Goal: Entertainment & Leisure: Consume media (video, audio)

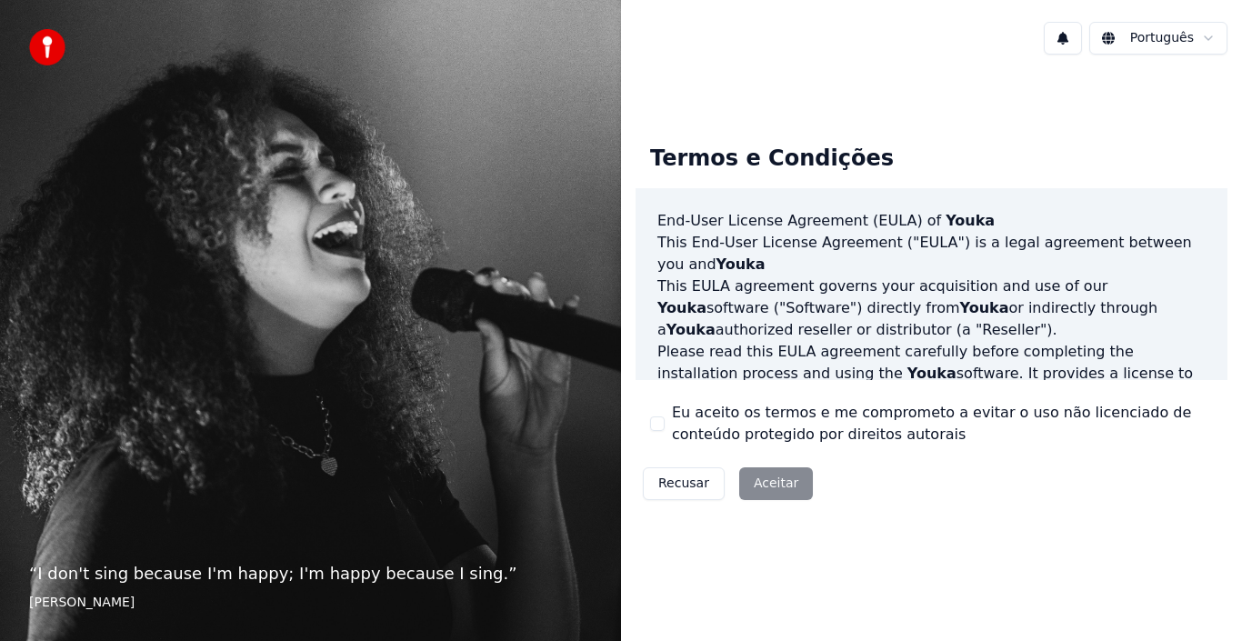
click at [658, 423] on button "Eu aceito os termos e me comprometo a evitar o uso não licenciado de conteúdo p…" at bounding box center [657, 423] width 15 height 15
click at [659, 421] on button "Eu aceito os termos e me comprometo a evitar o uso não licenciado de conteúdo p…" at bounding box center [657, 423] width 15 height 15
click at [774, 496] on button "Aceitar" at bounding box center [776, 483] width 74 height 33
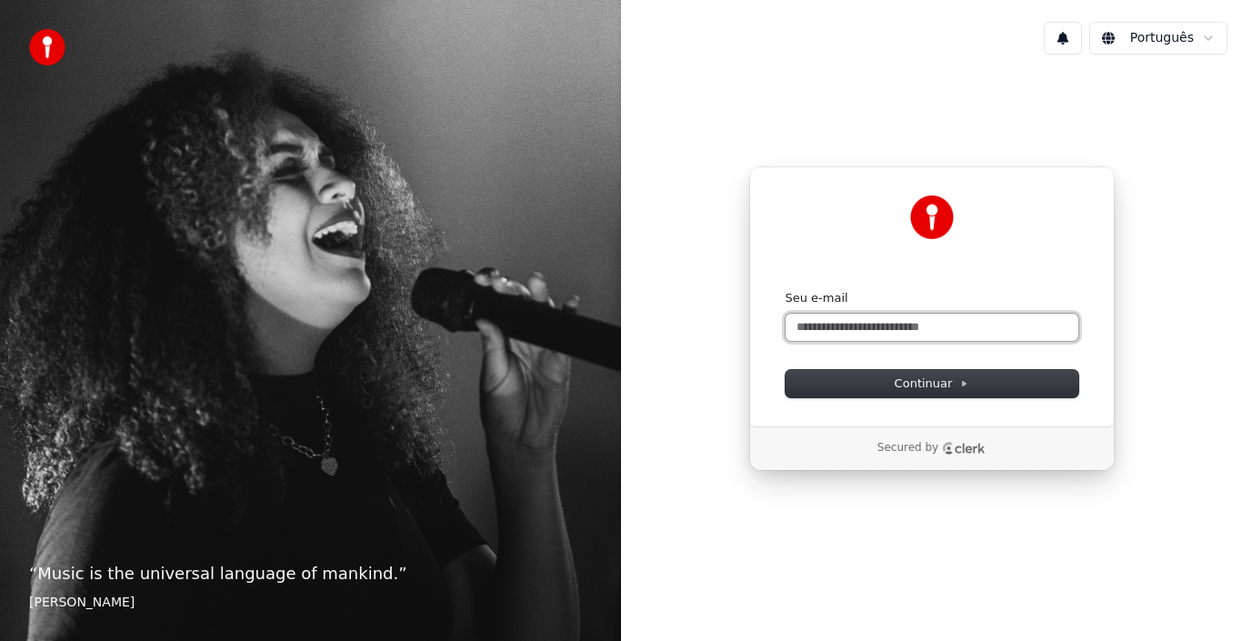
click at [975, 321] on input "Seu e-mail" at bounding box center [931, 327] width 293 height 27
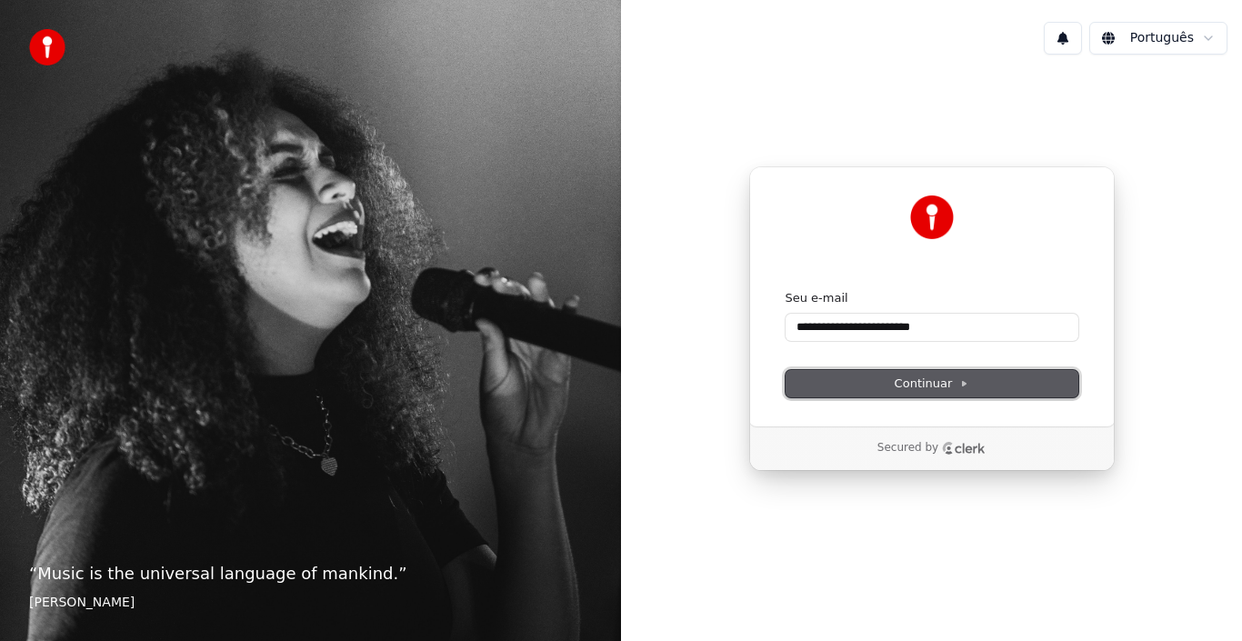
click at [933, 386] on span "Continuar" at bounding box center [931, 383] width 75 height 16
type input "**********"
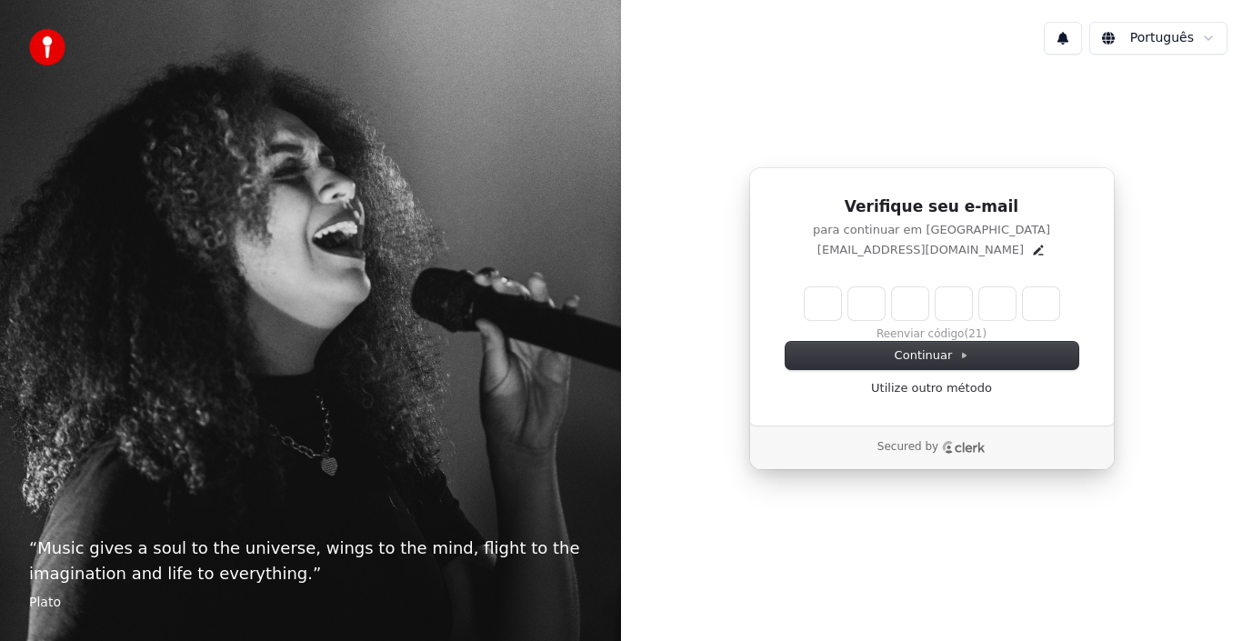
click at [818, 306] on input "Enter verification code" at bounding box center [931, 303] width 255 height 33
type input "******"
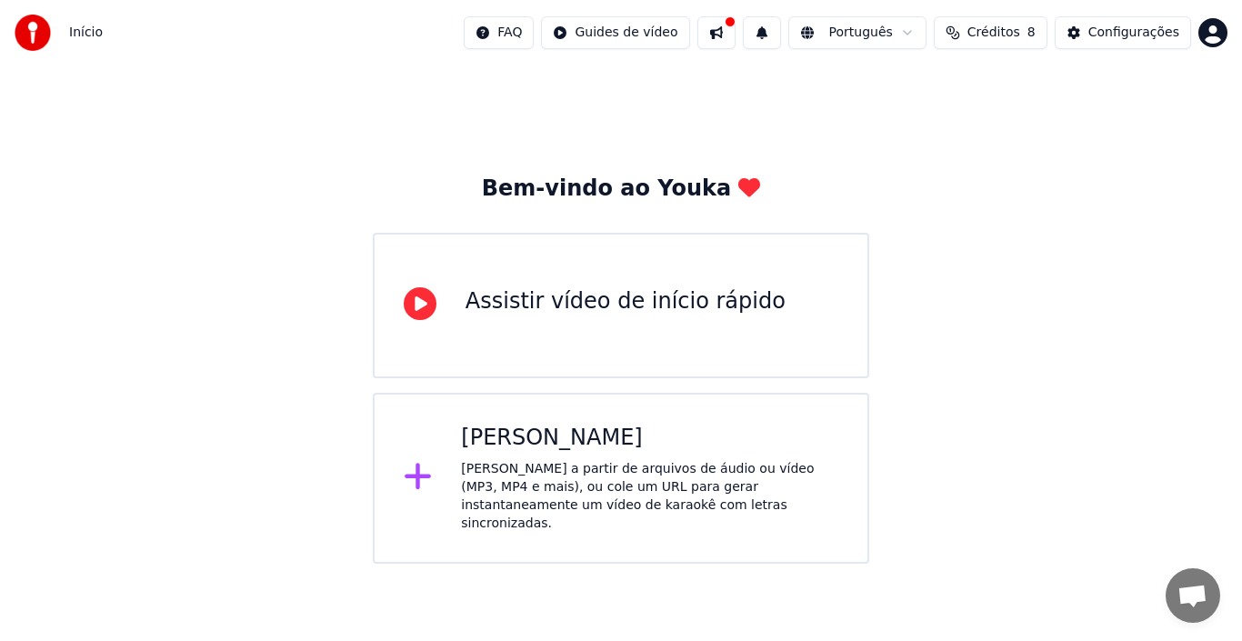
click at [642, 441] on div "[PERSON_NAME]" at bounding box center [649, 438] width 377 height 29
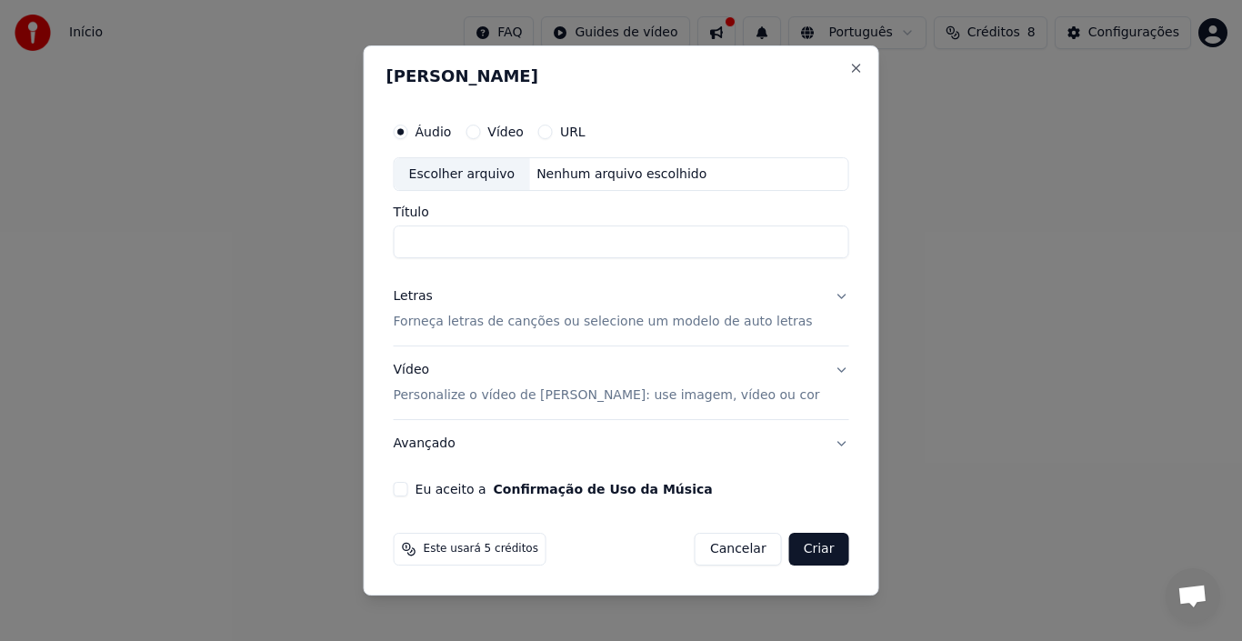
click at [480, 135] on button "Vídeo" at bounding box center [472, 132] width 15 height 15
click at [580, 176] on div "Nenhum arquivo escolhido" at bounding box center [621, 174] width 185 height 18
click at [589, 169] on div "Nenhum arquivo escolhido" at bounding box center [621, 174] width 185 height 18
click at [408, 128] on button "Áudio" at bounding box center [401, 132] width 15 height 15
click at [574, 175] on div "Nenhum arquivo escolhido" at bounding box center [621, 174] width 185 height 18
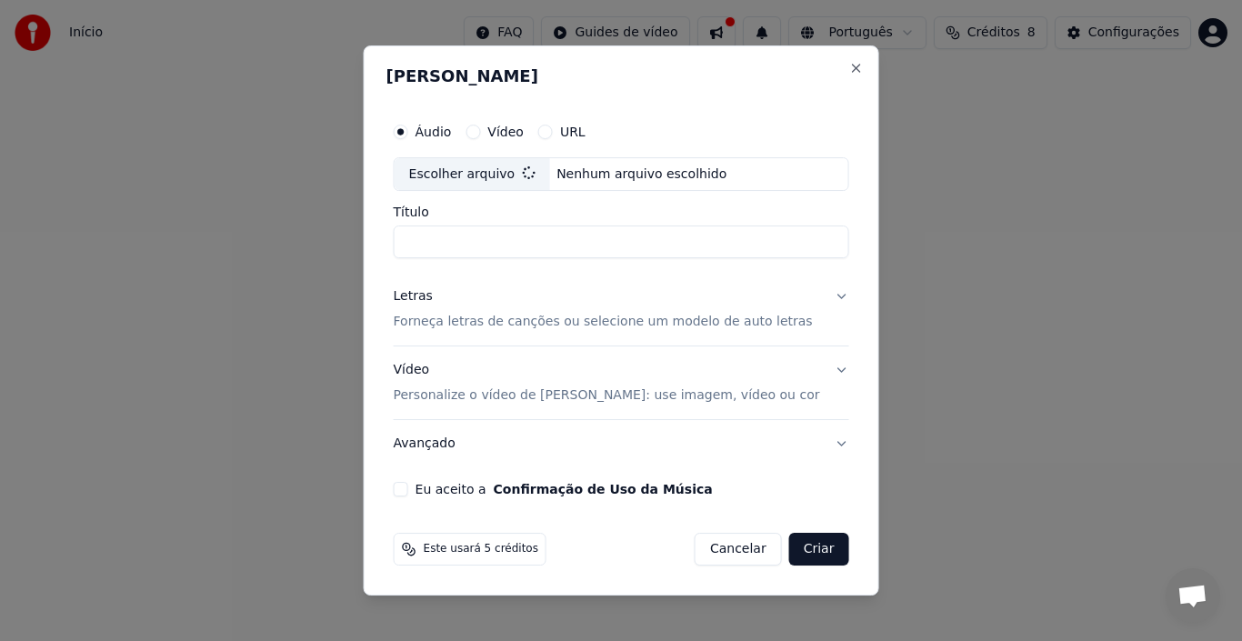
type input "**********"
click at [670, 324] on p "Forneça letras de canções ou selecione um modelo de auto letras" at bounding box center [603, 323] width 419 height 18
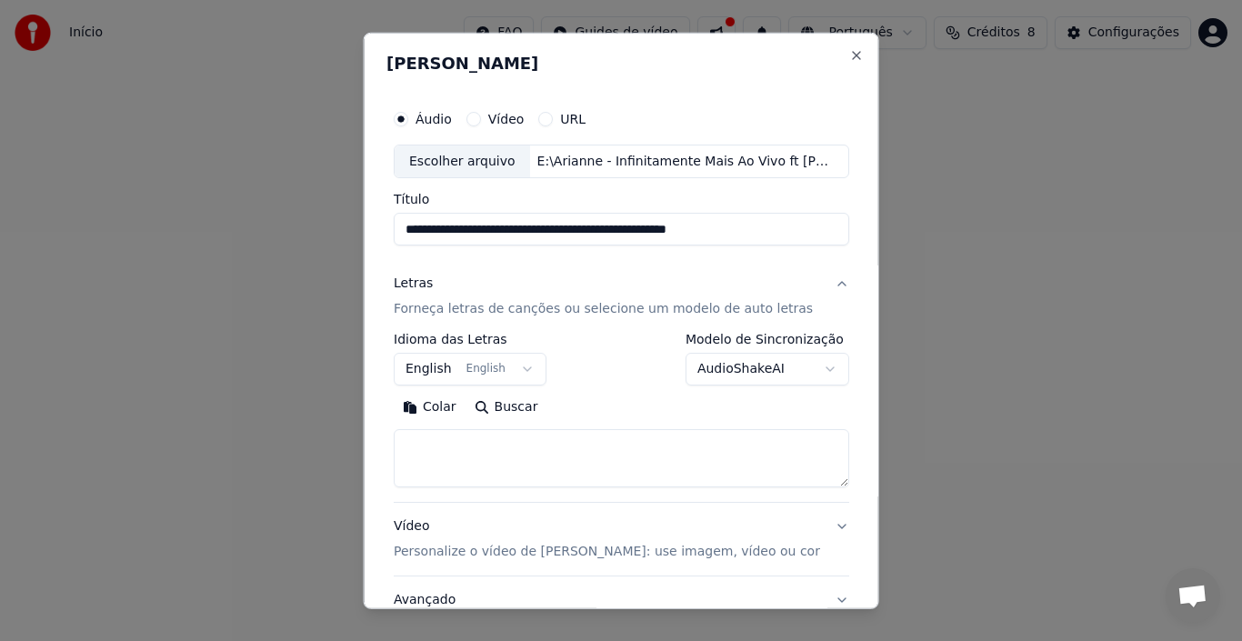
click at [520, 370] on button "English English" at bounding box center [470, 369] width 153 height 33
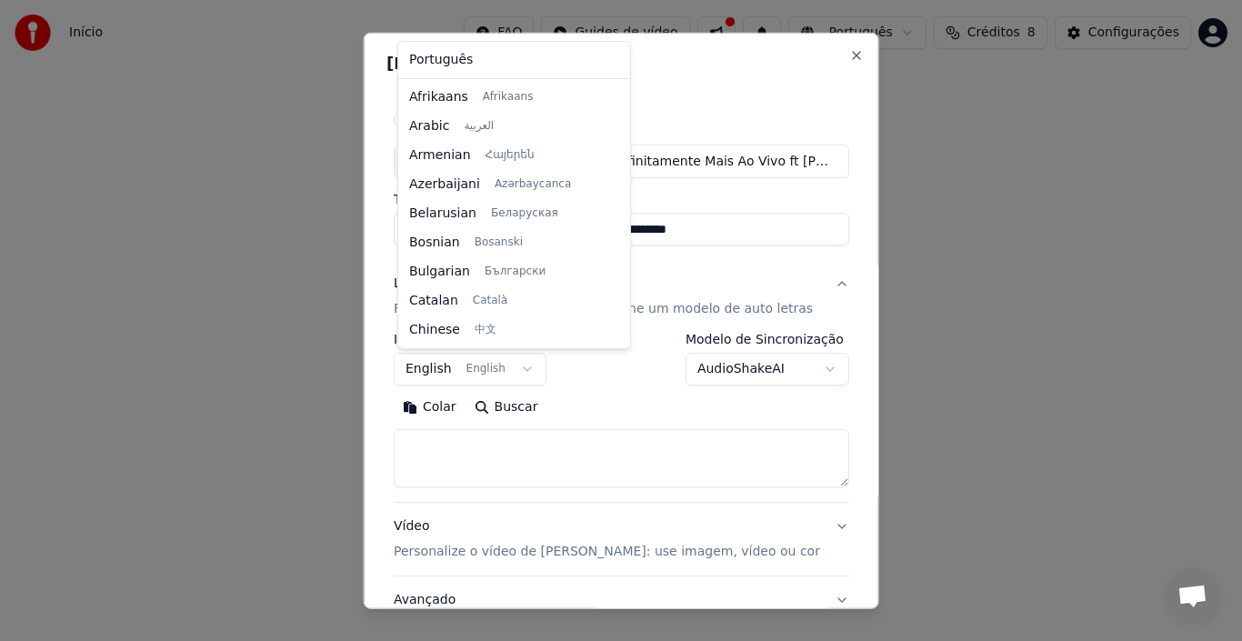
scroll to position [145, 0]
select select "**"
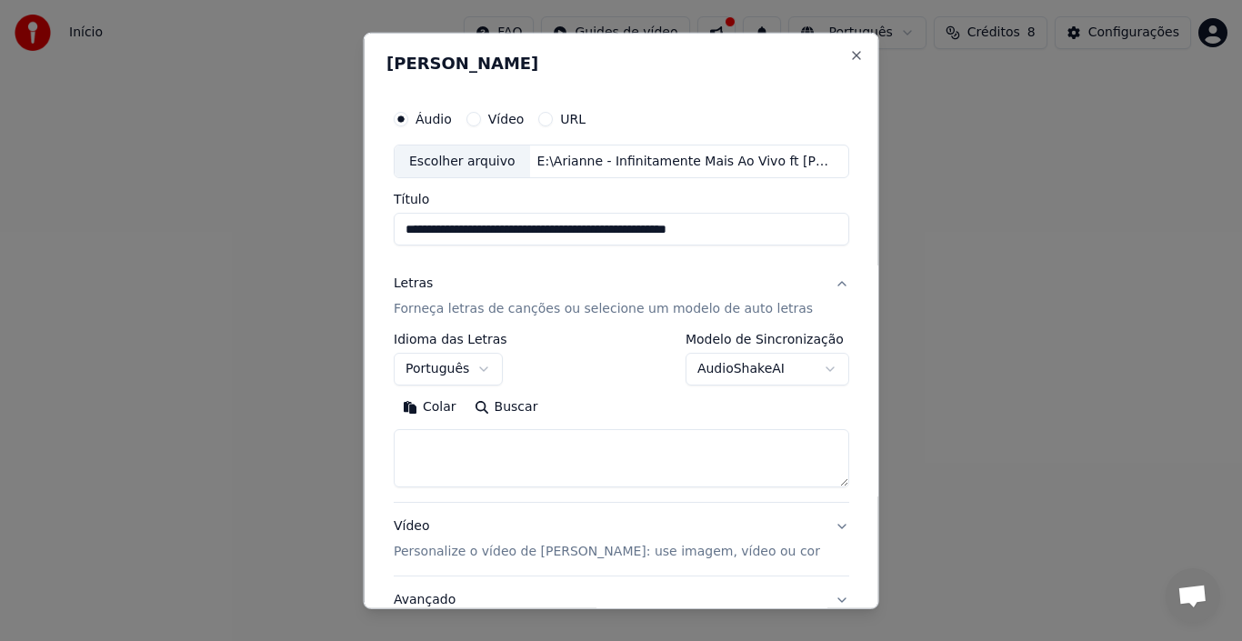
click at [812, 368] on body "**********" at bounding box center [621, 282] width 1242 height 564
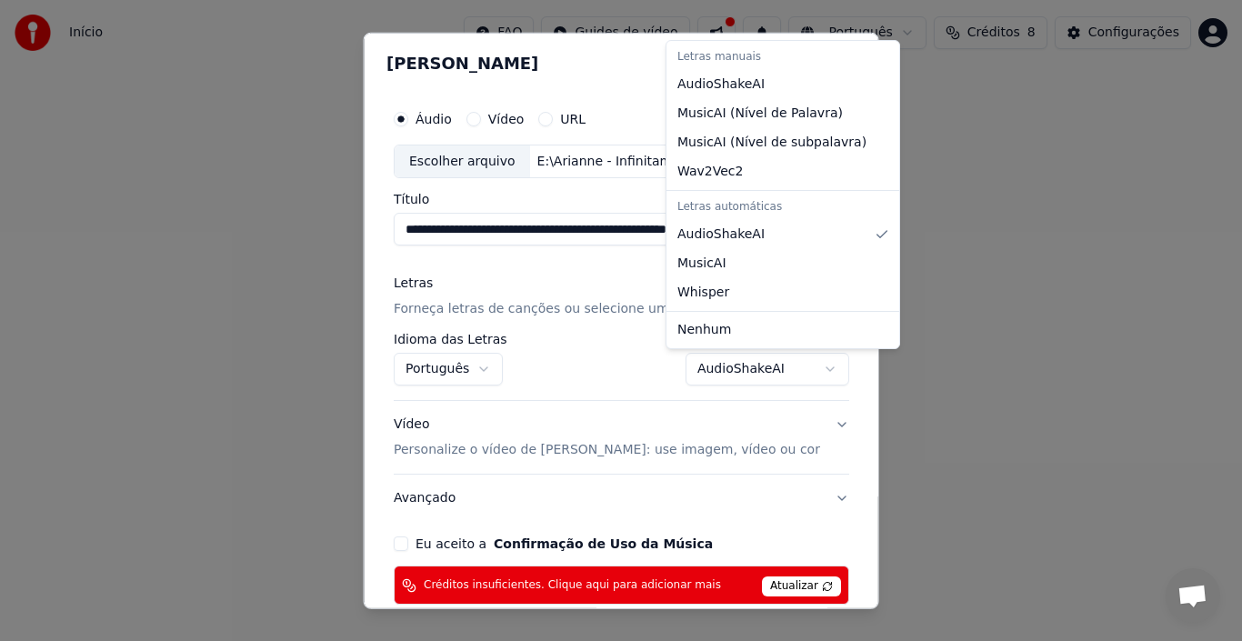
click at [799, 374] on body "**********" at bounding box center [621, 282] width 1242 height 564
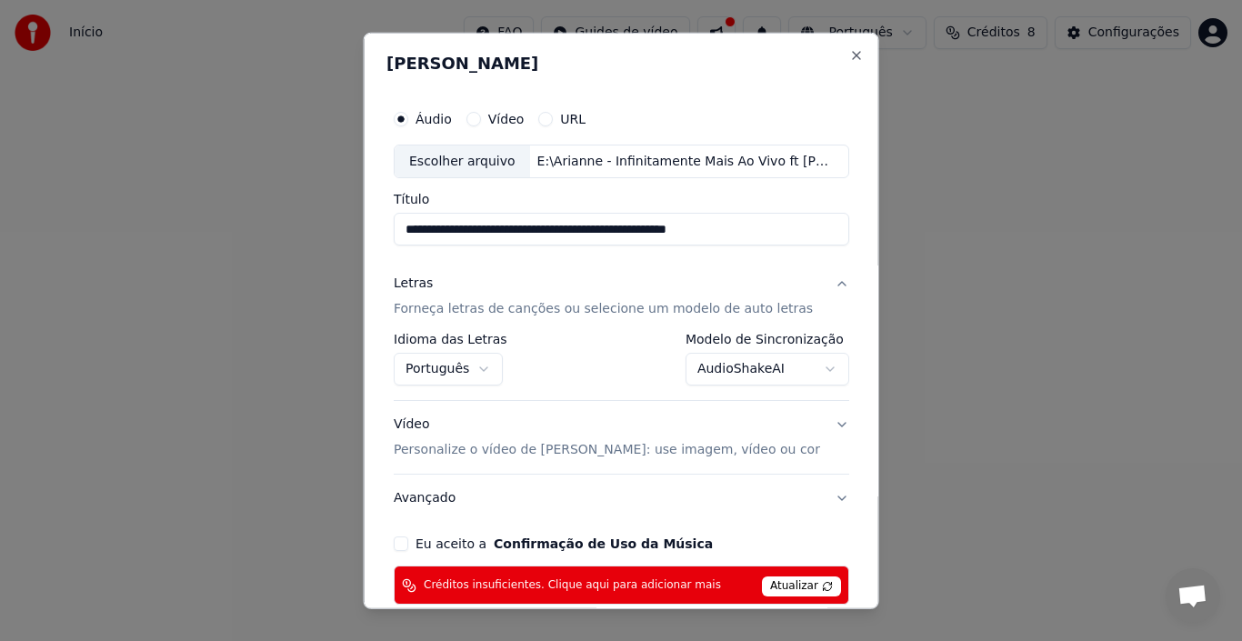
click at [815, 360] on body "**********" at bounding box center [621, 282] width 1242 height 564
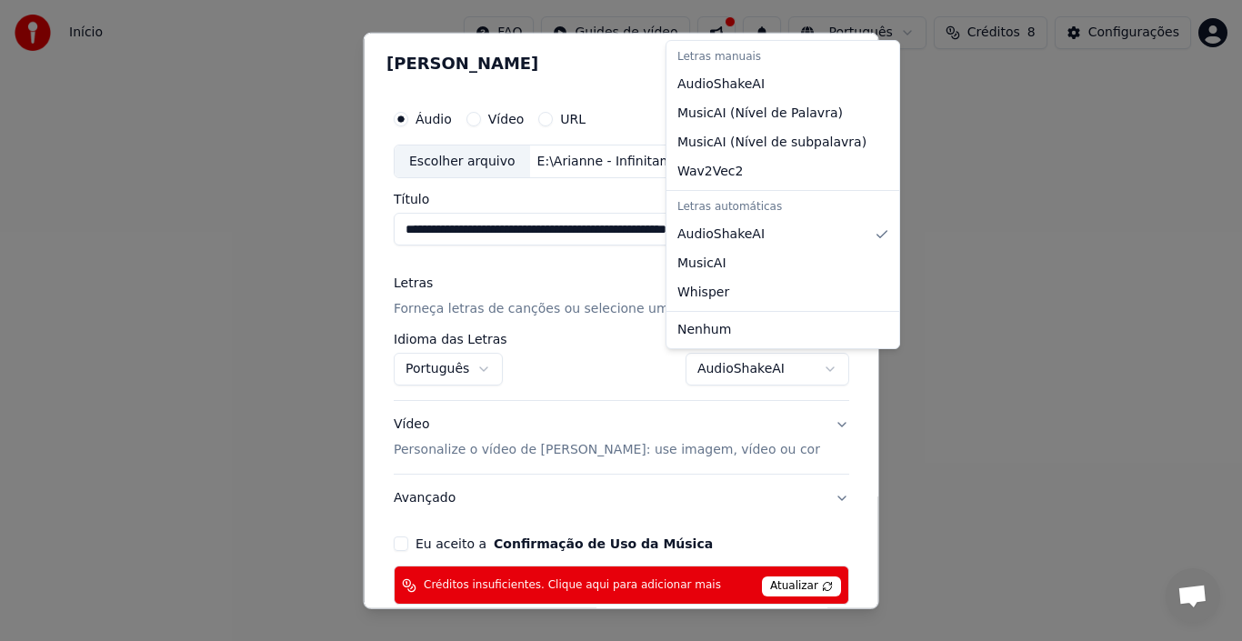
select select "**********"
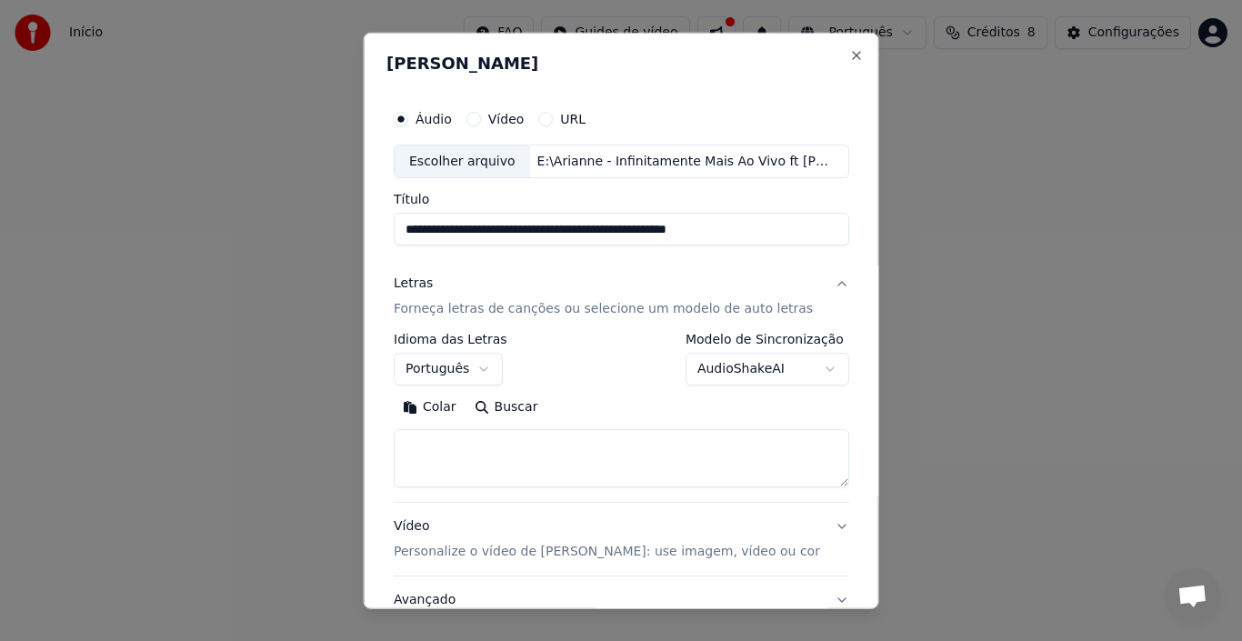
click at [514, 410] on button "Buscar" at bounding box center [505, 407] width 82 height 29
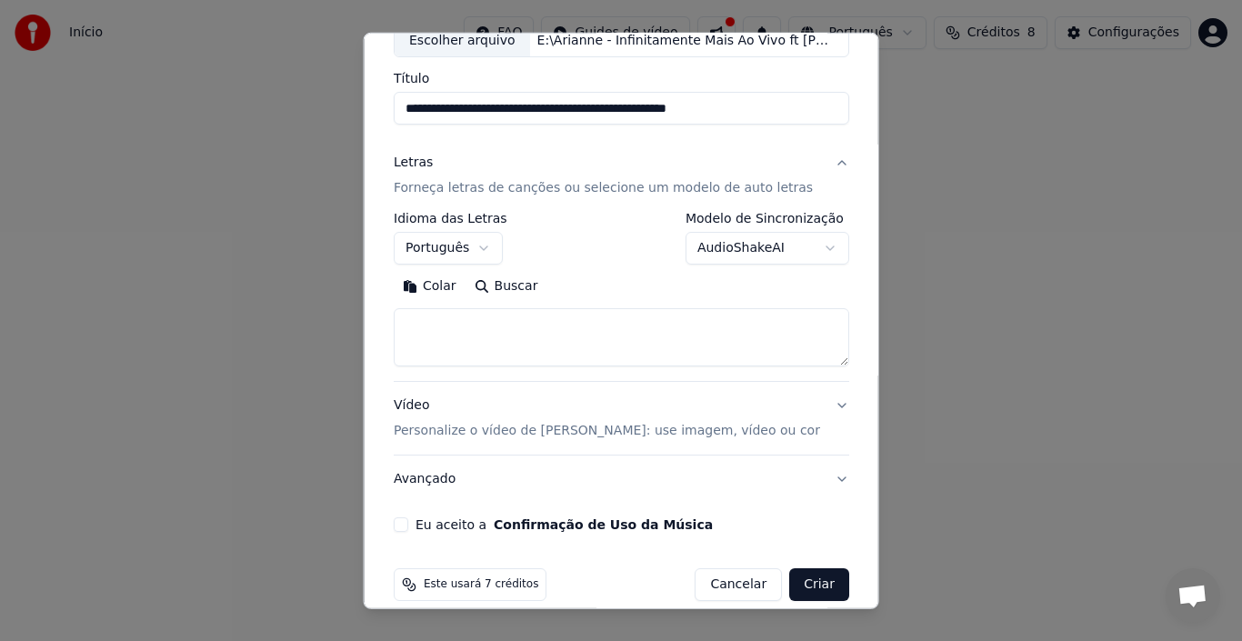
scroll to position [143, 0]
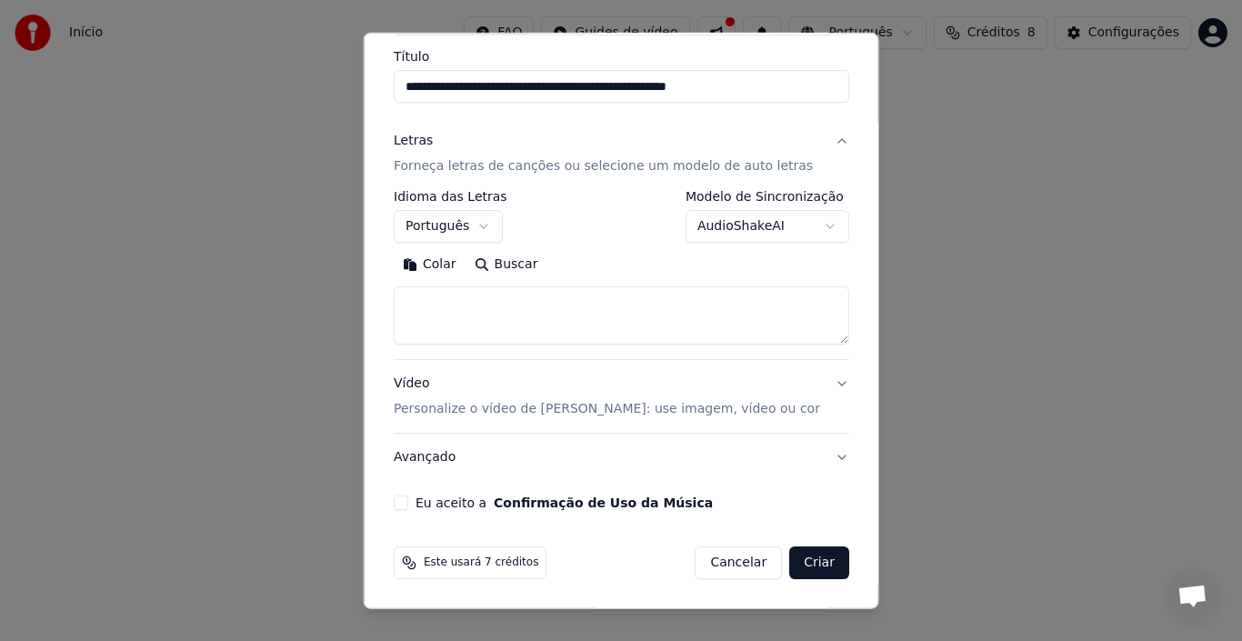
click at [824, 379] on button "Vídeo Personalize o vídeo de karaokê: use imagem, vídeo ou cor" at bounding box center [621, 396] width 455 height 73
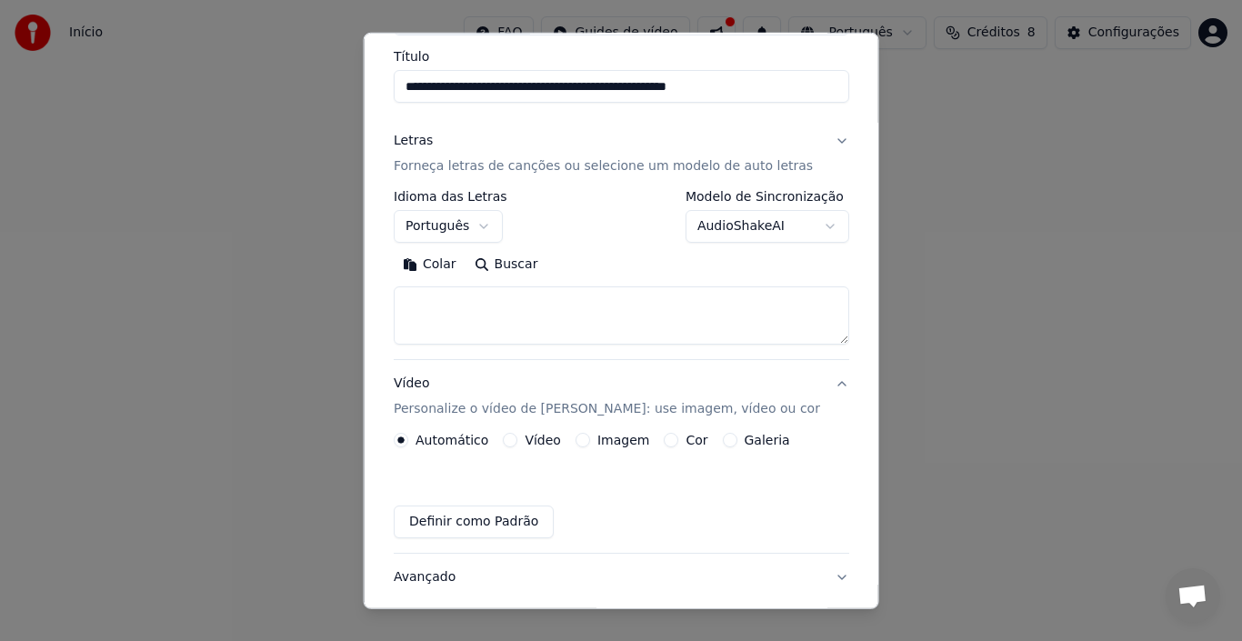
scroll to position [94, 0]
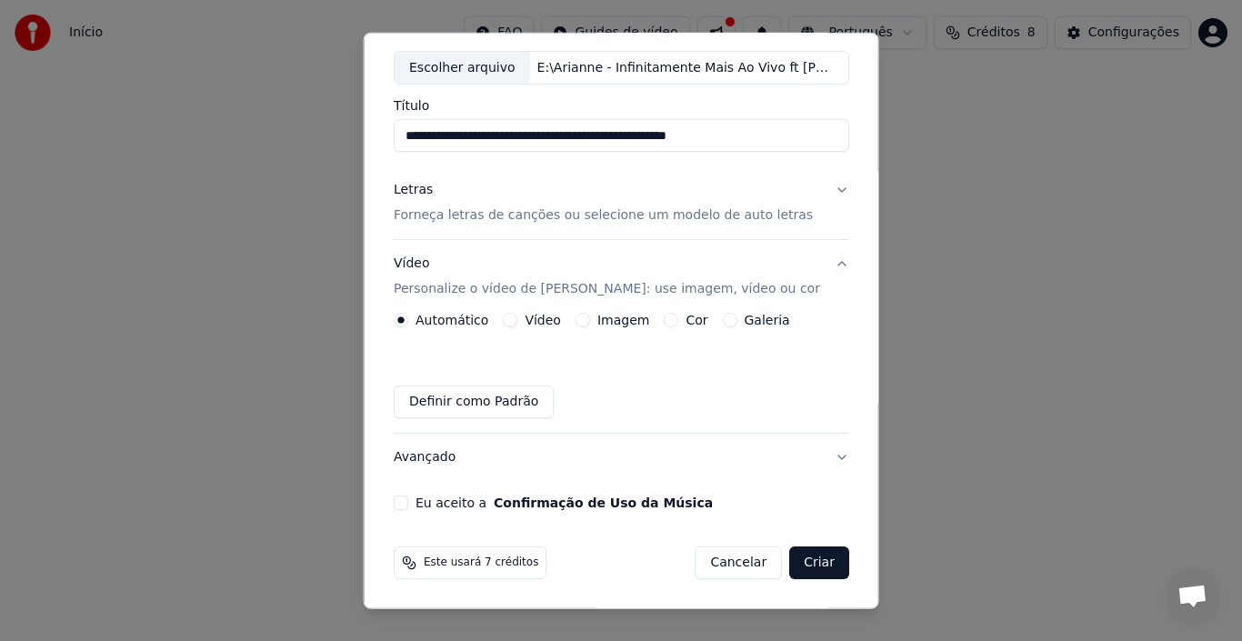
click at [510, 321] on button "Vídeo" at bounding box center [510, 320] width 15 height 15
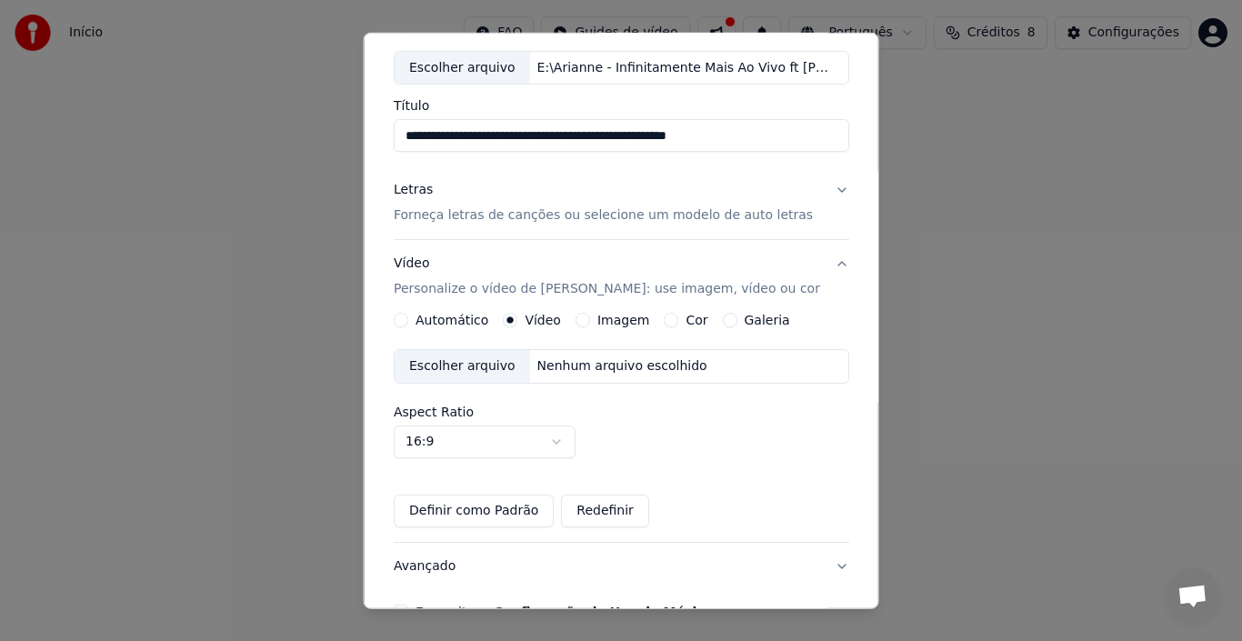
click at [667, 317] on button "Cor" at bounding box center [671, 320] width 15 height 15
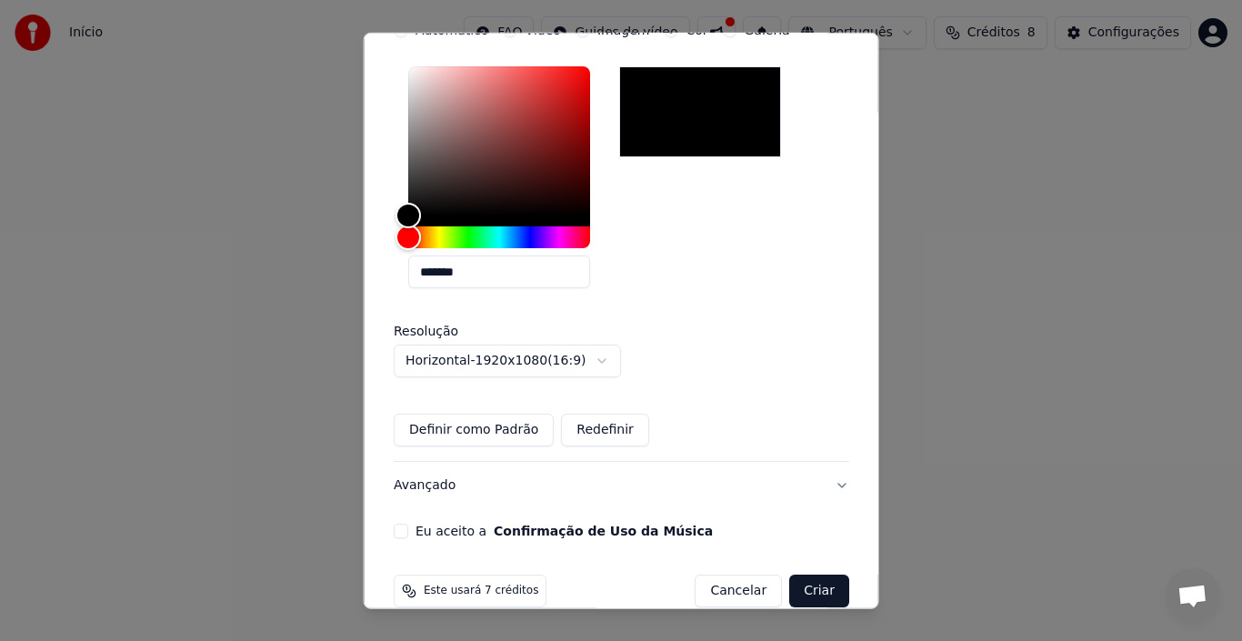
scroll to position [412, 0]
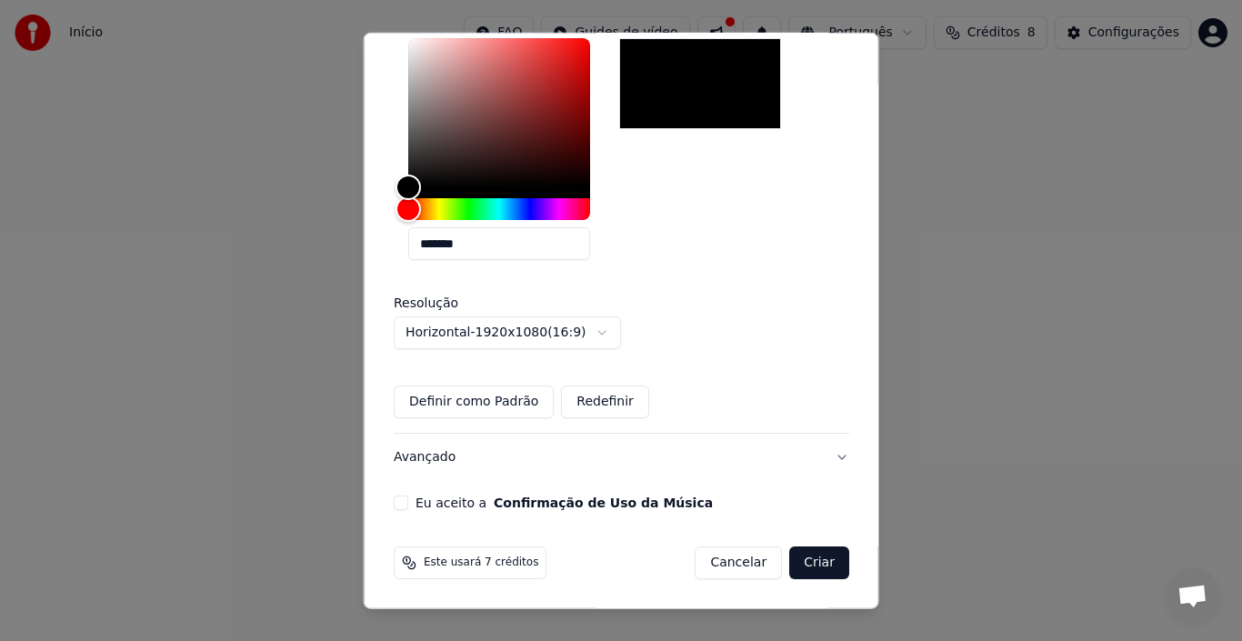
click at [404, 506] on button "Eu aceito a Confirmação de Uso da Música" at bounding box center [401, 502] width 15 height 15
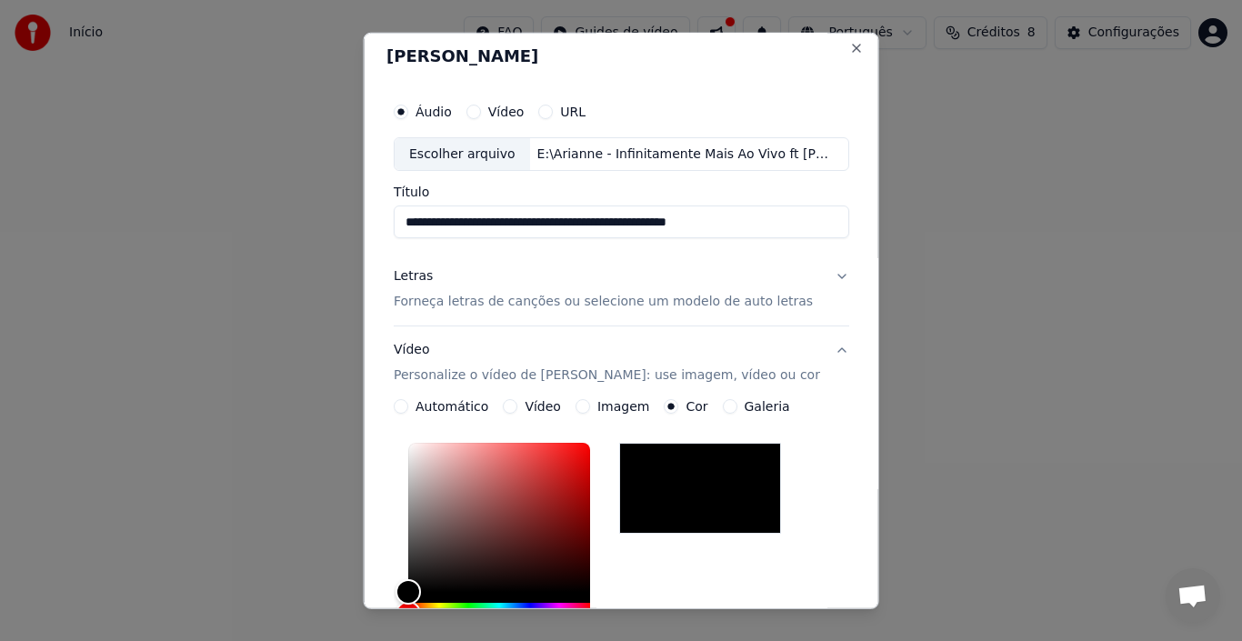
scroll to position [0, 0]
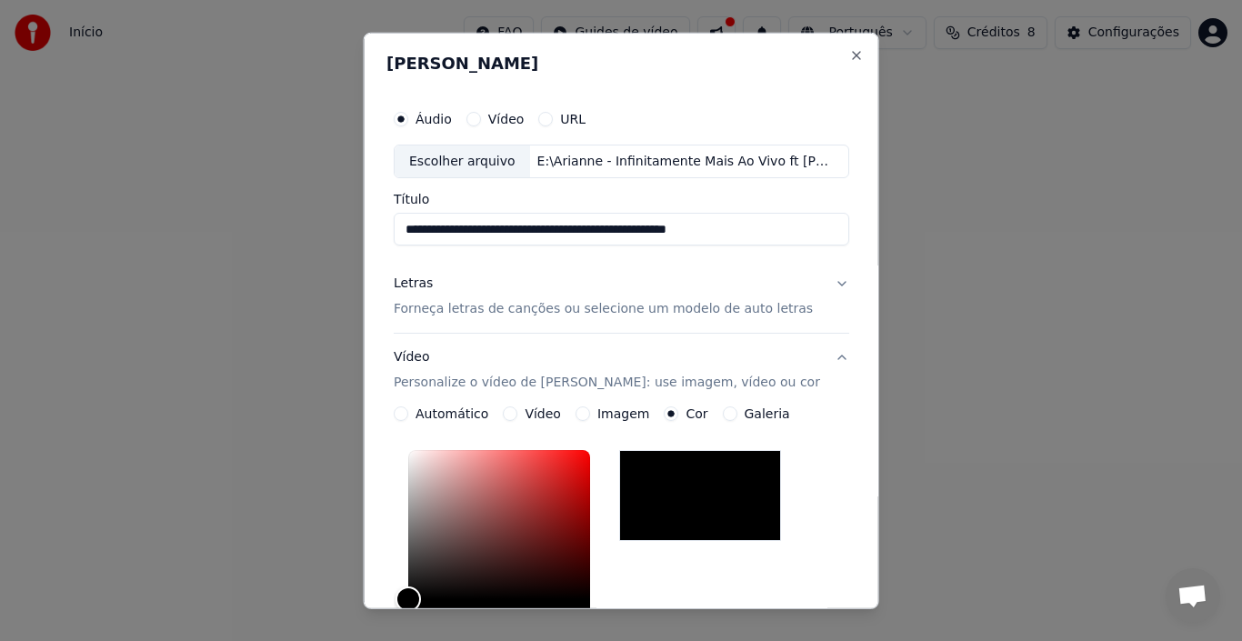
click at [726, 314] on p "Forneça letras de canções ou selecione um modelo de auto letras" at bounding box center [603, 309] width 419 height 18
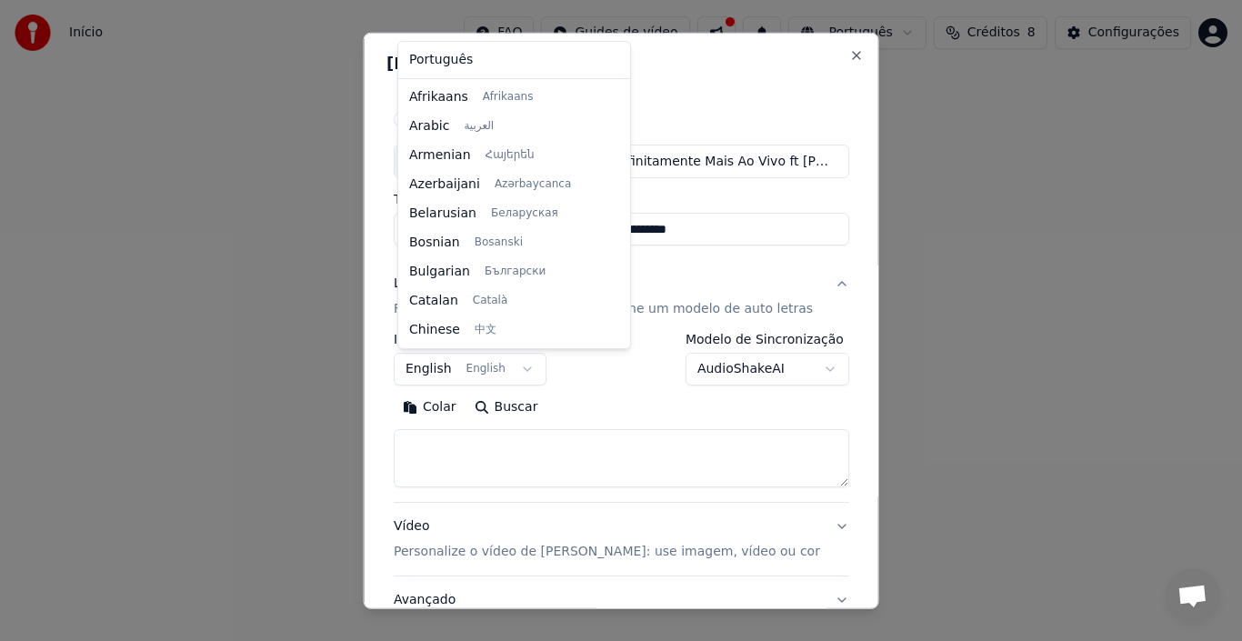
click at [451, 364] on body "**********" at bounding box center [621, 282] width 1242 height 564
select select "**"
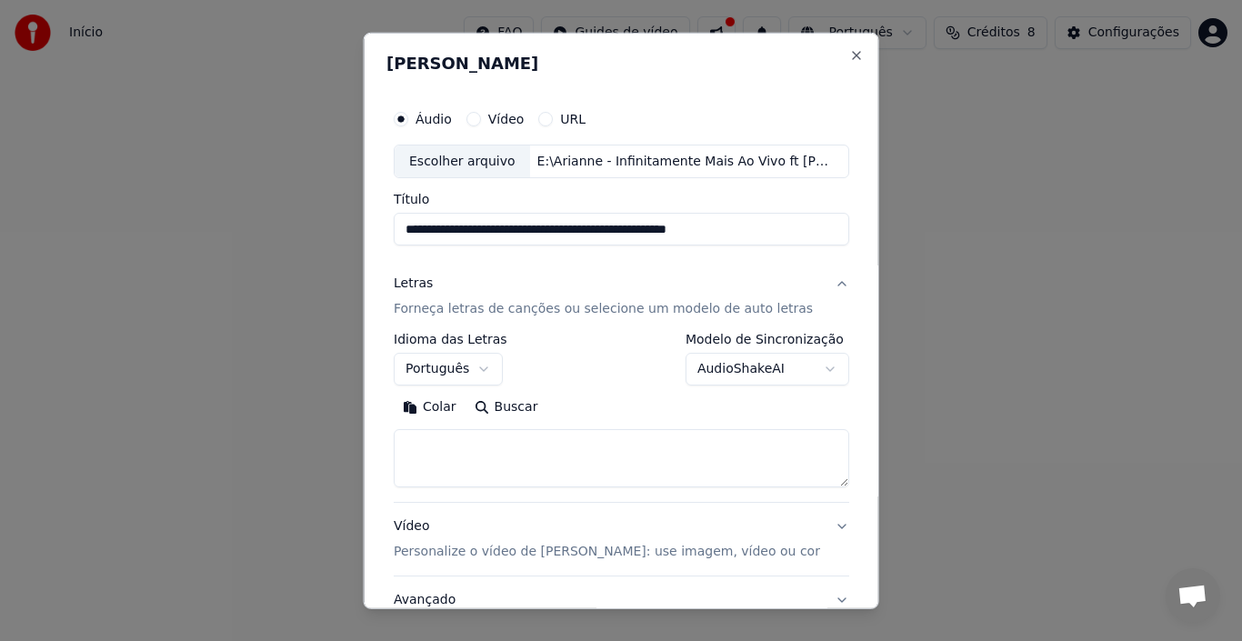
click at [435, 407] on button "Colar" at bounding box center [430, 407] width 72 height 29
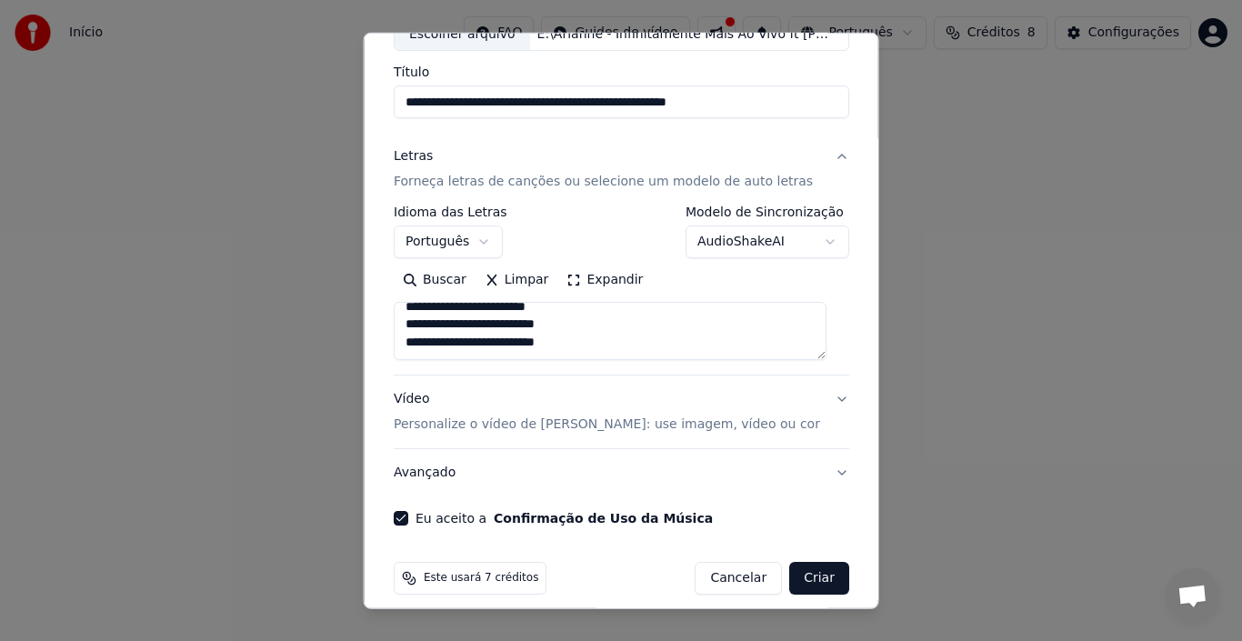
scroll to position [143, 0]
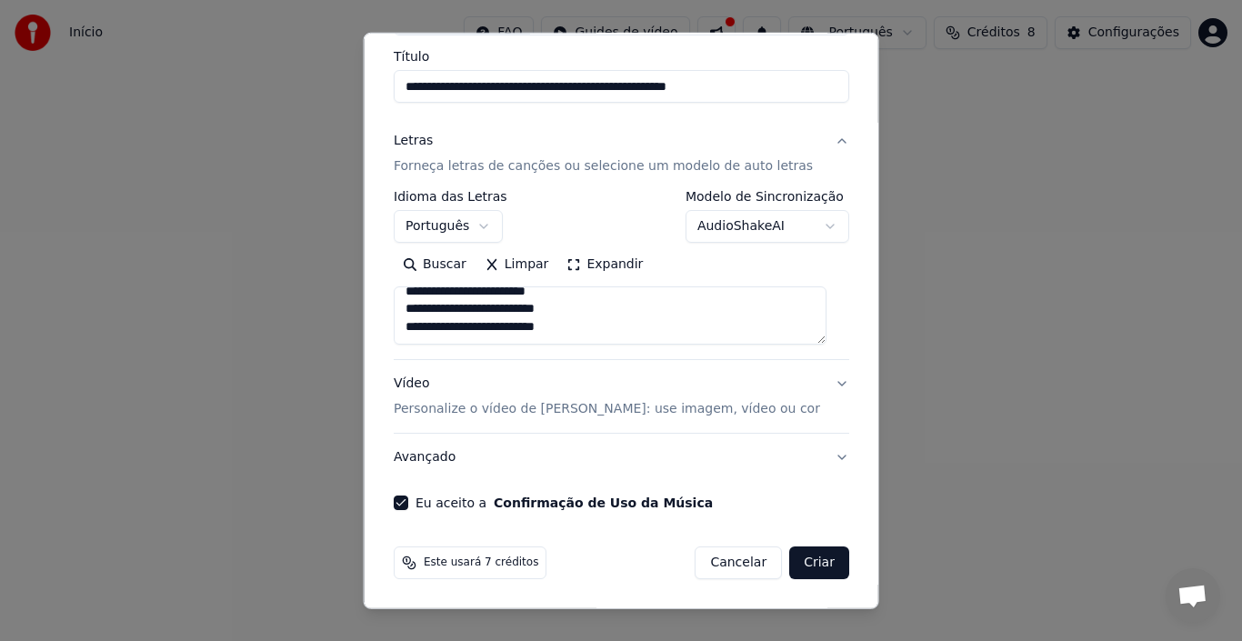
click at [821, 384] on button "Vídeo Personalize o vídeo de karaokê: use imagem, vídeo ou cor" at bounding box center [621, 396] width 455 height 73
type textarea "**********"
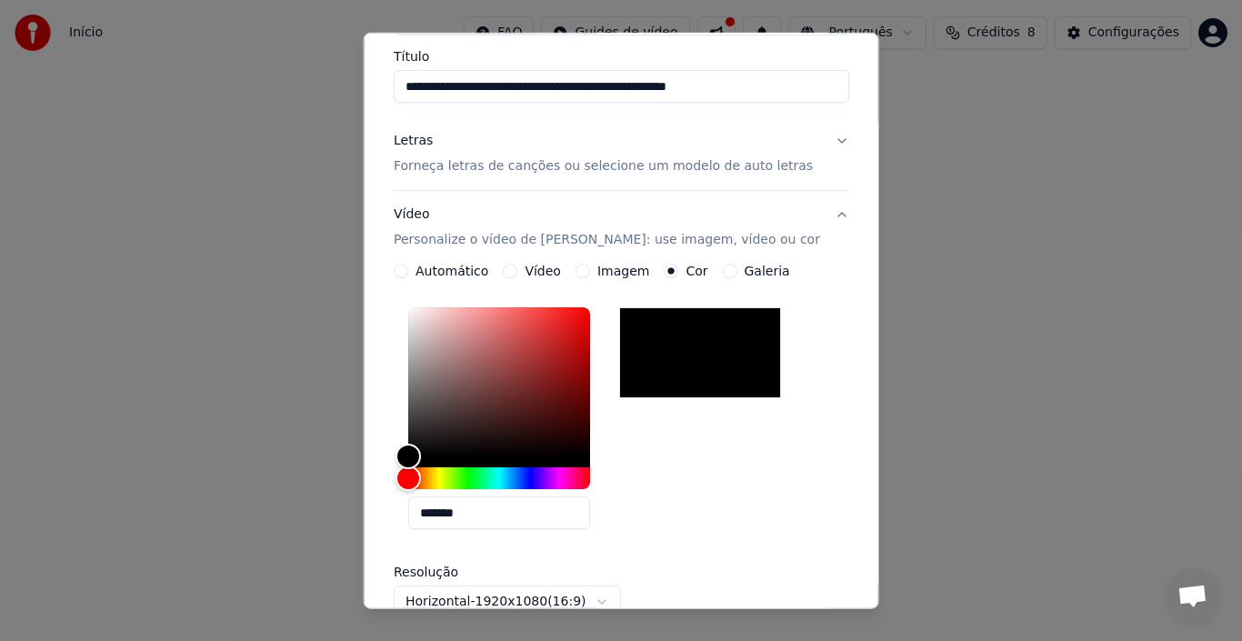
click at [510, 270] on button "Vídeo" at bounding box center [510, 271] width 15 height 15
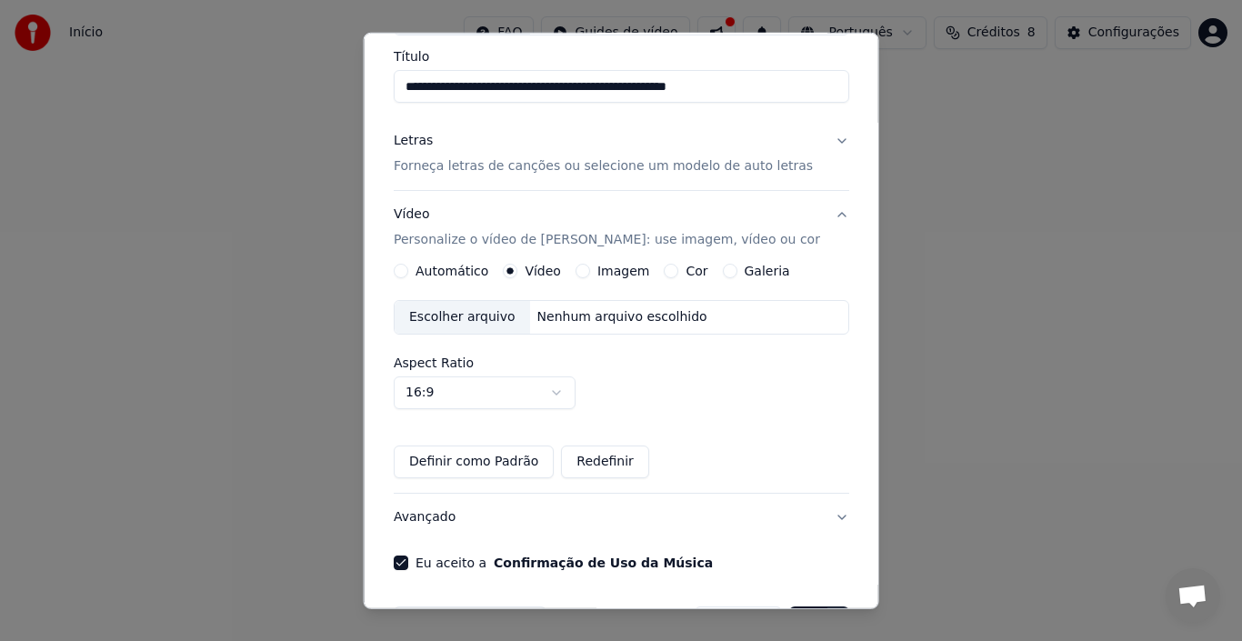
click at [591, 268] on div "Imagem" at bounding box center [611, 271] width 74 height 15
click at [576, 266] on button "Imagem" at bounding box center [581, 271] width 15 height 15
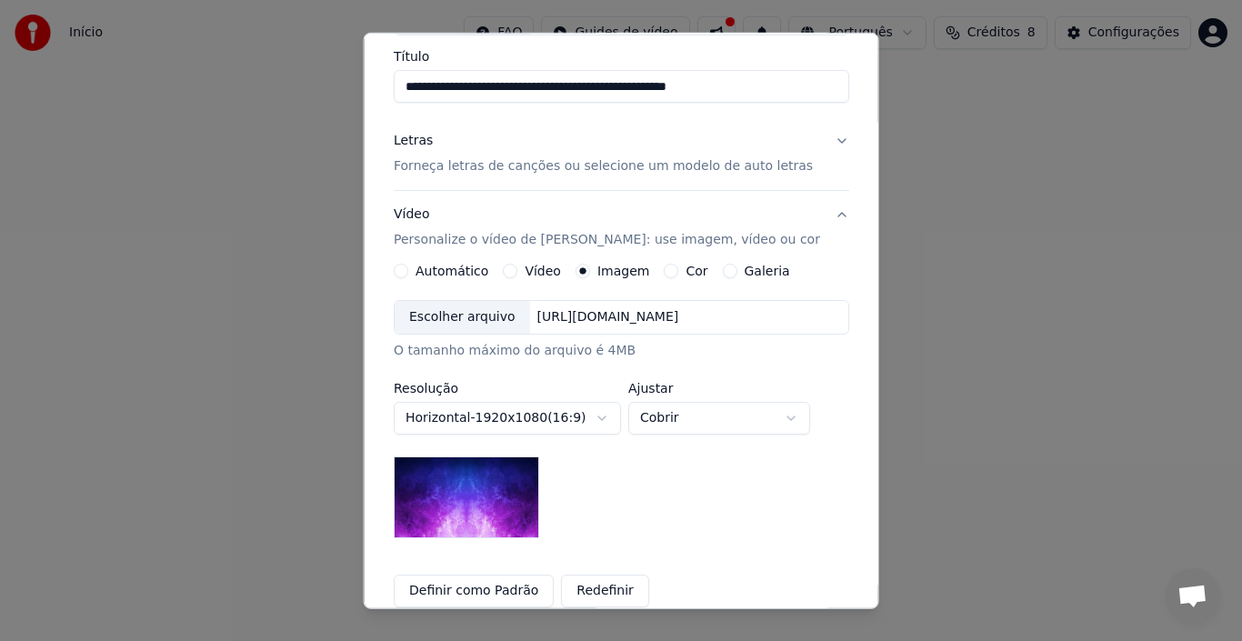
click at [664, 267] on button "Cor" at bounding box center [671, 271] width 15 height 15
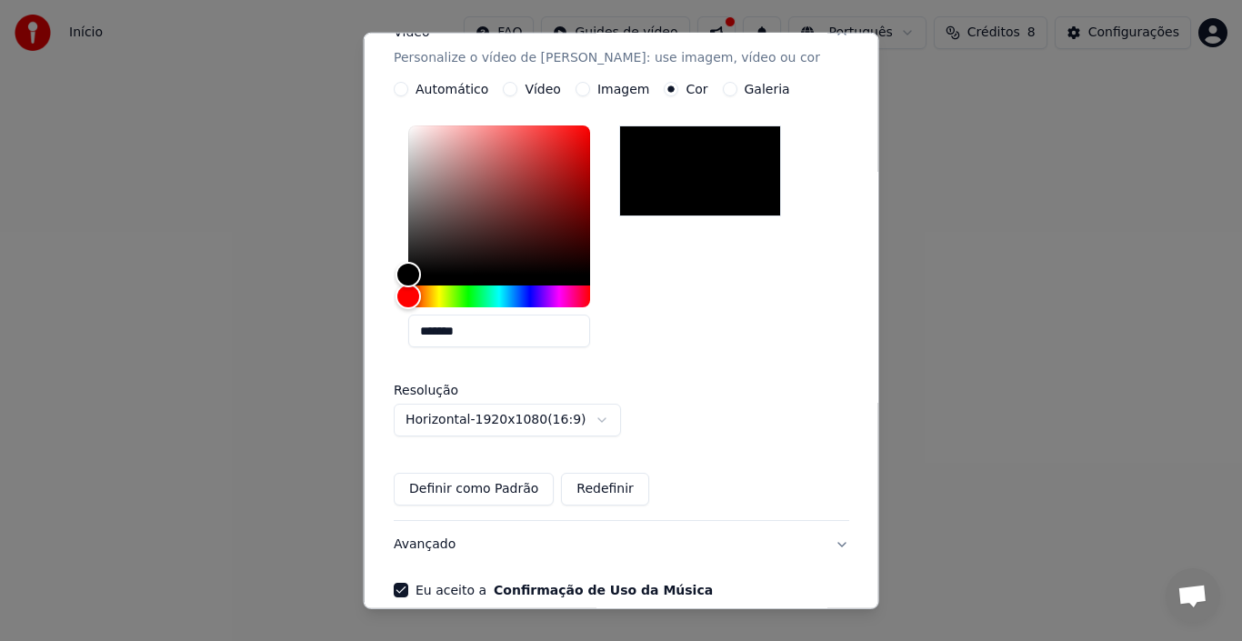
scroll to position [412, 0]
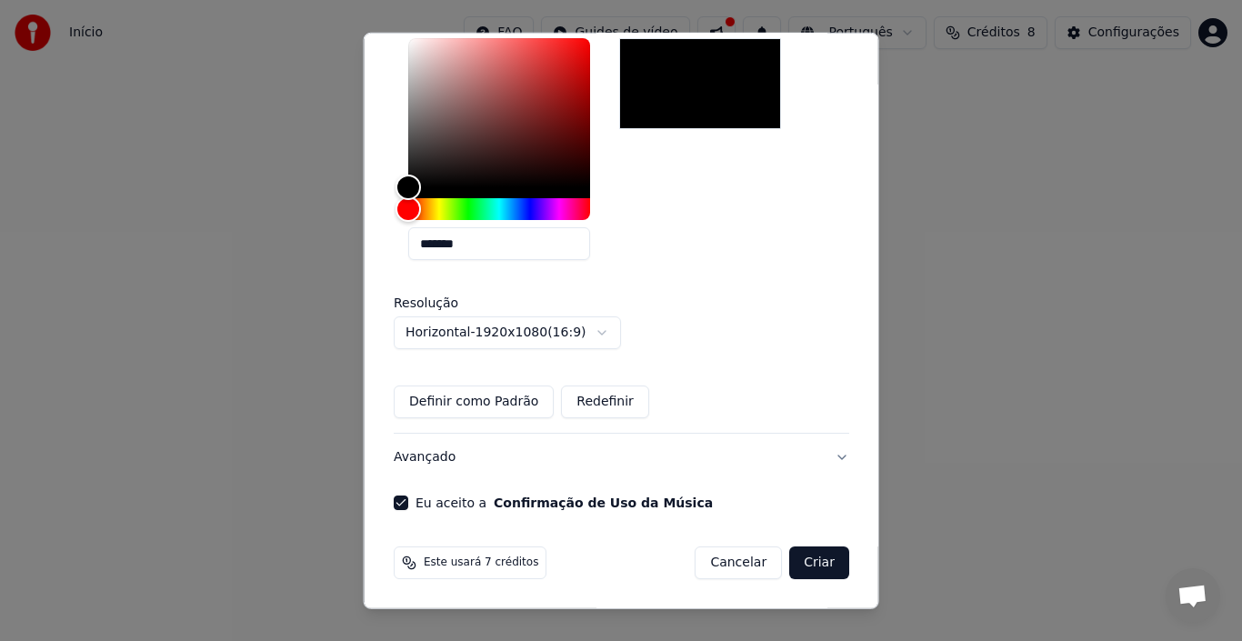
click at [798, 557] on button "Criar" at bounding box center [819, 562] width 60 height 33
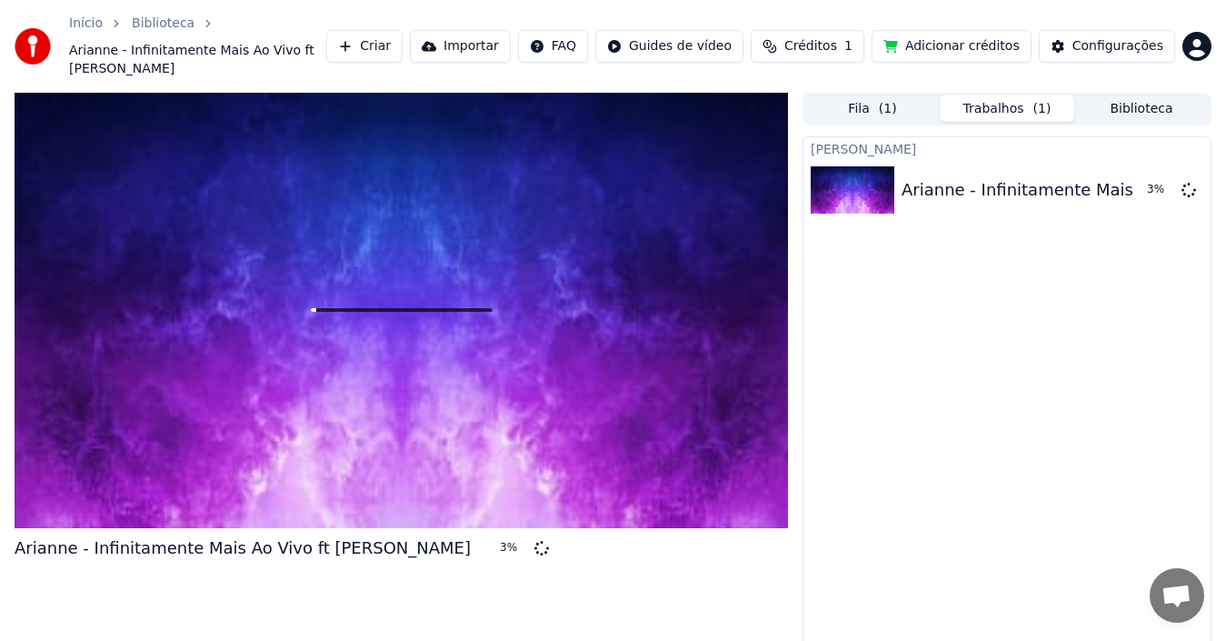
click at [1009, 51] on button "Adicionar créditos" at bounding box center [952, 46] width 160 height 33
click at [883, 496] on div "Criar Karaokê Arianne - Infinitamente Mais Ao Vivo ft Luiz Carlos_mixed 11 %" at bounding box center [1007, 408] width 409 height 544
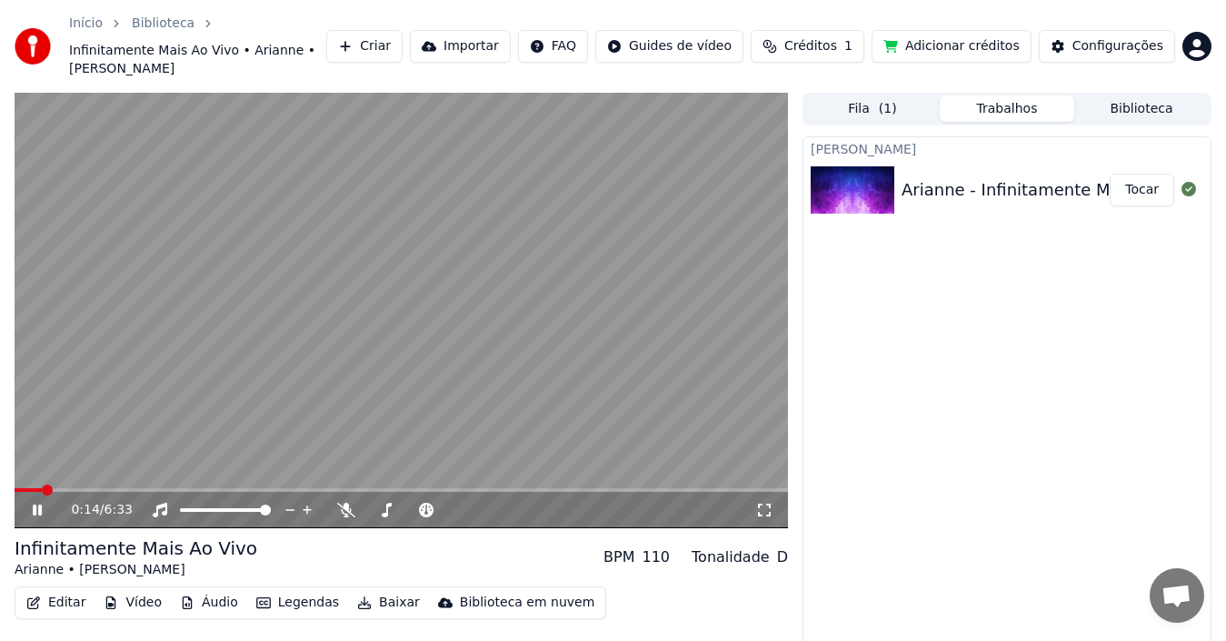
click at [61, 590] on button "Editar" at bounding box center [56, 602] width 74 height 25
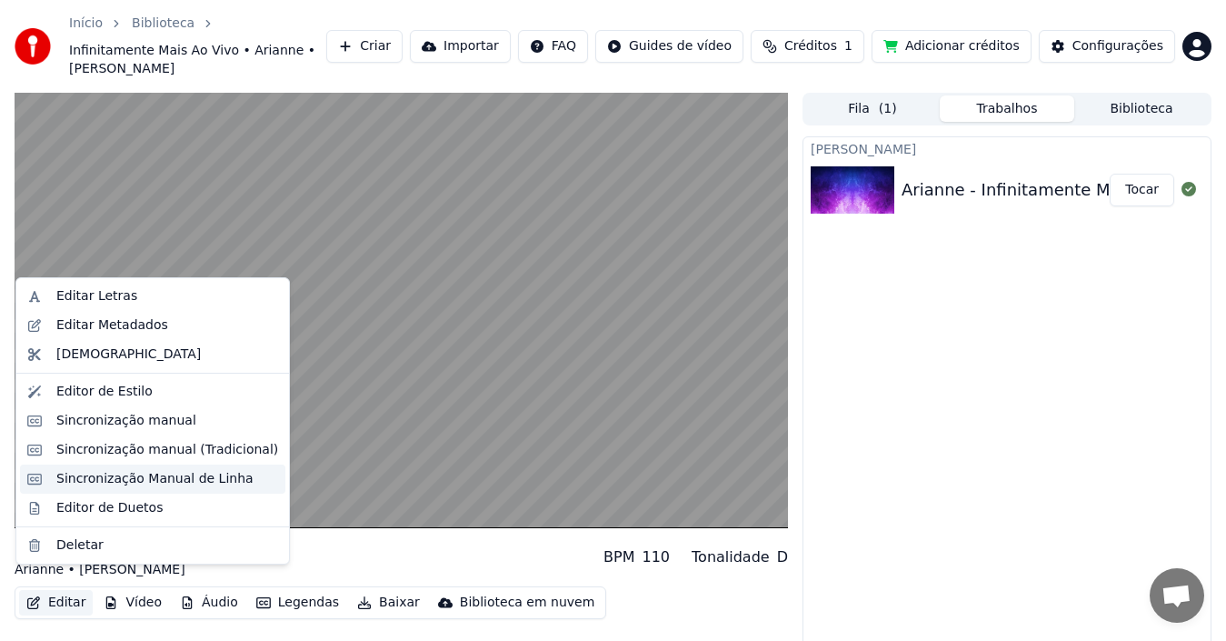
click at [172, 476] on div "Sincronização Manual de Linha" at bounding box center [154, 479] width 197 height 18
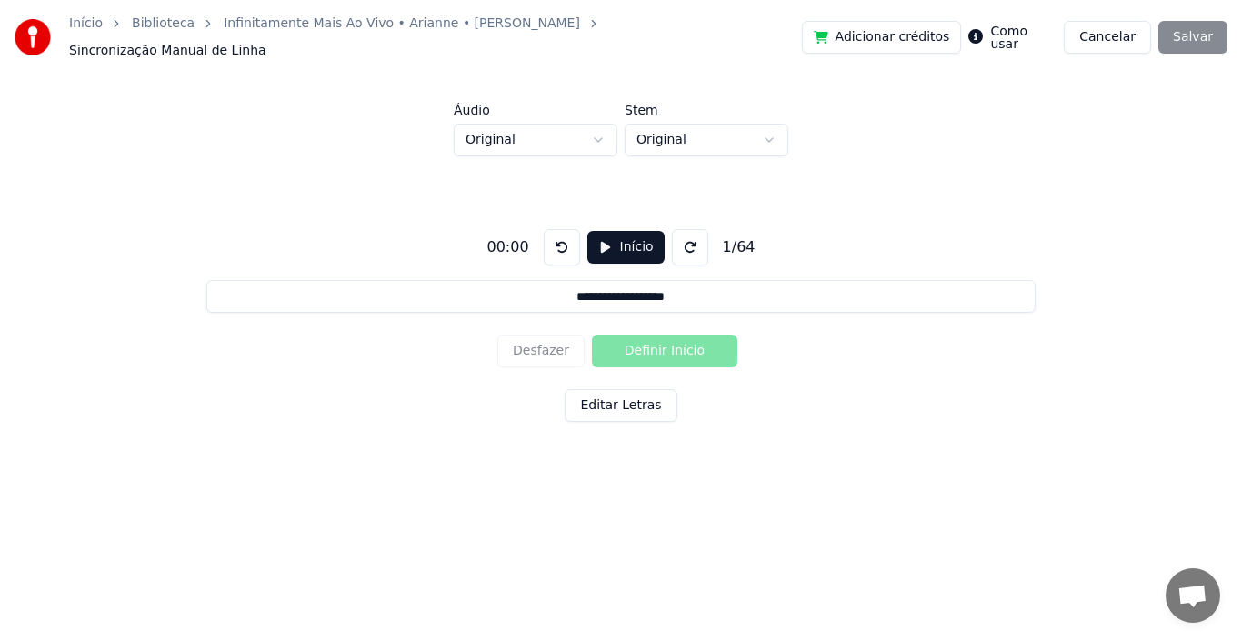
click at [566, 291] on input "**********" at bounding box center [620, 296] width 828 height 33
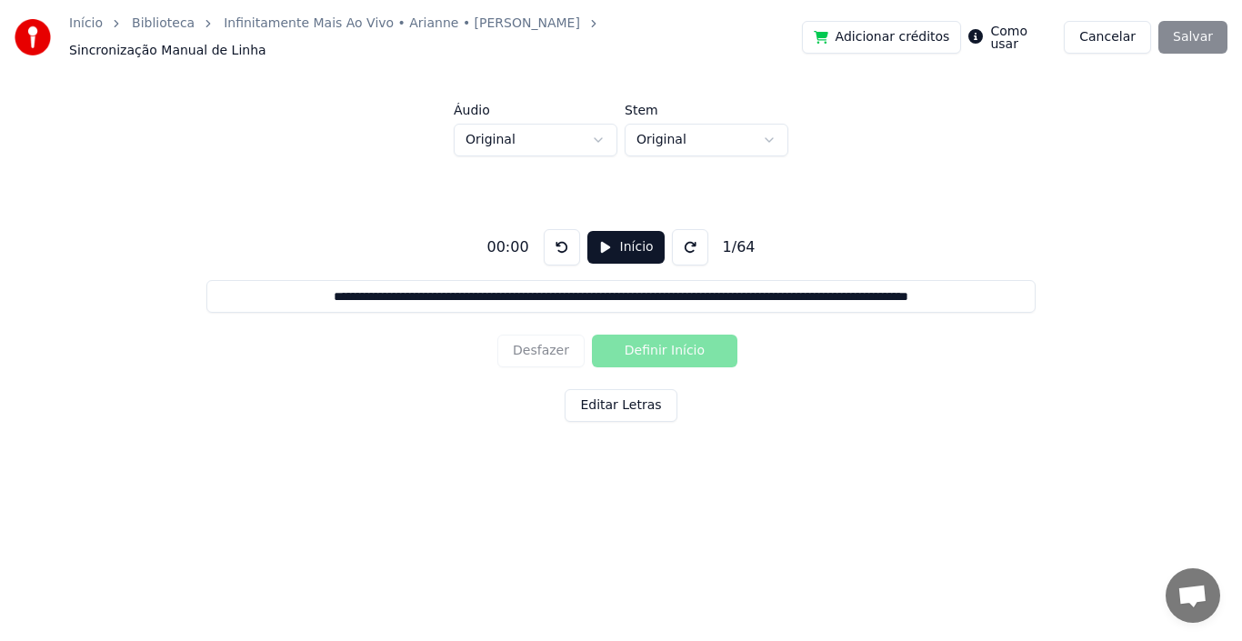
click at [633, 402] on button "Editar Letras" at bounding box center [620, 405] width 112 height 33
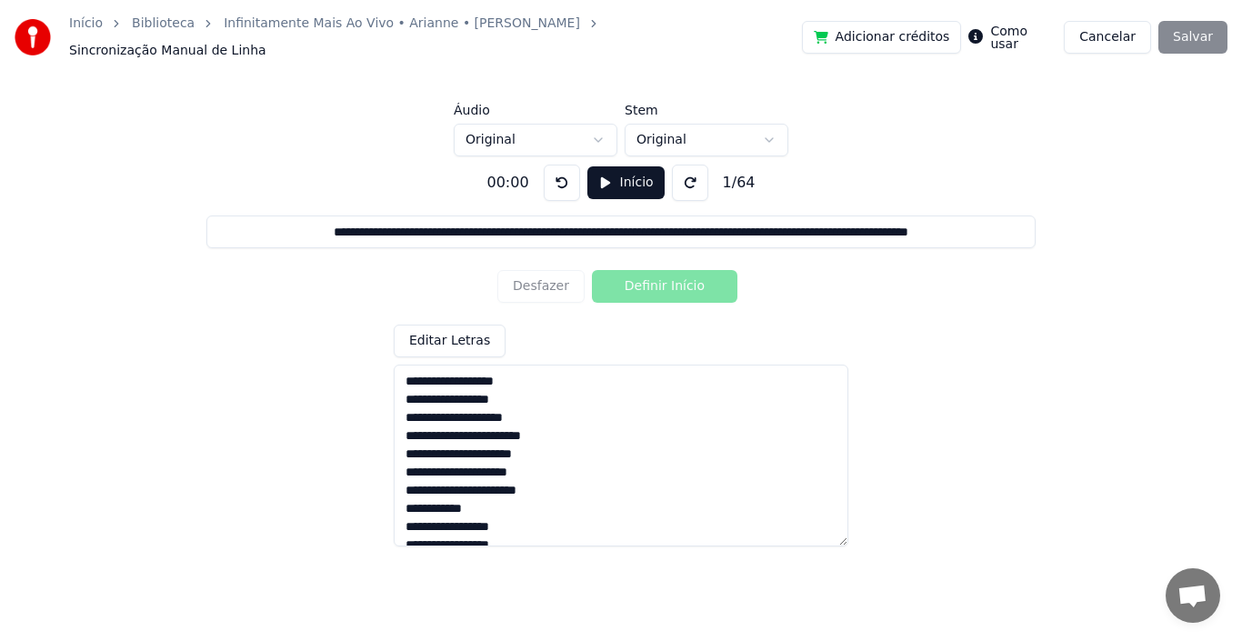
click at [404, 369] on textarea at bounding box center [621, 455] width 454 height 182
type input "**********"
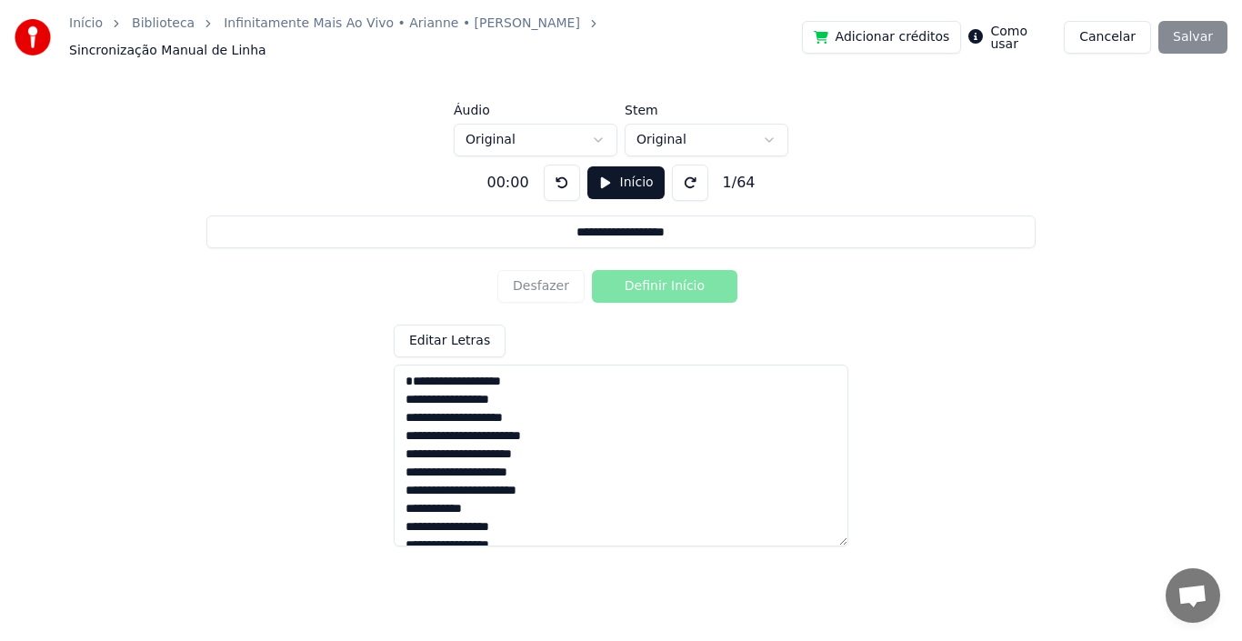
type textarea "**********"
click at [600, 175] on button "Início" at bounding box center [625, 182] width 77 height 33
click at [634, 285] on button "Definir Início" at bounding box center [664, 286] width 145 height 33
click at [1192, 40] on div "Adicionar créditos Como usar Cancelar Salvar" at bounding box center [1014, 37] width 425 height 33
click at [1194, 31] on div "Adicionar créditos Como usar Cancelar Salvar" at bounding box center [1014, 37] width 425 height 33
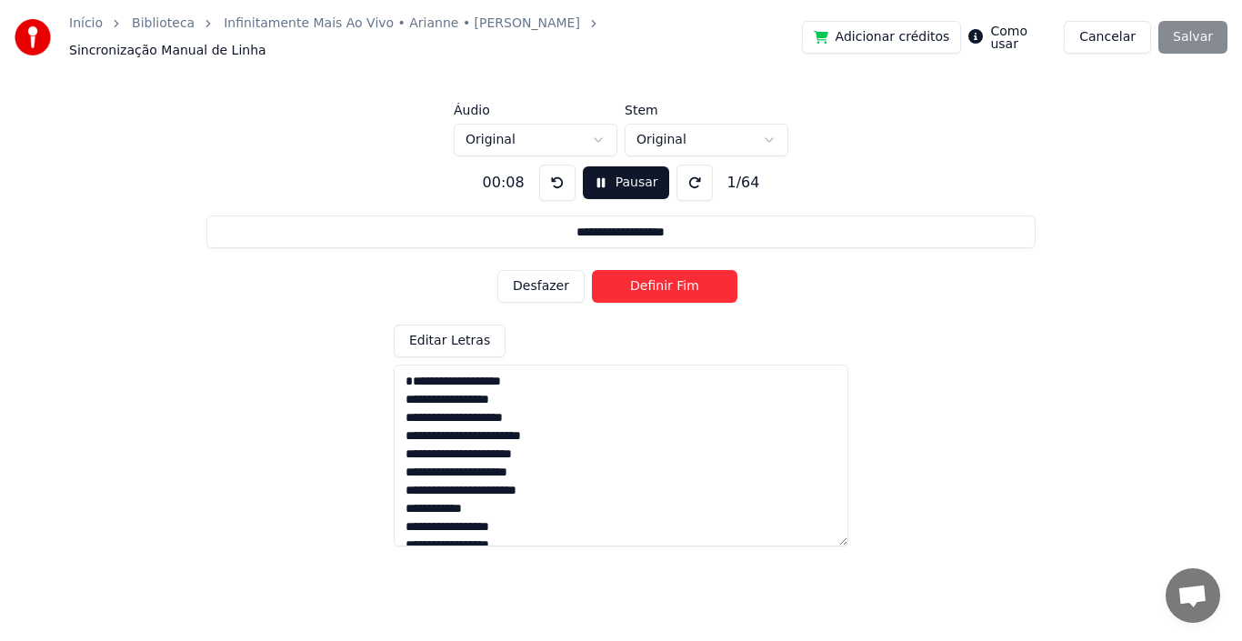
click at [1194, 31] on div "Adicionar créditos Como usar Cancelar Salvar" at bounding box center [1014, 37] width 425 height 33
click at [630, 175] on button "Pausar" at bounding box center [626, 182] width 86 height 33
click at [1206, 21] on div "Adicionar créditos Como usar Cancelar Salvar" at bounding box center [1014, 37] width 425 height 33
click at [781, 226] on input "**********" at bounding box center [620, 231] width 828 height 33
click at [1203, 40] on div "Adicionar créditos Como usar Cancelar Salvar" at bounding box center [1014, 37] width 425 height 33
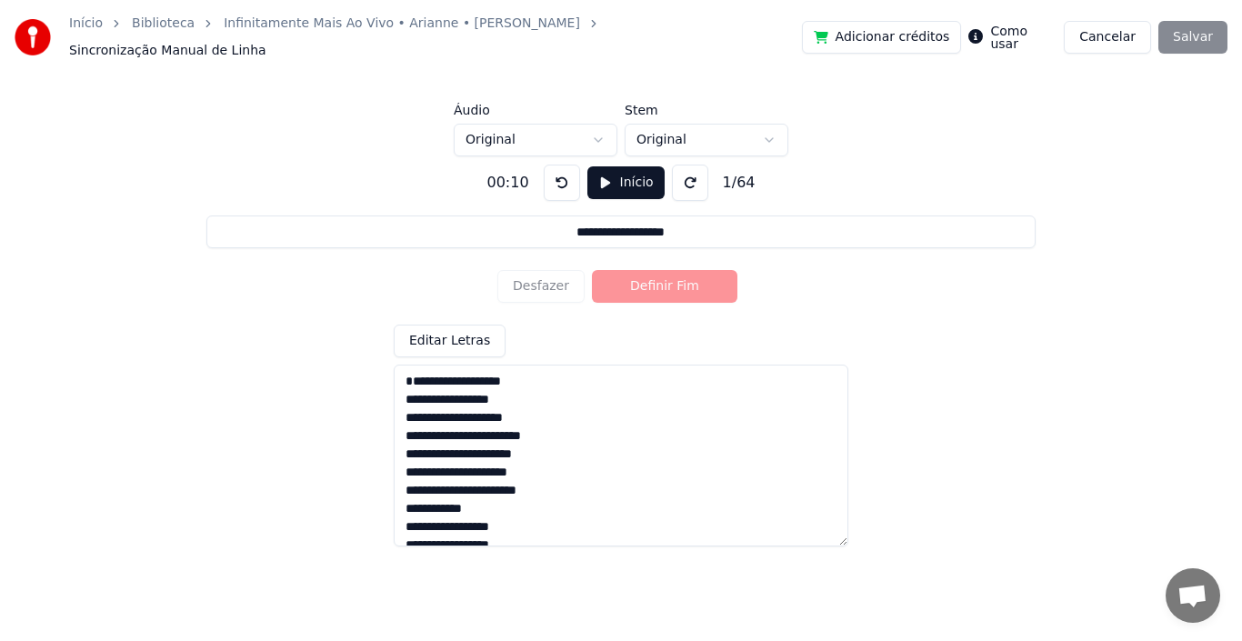
click at [416, 371] on textarea at bounding box center [621, 455] width 454 height 182
type input "*"
type textarea "**********"
type input "**"
type textarea "**********"
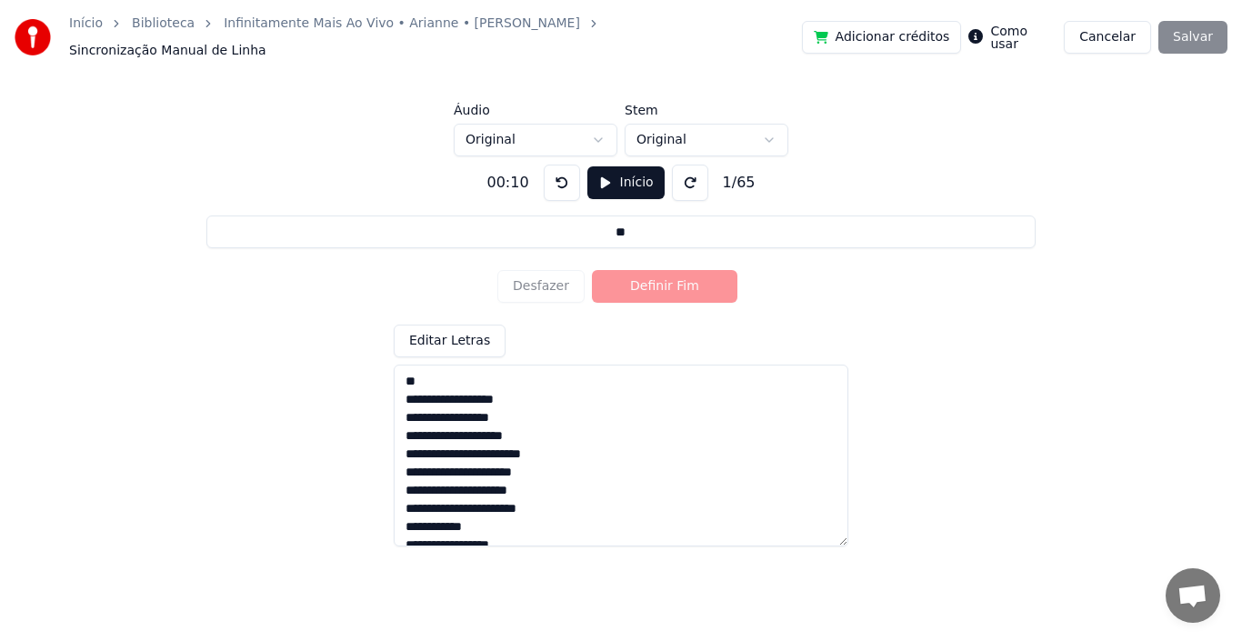
type input "***"
type textarea "**********"
click at [1199, 30] on div "Adicionar créditos Como usar Cancelar Salvar" at bounding box center [1014, 37] width 425 height 33
click at [562, 174] on button at bounding box center [562, 183] width 36 height 36
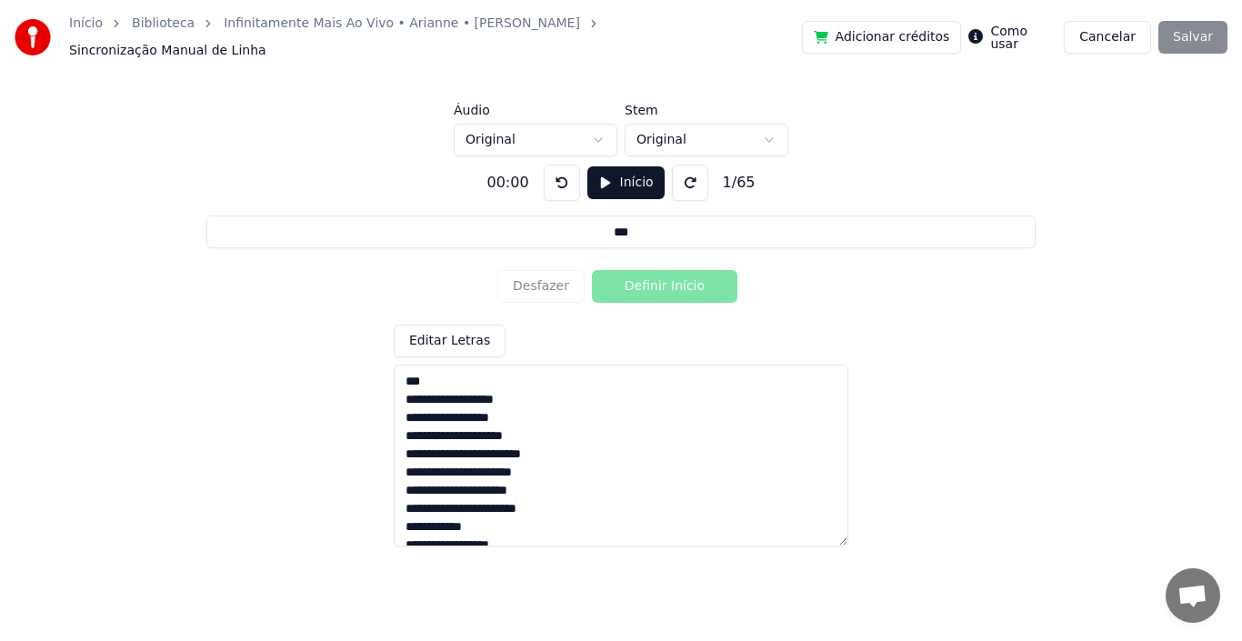
click at [687, 180] on button at bounding box center [690, 183] width 36 height 36
click at [688, 281] on div "Desfazer Definir Início" at bounding box center [620, 286] width 247 height 47
click at [483, 354] on div "Editar Letras" at bounding box center [621, 436] width 454 height 222
click at [484, 364] on textarea at bounding box center [621, 455] width 454 height 182
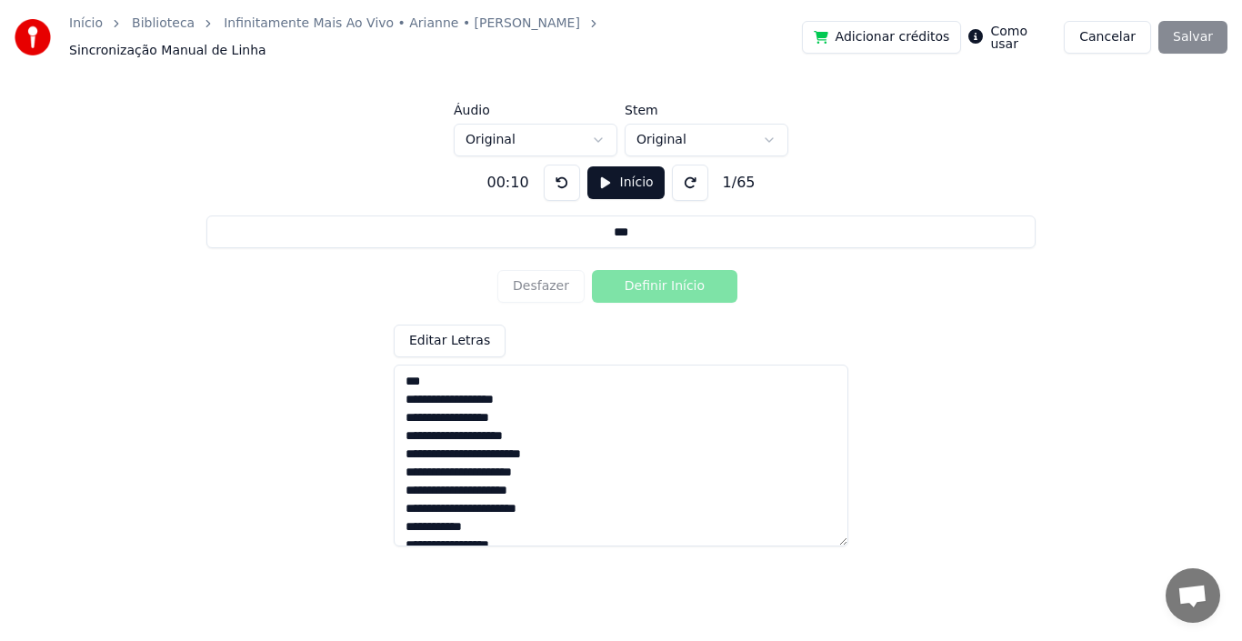
type input "**"
type textarea "**********"
type input "*"
type textarea "**********"
type input "**********"
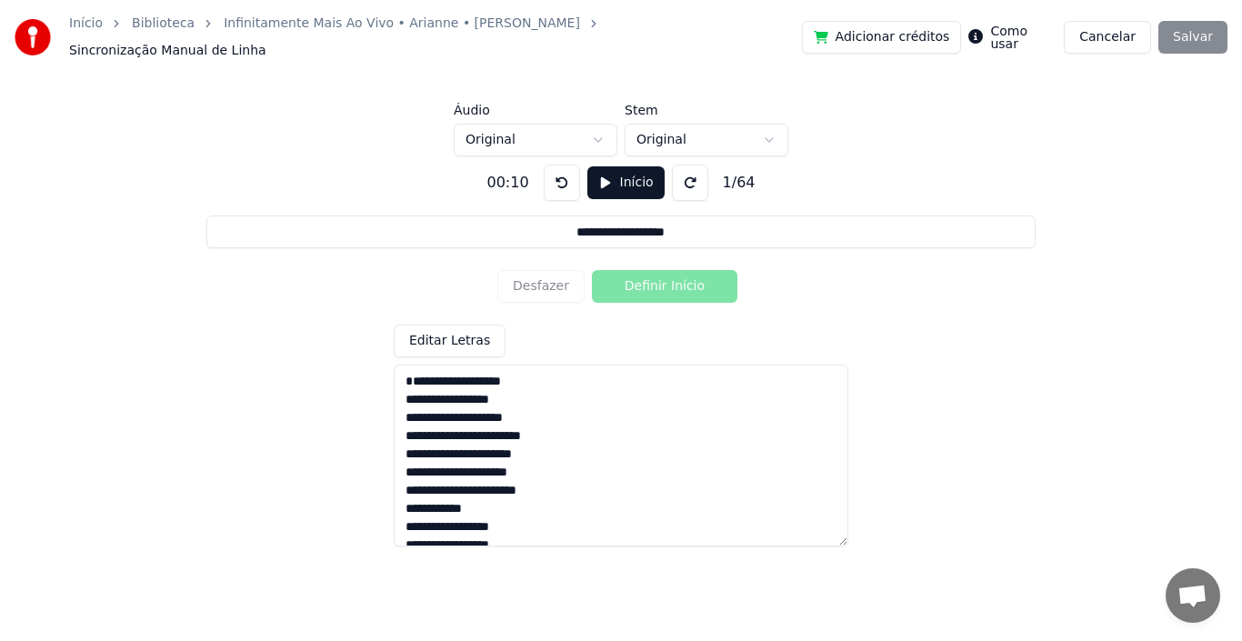
click at [407, 386] on textarea at bounding box center [621, 455] width 454 height 182
type textarea "**********"
click at [454, 26] on link "Infinitamente Mais Ao Vivo • Arianne • Luiz Carlos" at bounding box center [402, 24] width 356 height 18
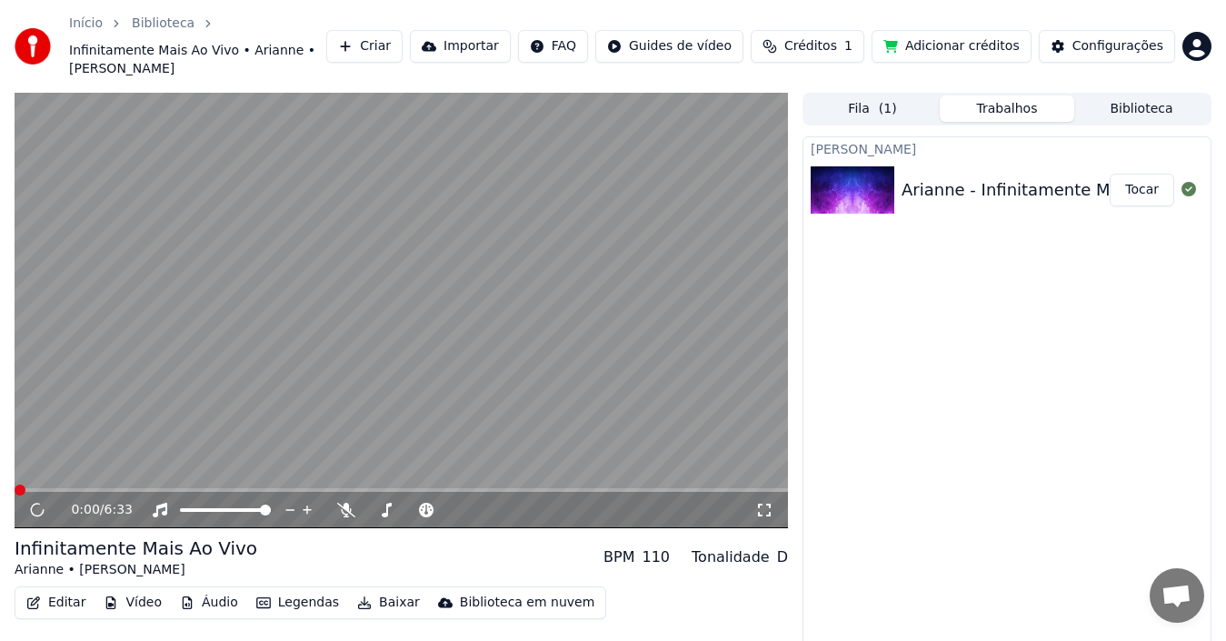
click at [68, 590] on button "Editar" at bounding box center [56, 602] width 74 height 25
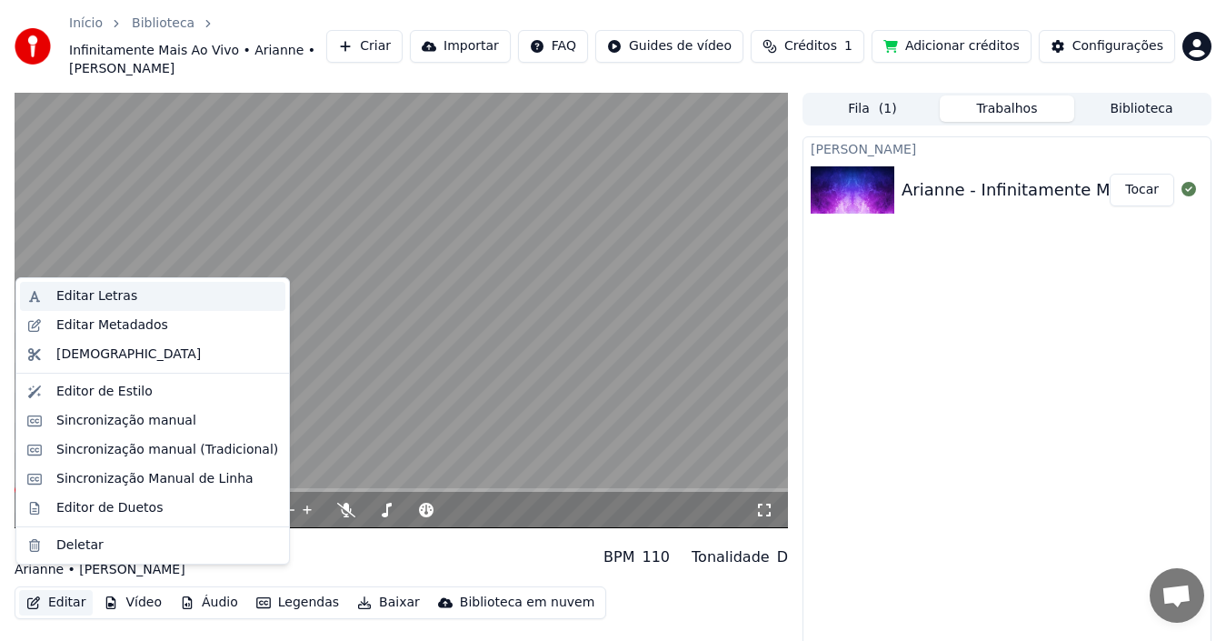
click at [109, 299] on div "Editar Letras" at bounding box center [96, 296] width 81 height 18
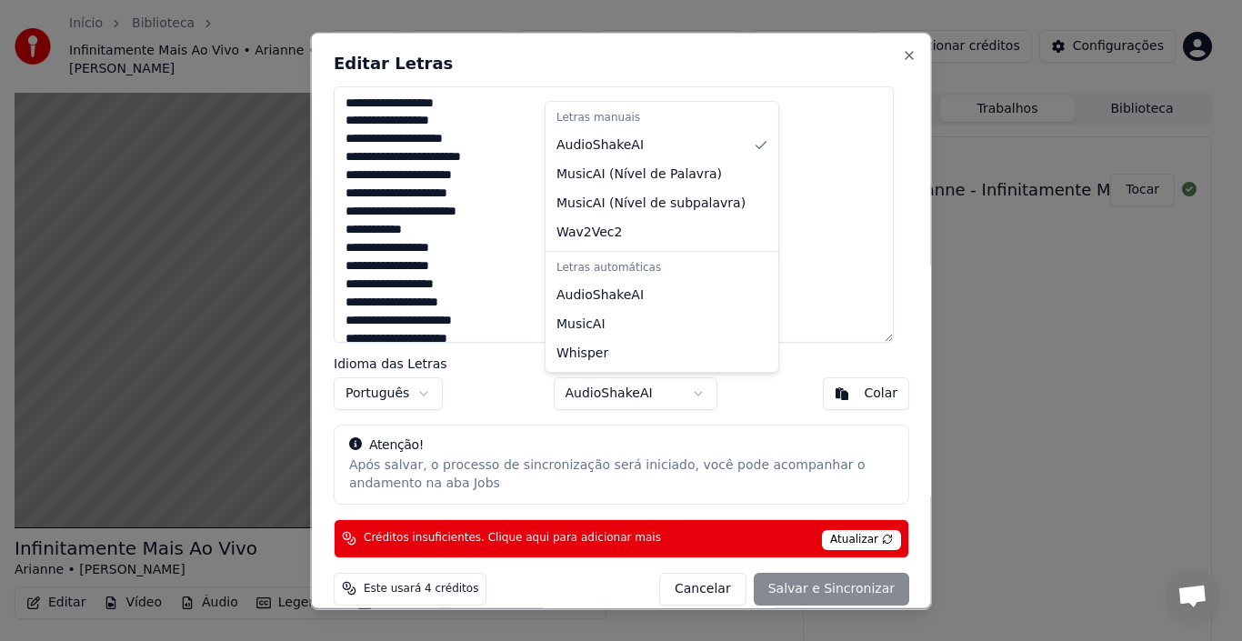
click at [689, 390] on body "Início Biblioteca Infinitamente Mais Ao Vivo • Arianne • Luiz Carlos Criar Impo…" at bounding box center [613, 320] width 1226 height 641
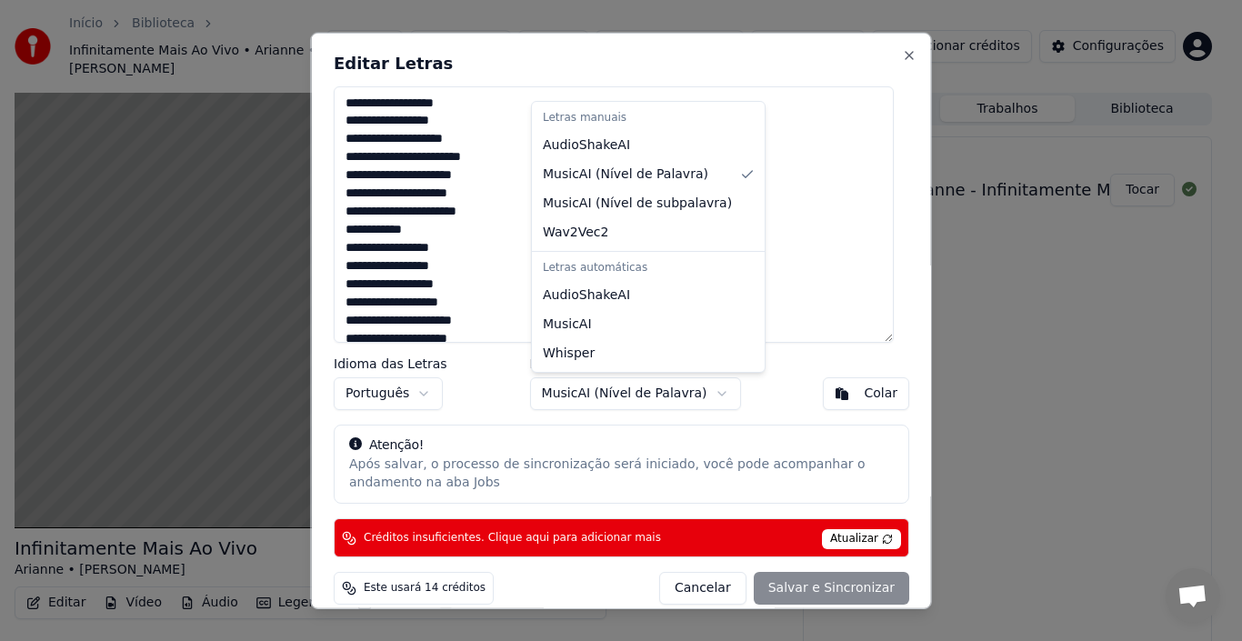
click at [703, 390] on body "Início Biblioteca Infinitamente Mais Ao Vivo • Arianne • Luiz Carlos Criar Impo…" at bounding box center [613, 320] width 1226 height 641
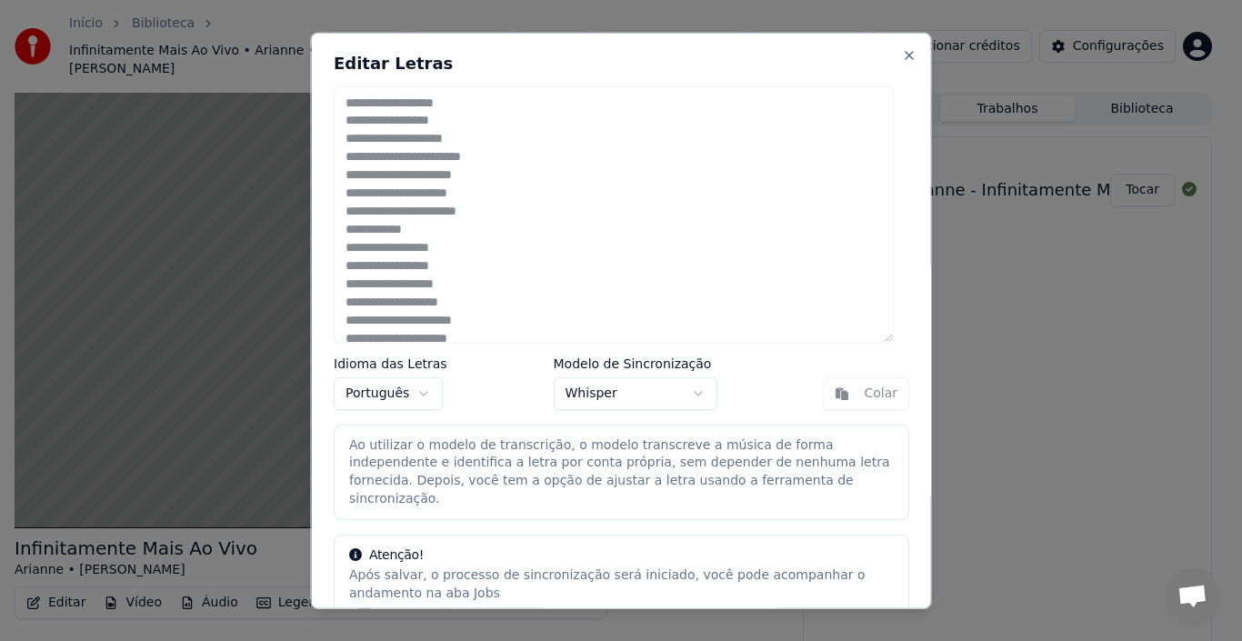
click at [693, 386] on body "Início Biblioteca Infinitamente Mais Ao Vivo • Arianne • Luiz Carlos Criar Impo…" at bounding box center [613, 320] width 1226 height 641
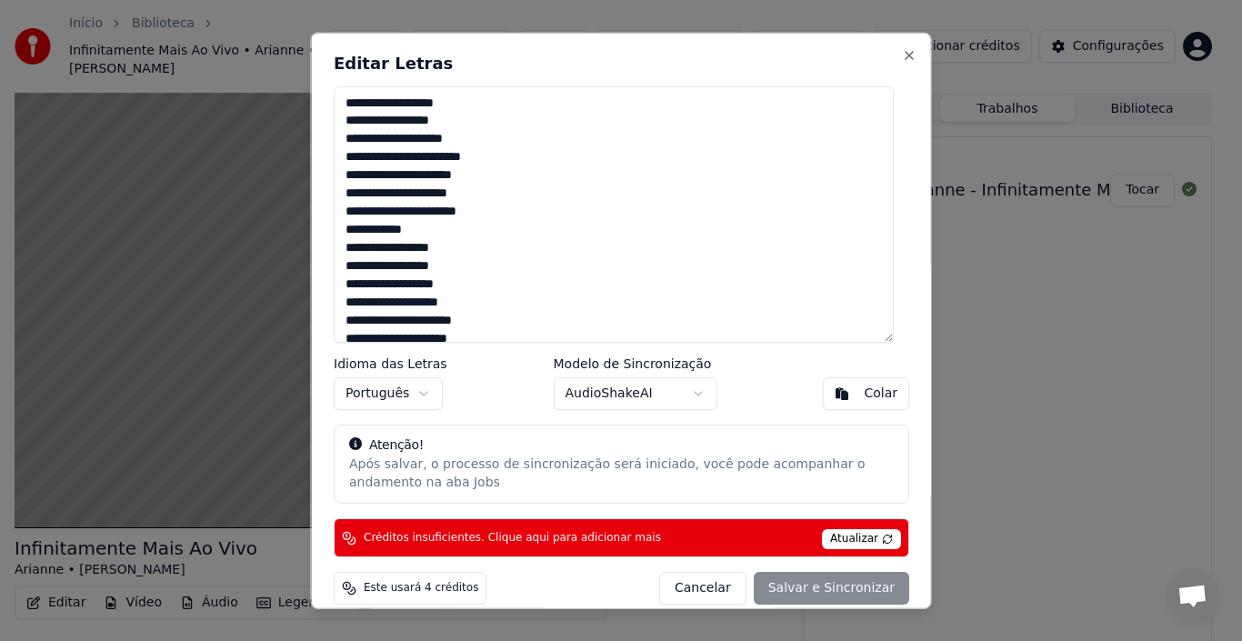
click at [344, 102] on textarea at bounding box center [614, 213] width 560 height 256
click at [387, 106] on textarea at bounding box center [614, 213] width 560 height 256
click at [748, 384] on div "Idioma das Letras Português Modelo de Sincronização AudioShakeAI Colar" at bounding box center [621, 382] width 575 height 53
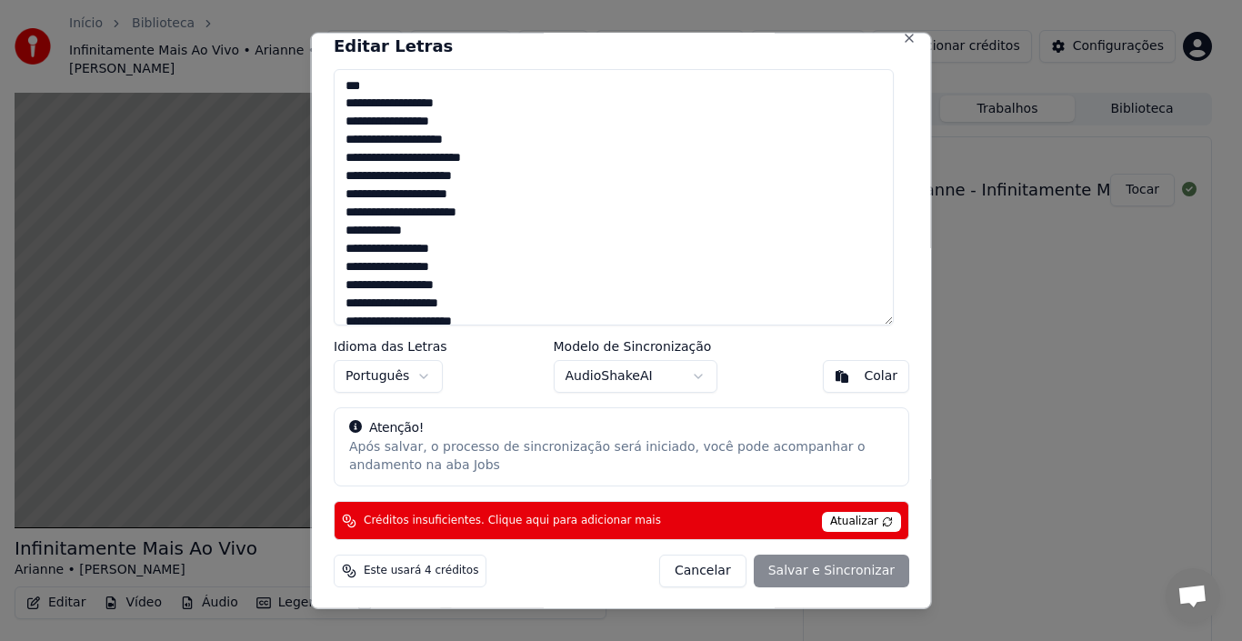
drag, startPoint x: 543, startPoint y: 593, endPoint x: 545, endPoint y: 583, distance: 10.4
click at [542, 588] on div "Editar Letras Idioma das Letras Português Modelo de Sincronização AudioShakeAI …" at bounding box center [621, 320] width 621 height 577
click at [678, 364] on body "Início Biblioteca Infinitamente Mais Ao Vivo • Arianne • Luiz Carlos Criar Impo…" at bounding box center [613, 320] width 1226 height 641
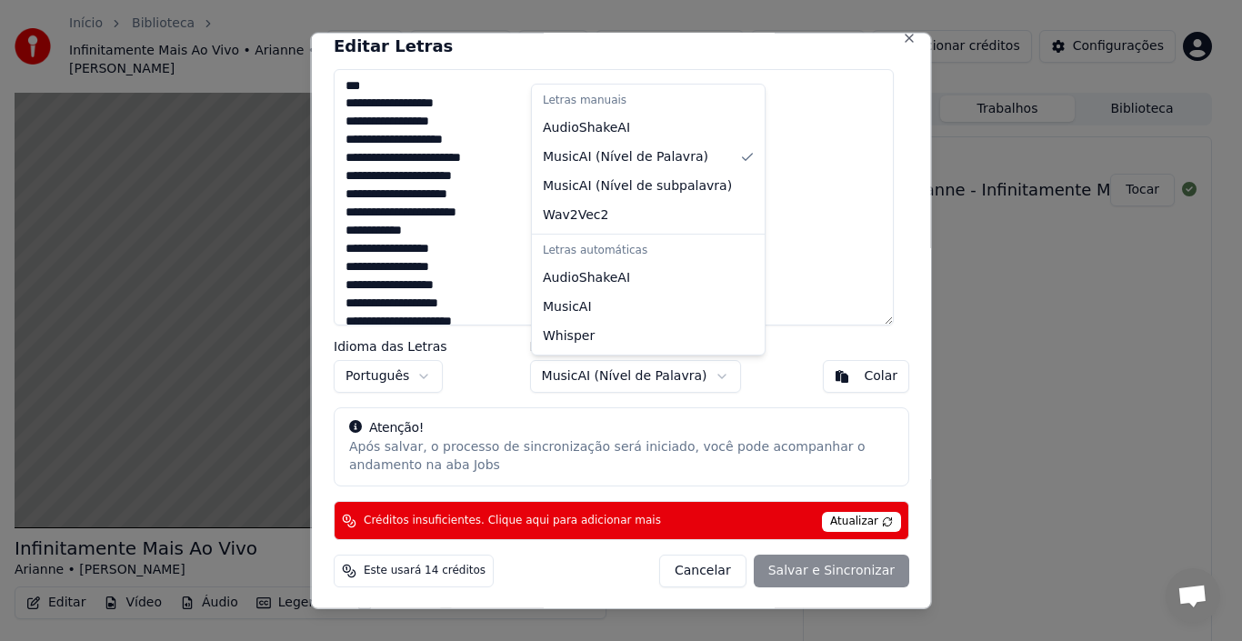
click at [685, 380] on body "Início Biblioteca Infinitamente Mais Ao Vivo • Arianne • Luiz Carlos Criar Impo…" at bounding box center [613, 320] width 1226 height 641
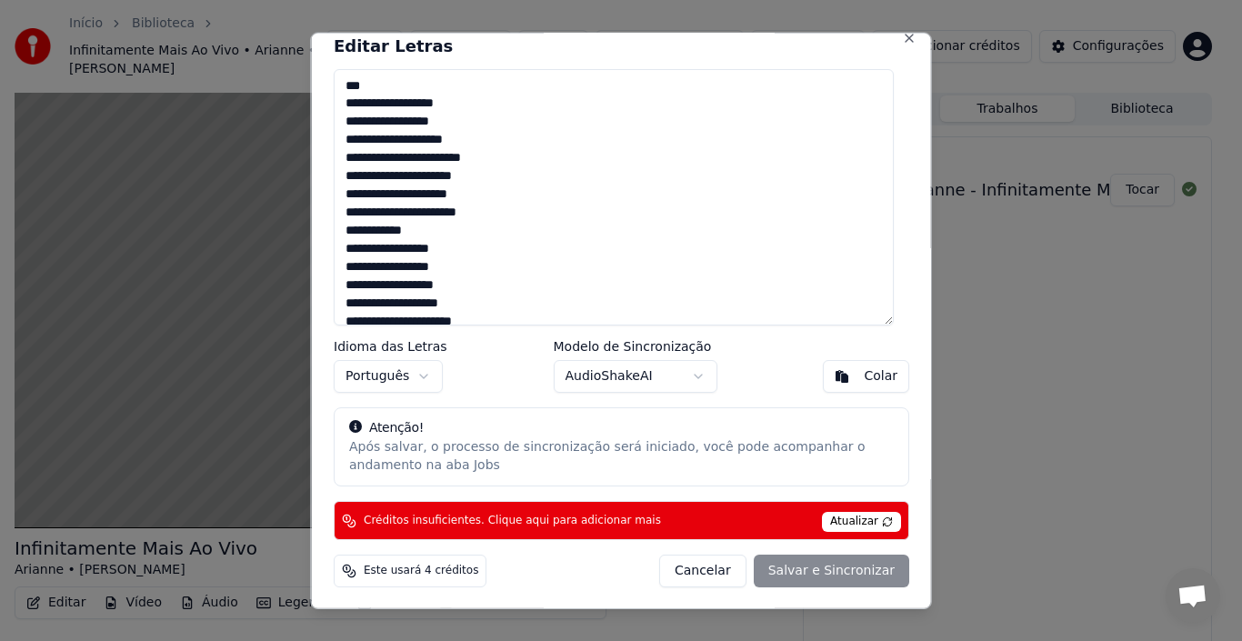
click at [780, 573] on div "Cancelar Salvar e Sincronizar" at bounding box center [783, 570] width 250 height 33
click at [709, 577] on button "Cancelar" at bounding box center [701, 570] width 87 height 33
type textarea "**********"
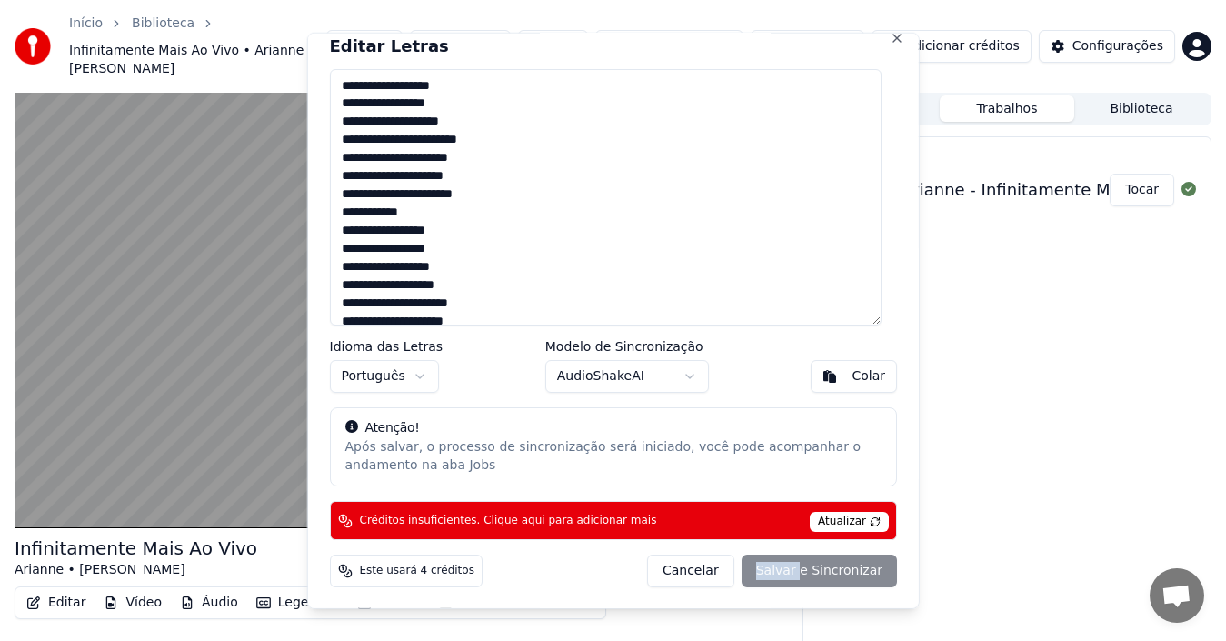
click at [295, 457] on html "Início Biblioteca Infinitamente Mais Ao Vivo • Arianne • Luiz Carlos Criar Impo…" at bounding box center [613, 320] width 1226 height 641
click at [238, 445] on html "Início Biblioteca Infinitamente Mais Ao Vivo • Arianne • Luiz Carlos Criar Impo…" at bounding box center [613, 320] width 1226 height 641
click at [161, 496] on html "Início Biblioteca Infinitamente Mais Ao Vivo • Arianne • Luiz Carlos Criar Impo…" at bounding box center [613, 320] width 1226 height 641
click at [662, 554] on button "Cancelar" at bounding box center [690, 570] width 87 height 33
click at [644, 440] on div "Após salvar, o processo de sincronização será iniciado, você pode acompanhar o …" at bounding box center [612, 456] width 537 height 36
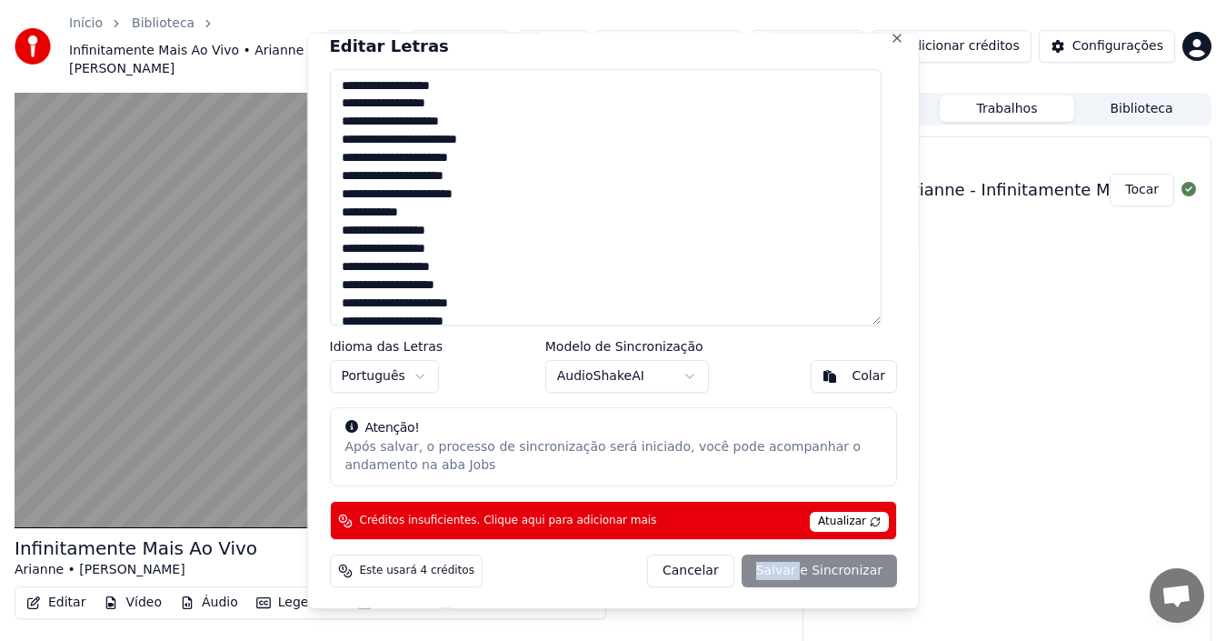
click at [590, 354] on body "Início Biblioteca Infinitamente Mais Ao Vivo • Arianne • Luiz Carlos Criar Impo…" at bounding box center [613, 320] width 1226 height 641
click at [507, 302] on textarea at bounding box center [605, 196] width 553 height 256
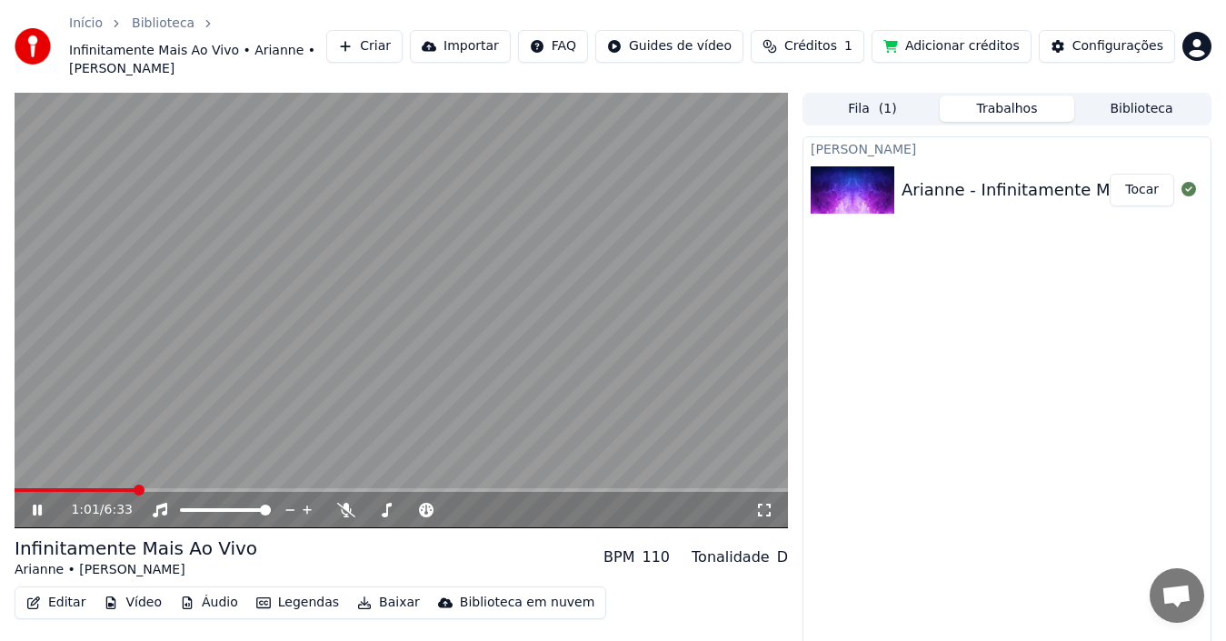
click at [57, 492] on div "1:01 / 6:33" at bounding box center [402, 510] width 774 height 36
click at [52, 488] on span at bounding box center [33, 490] width 37 height 4
click at [15, 484] on span at bounding box center [20, 489] width 11 height 11
click at [412, 508] on span at bounding box center [411, 510] width 91 height 4
click at [366, 504] on span at bounding box center [371, 509] width 11 height 11
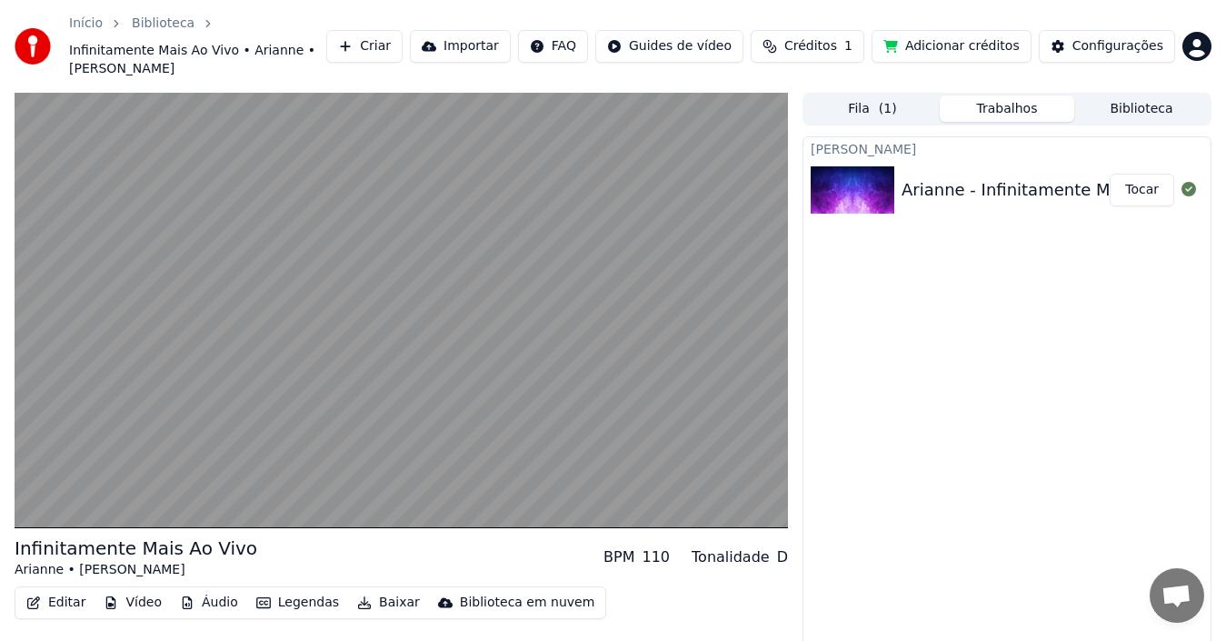
click at [403, 35] on button "Criar" at bounding box center [364, 46] width 76 height 33
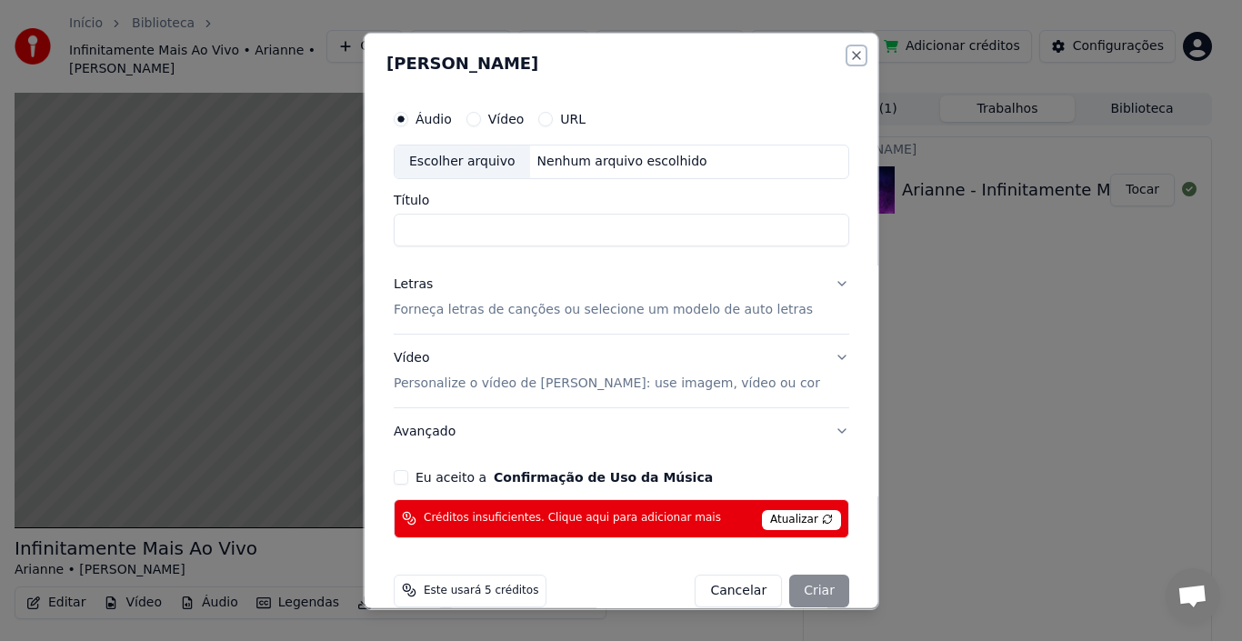
click at [848, 53] on button "Close" at bounding box center [855, 54] width 15 height 15
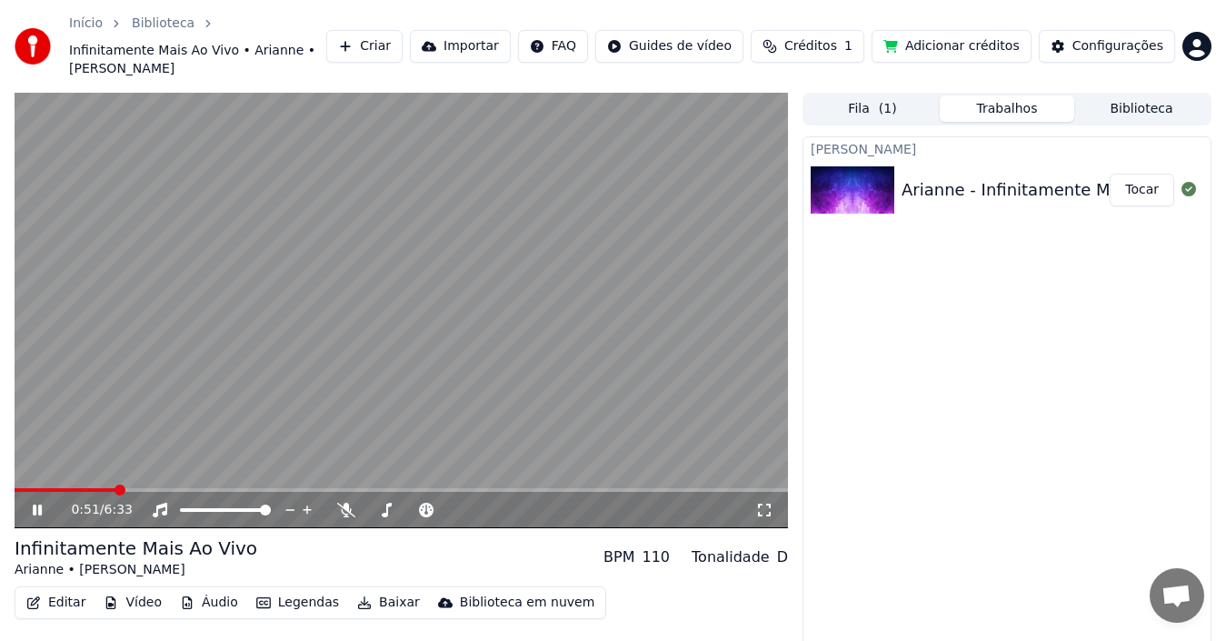
click at [1034, 159] on div "Arianne - Infinitamente Mais Ao Vivo ft Luiz Carlos_mixed Tocar" at bounding box center [1007, 190] width 407 height 62
click at [35, 504] on icon at bounding box center [37, 509] width 9 height 11
click at [986, 177] on div "Arianne - Infinitamente Mais Ao Vivo ft Luiz Carlos_mixed" at bounding box center [1130, 189] width 456 height 25
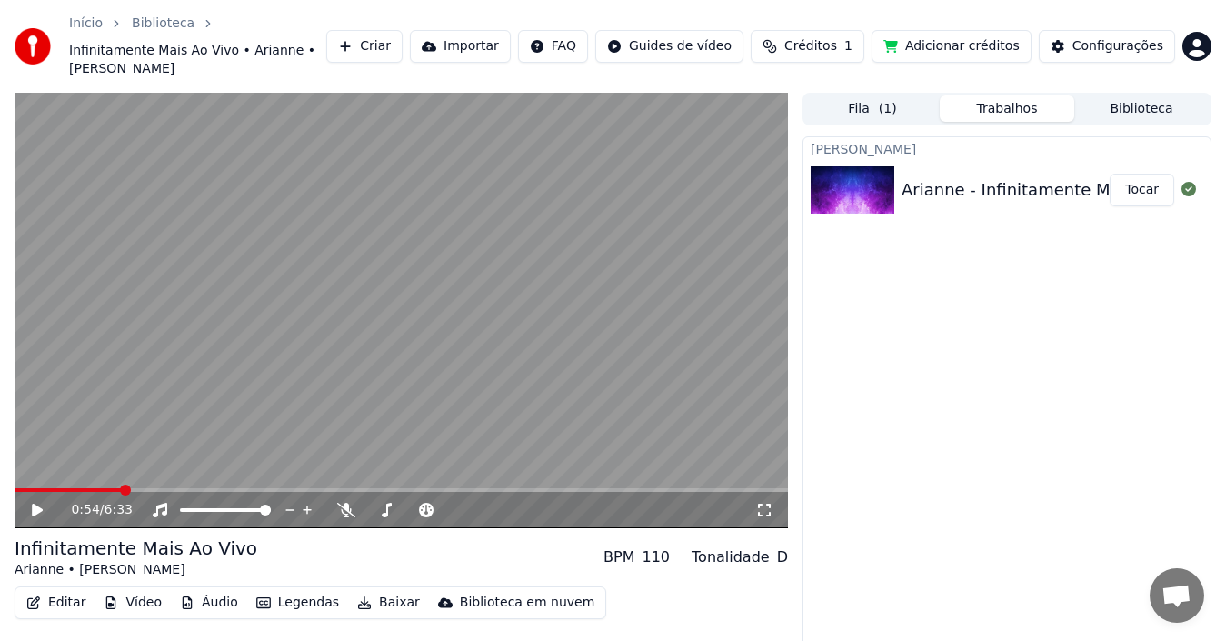
click at [875, 95] on button "Fila ( 1 )" at bounding box center [872, 108] width 135 height 26
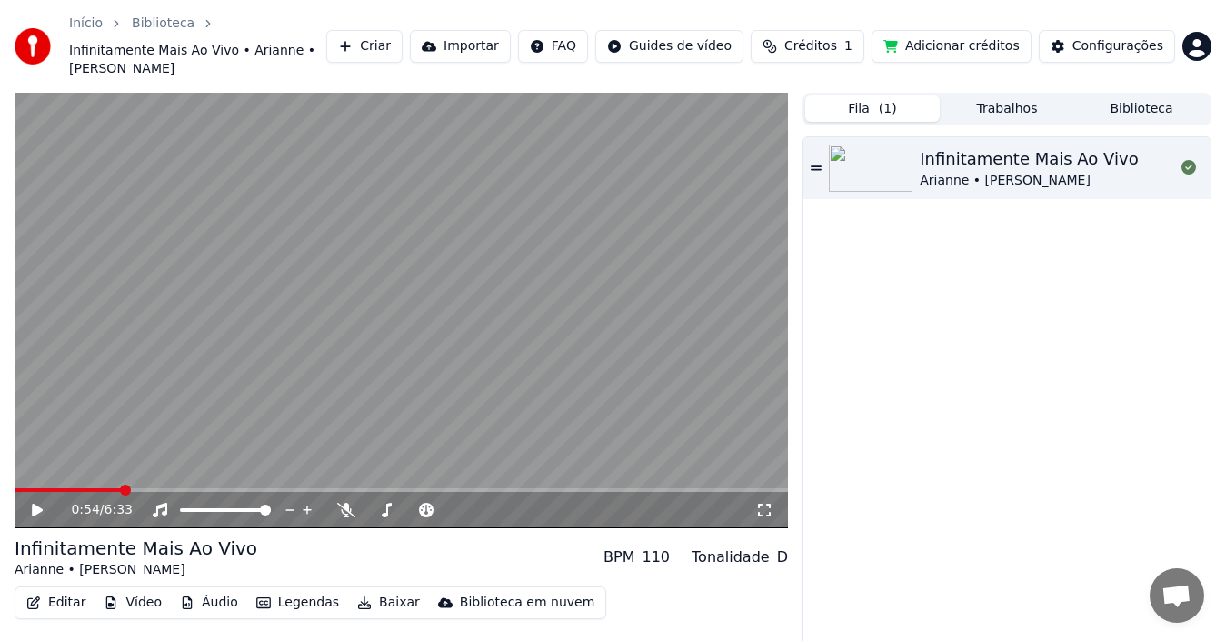
click at [1135, 95] on button "Biblioteca" at bounding box center [1141, 108] width 135 height 26
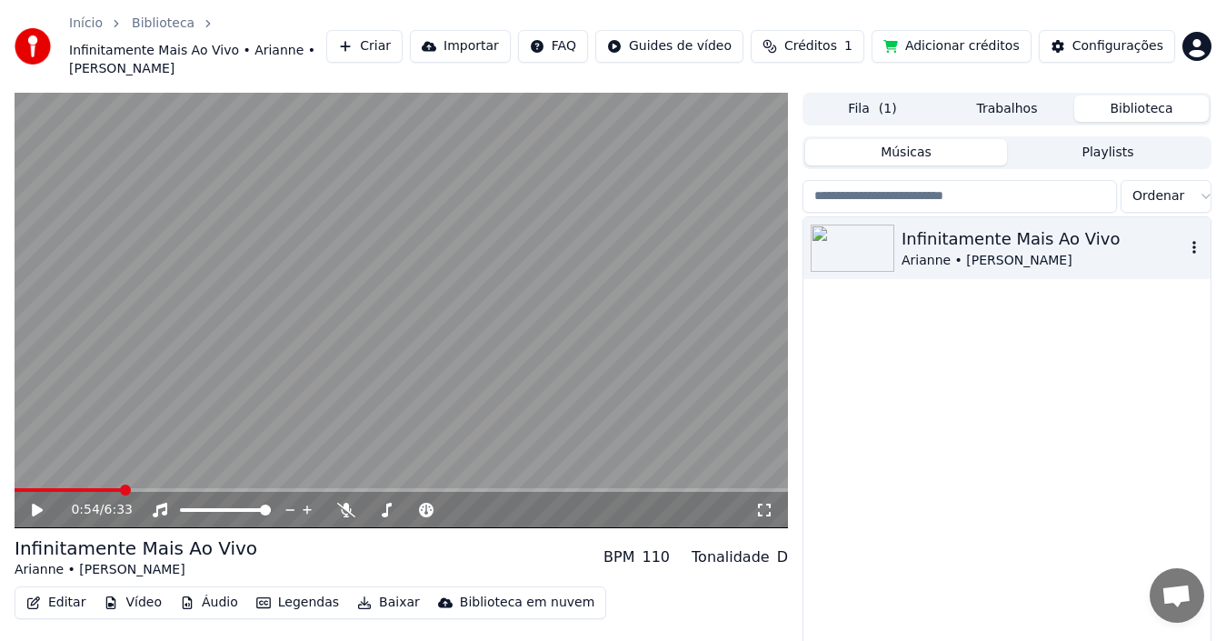
click at [1190, 240] on icon "button" at bounding box center [1194, 247] width 18 height 15
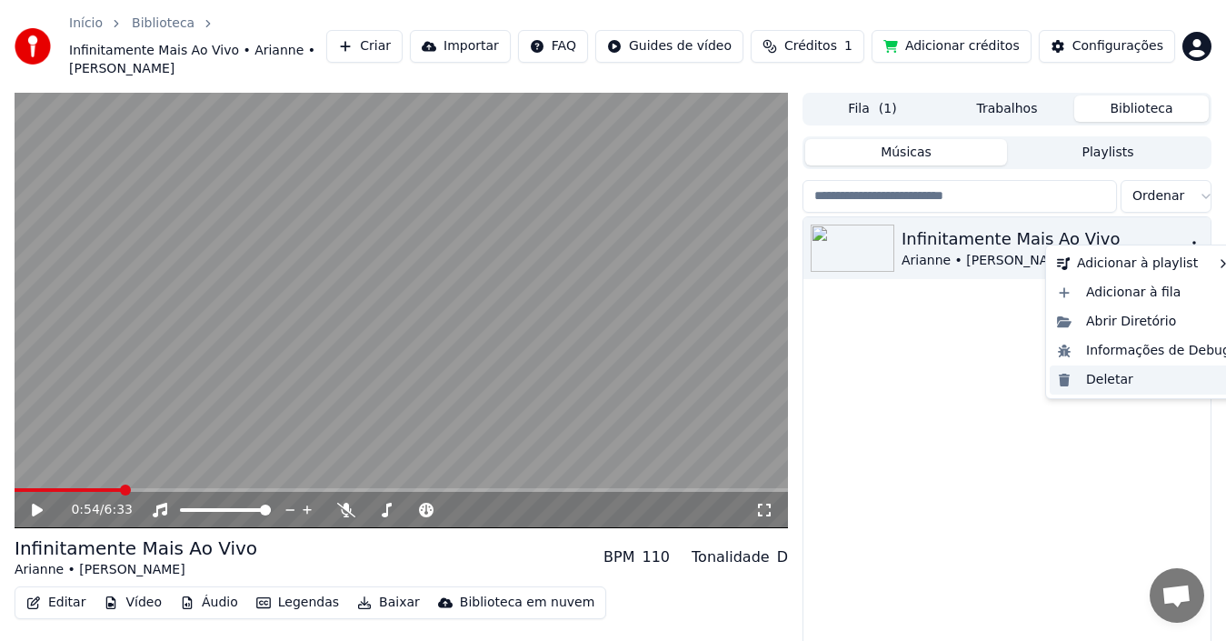
click at [1156, 372] on div "Deletar" at bounding box center [1144, 379] width 188 height 29
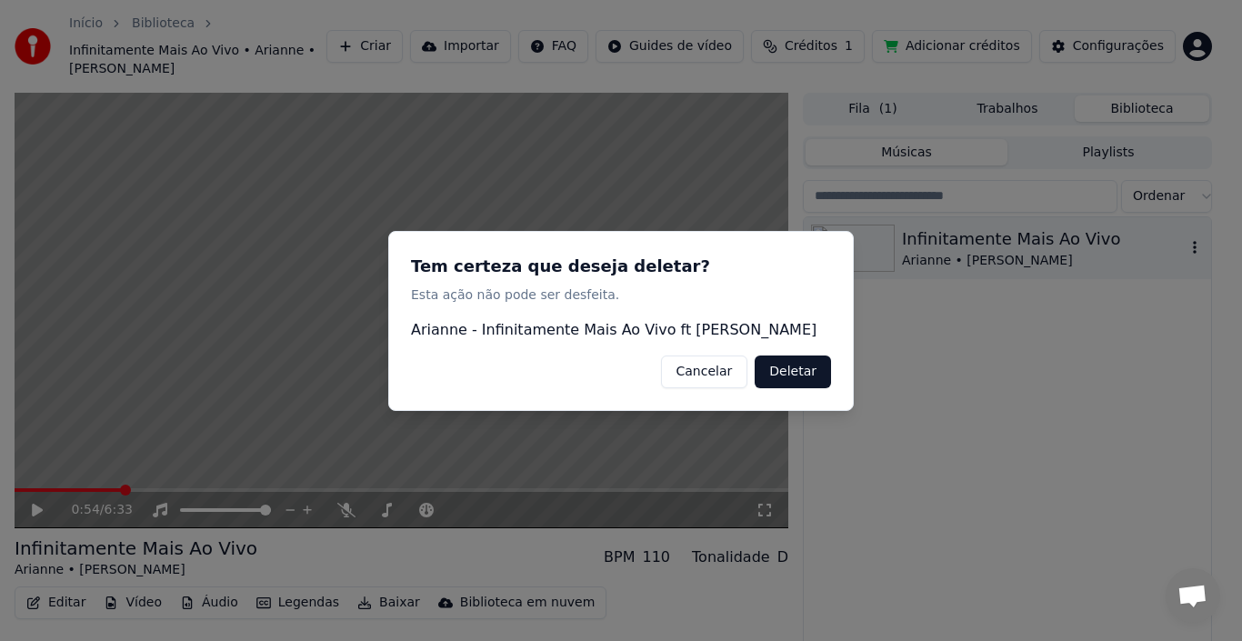
click at [786, 368] on button "Deletar" at bounding box center [792, 370] width 76 height 33
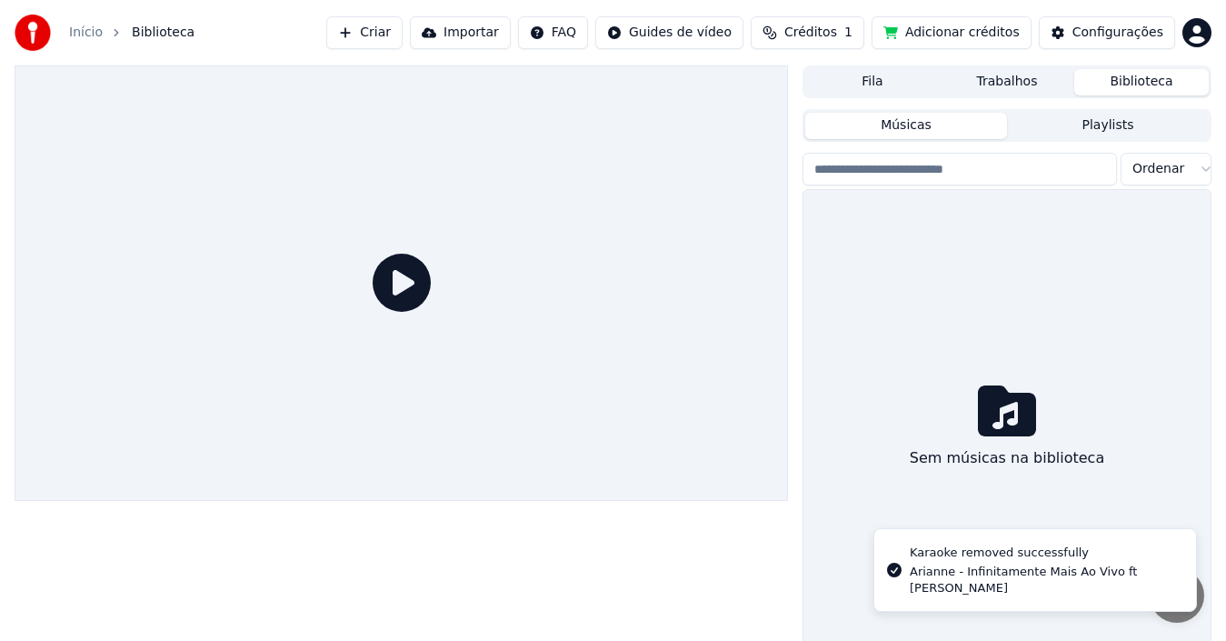
click at [403, 24] on button "Criar" at bounding box center [364, 32] width 76 height 33
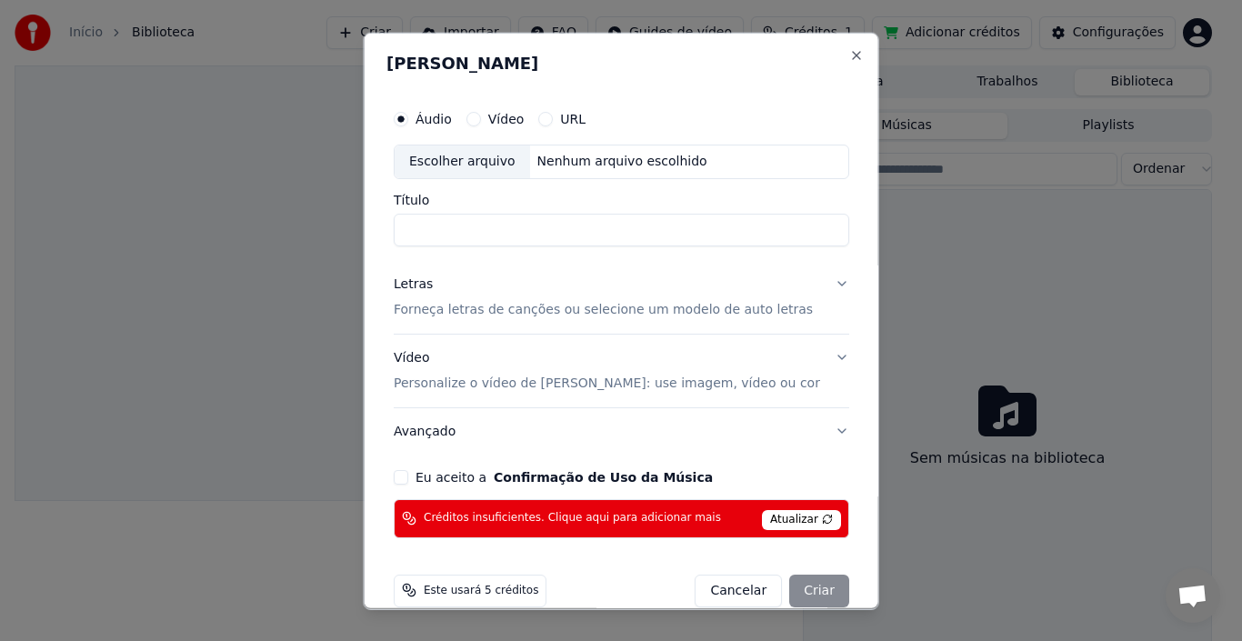
click at [562, 160] on div "Nenhum arquivo escolhido" at bounding box center [621, 161] width 185 height 18
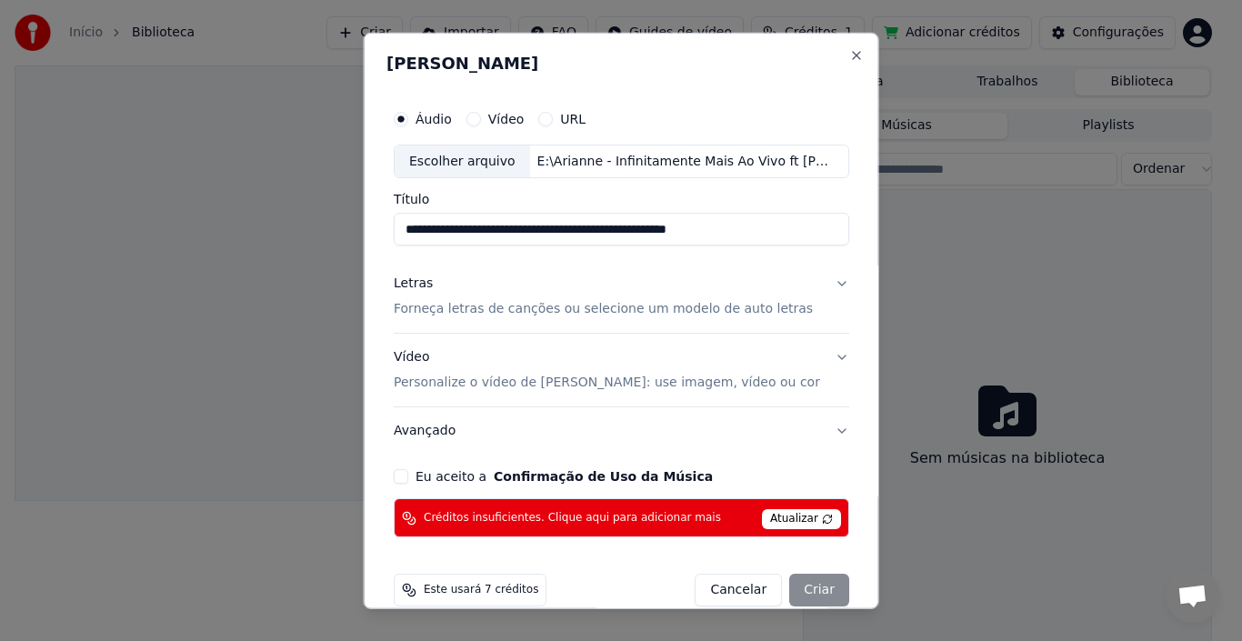
click at [754, 230] on input "**********" at bounding box center [621, 229] width 455 height 33
type input "**********"
click at [668, 316] on p "Forneça letras de canções ou selecione um modelo de auto letras" at bounding box center [603, 309] width 419 height 18
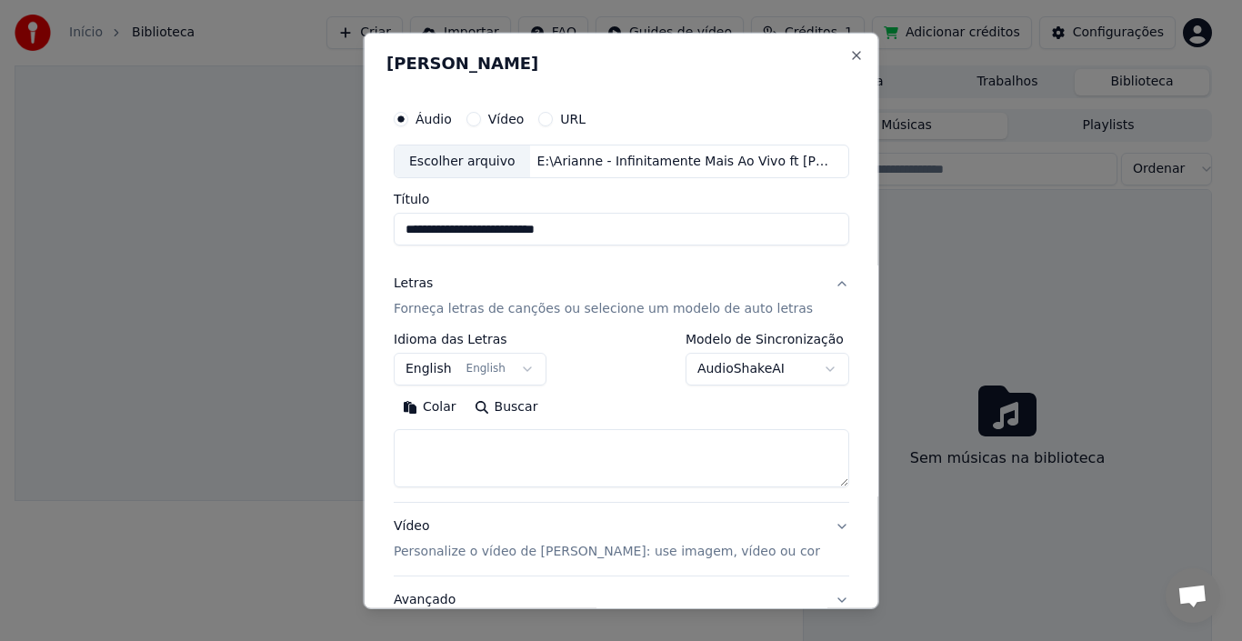
click at [430, 366] on button "English English" at bounding box center [470, 369] width 153 height 33
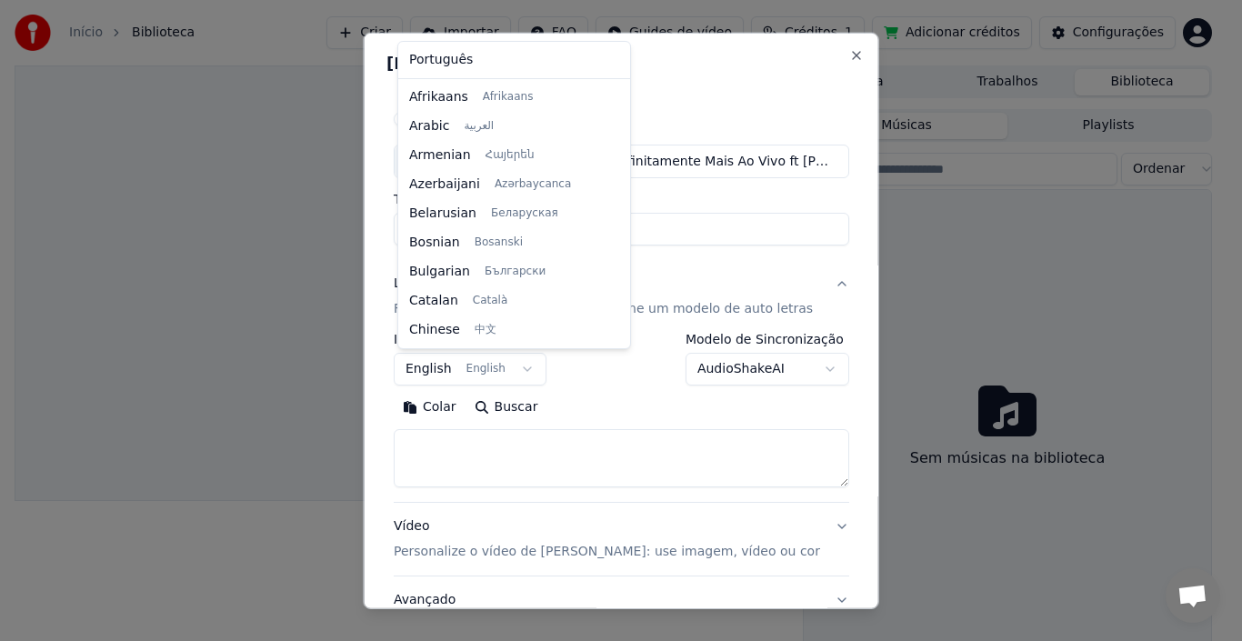
scroll to position [145, 0]
select select "**"
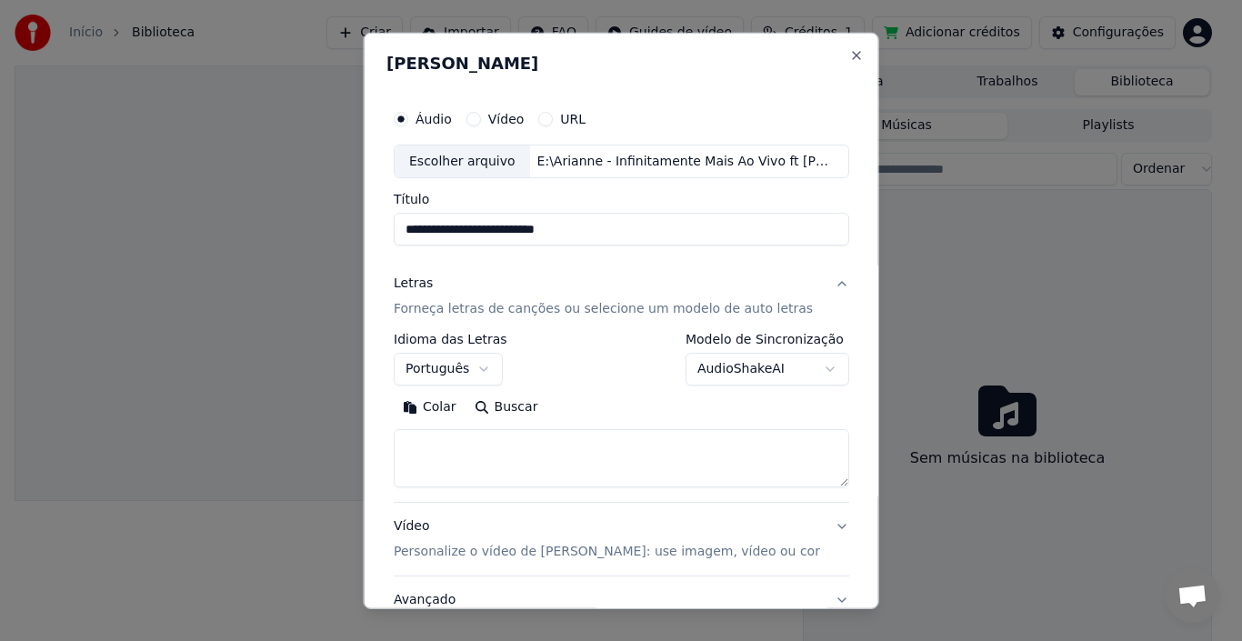
click at [415, 410] on button "Colar" at bounding box center [430, 407] width 72 height 29
click at [410, 442] on textarea at bounding box center [610, 458] width 433 height 58
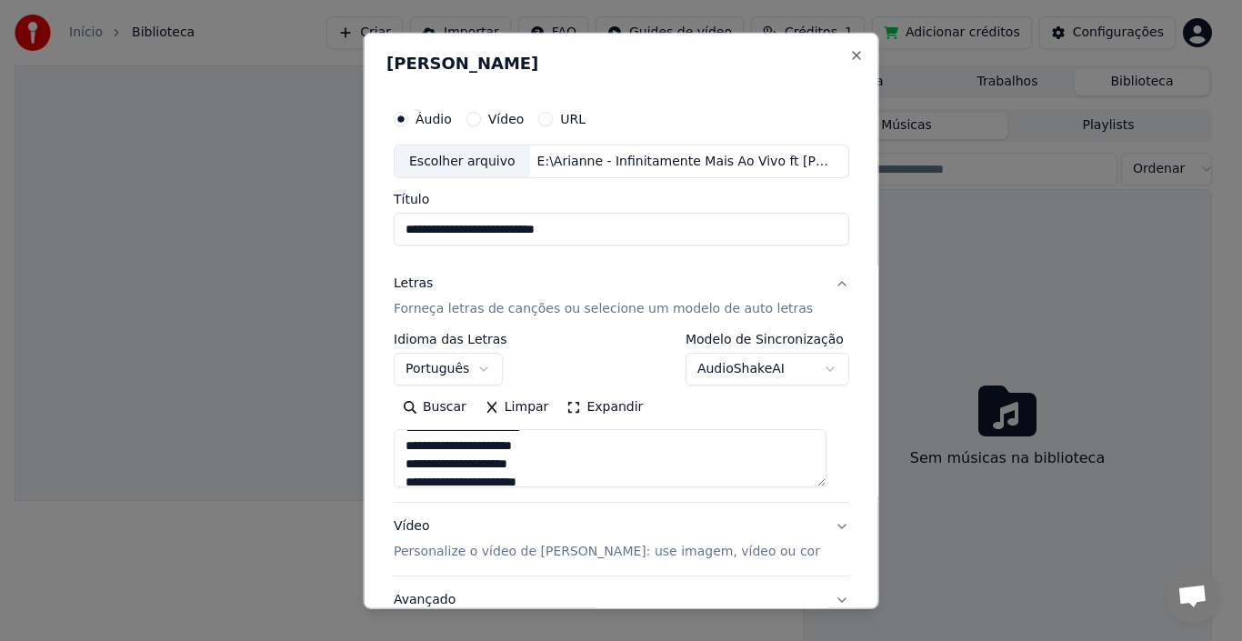
scroll to position [182, 0]
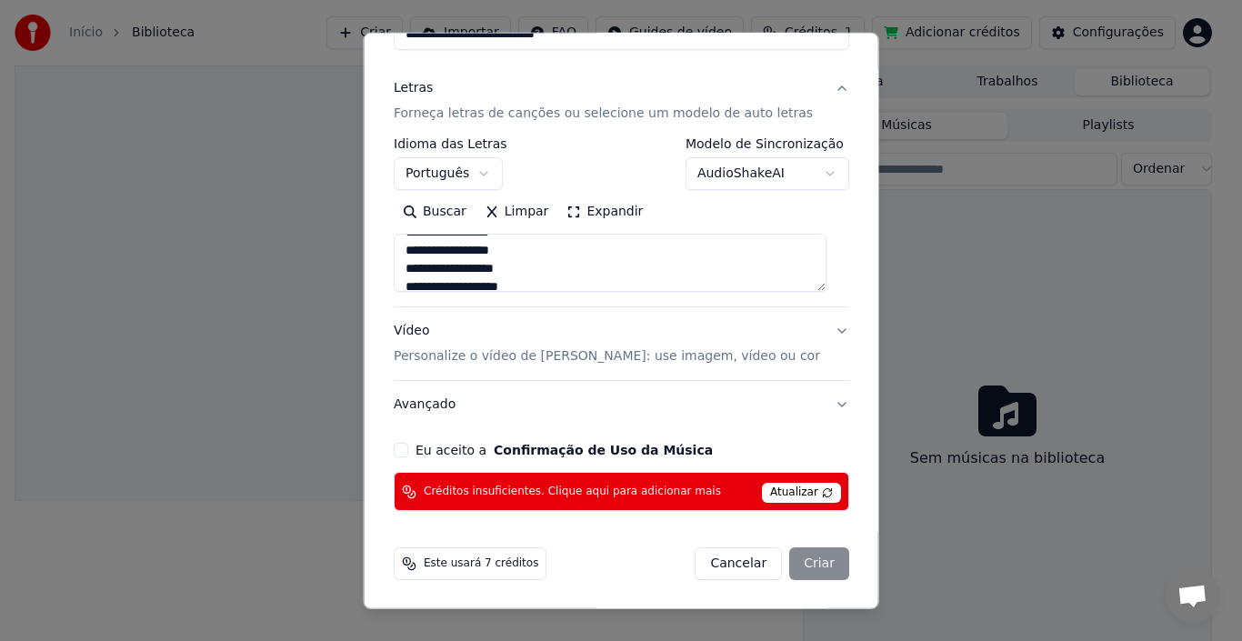
type textarea "**********"
click at [824, 328] on button "Vídeo Personalize o vídeo de karaokê: use imagem, vídeo ou cor" at bounding box center [621, 343] width 455 height 73
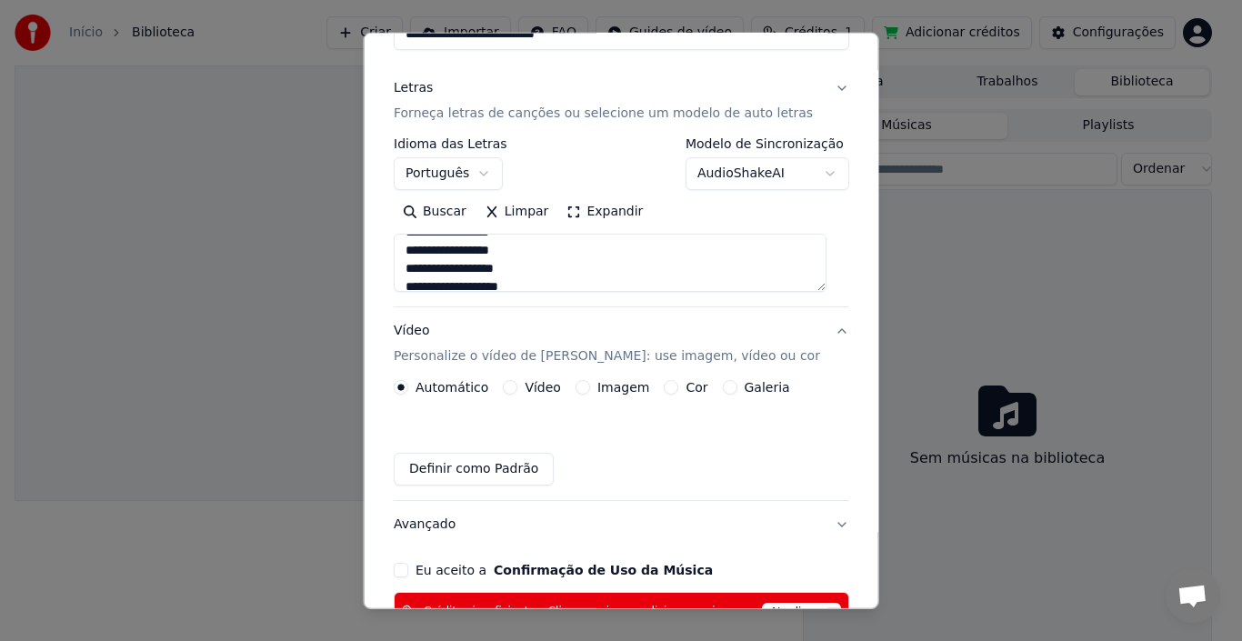
scroll to position [146, 0]
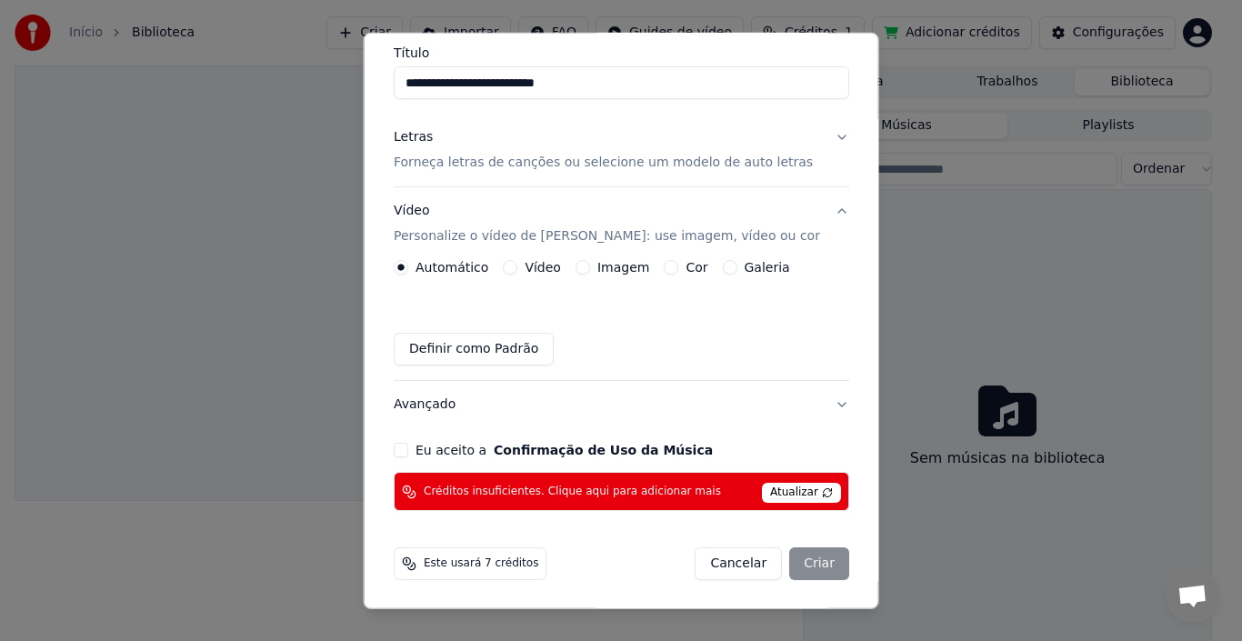
click at [664, 265] on button "Cor" at bounding box center [671, 267] width 15 height 15
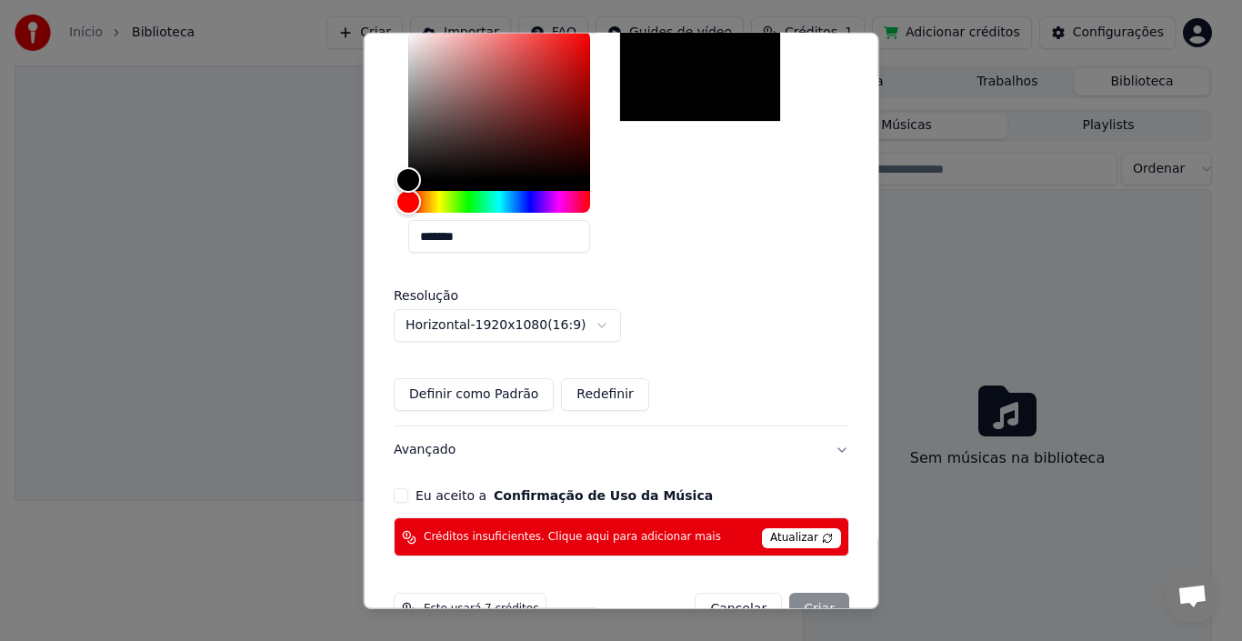
scroll to position [464, 0]
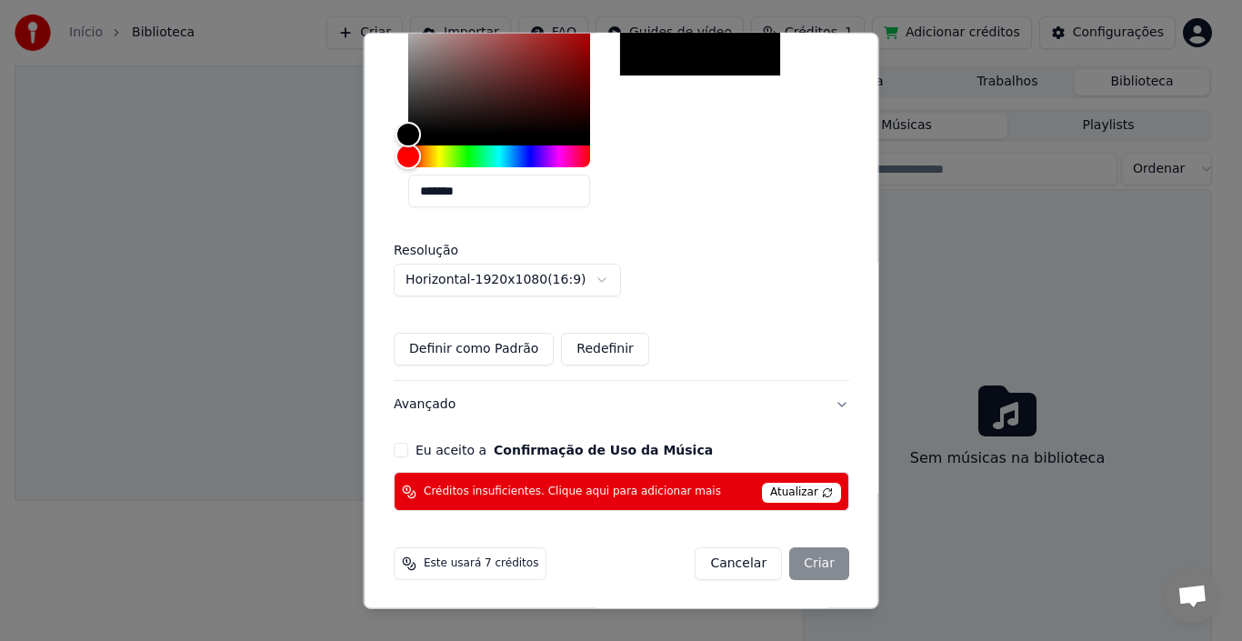
click at [404, 451] on button "Eu aceito a Confirmação de Uso da Música" at bounding box center [401, 450] width 15 height 15
click at [812, 566] on div "Cancelar Criar" at bounding box center [771, 563] width 155 height 33
click at [810, 565] on div "Cancelar Criar" at bounding box center [771, 563] width 155 height 33
drag, startPoint x: 810, startPoint y: 565, endPoint x: 808, endPoint y: 530, distance: 35.5
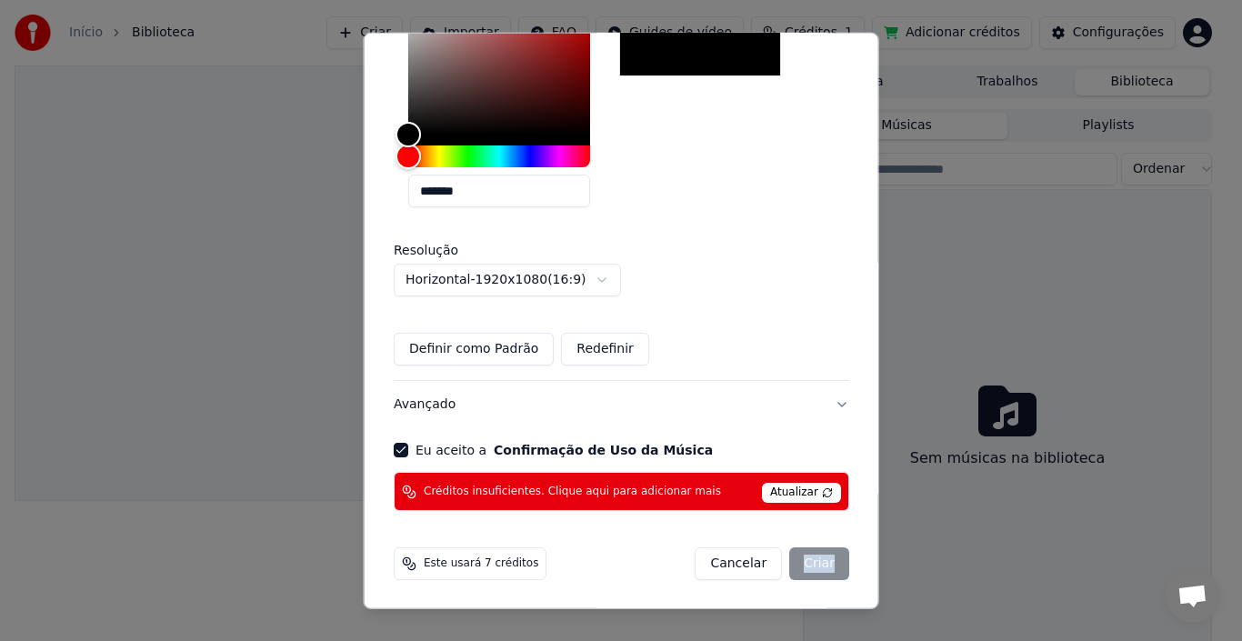
click at [809, 558] on div "Cancelar Criar" at bounding box center [771, 563] width 155 height 33
click at [804, 494] on span "Atualizar" at bounding box center [801, 493] width 79 height 20
click at [702, 482] on div "Créditos insuficientes. Clique aqui para adicionar mais Atualizar" at bounding box center [621, 491] width 455 height 39
click at [660, 491] on span "Créditos insuficientes. Clique aqui para adicionar mais" at bounding box center [572, 491] width 297 height 15
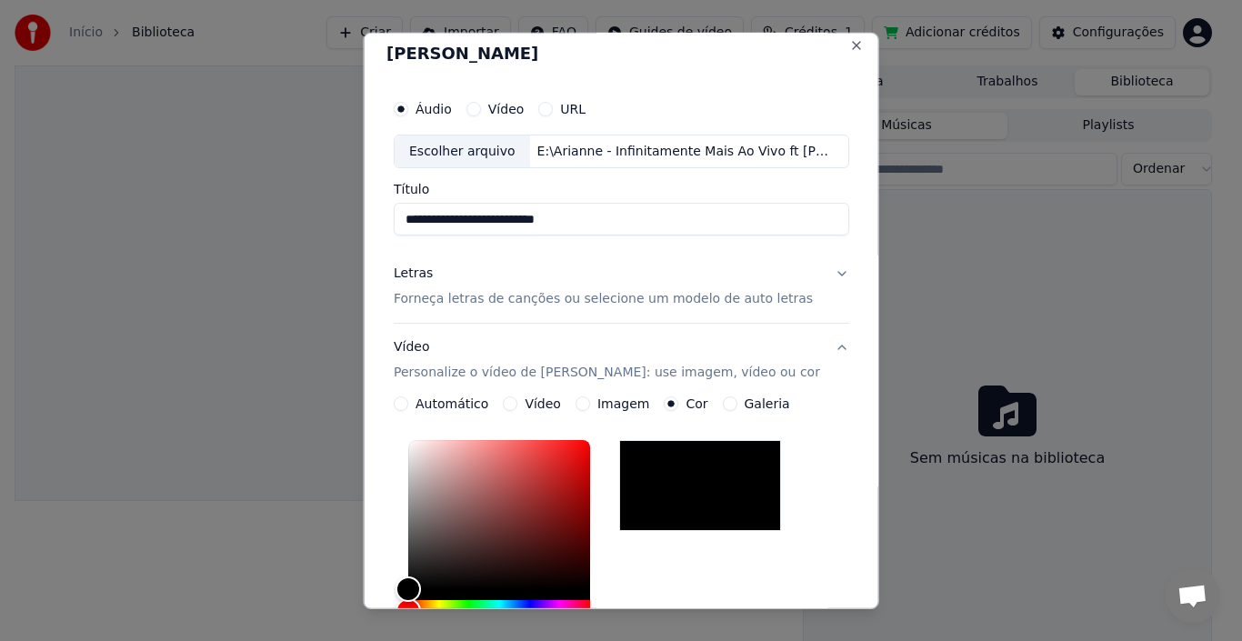
scroll to position [0, 0]
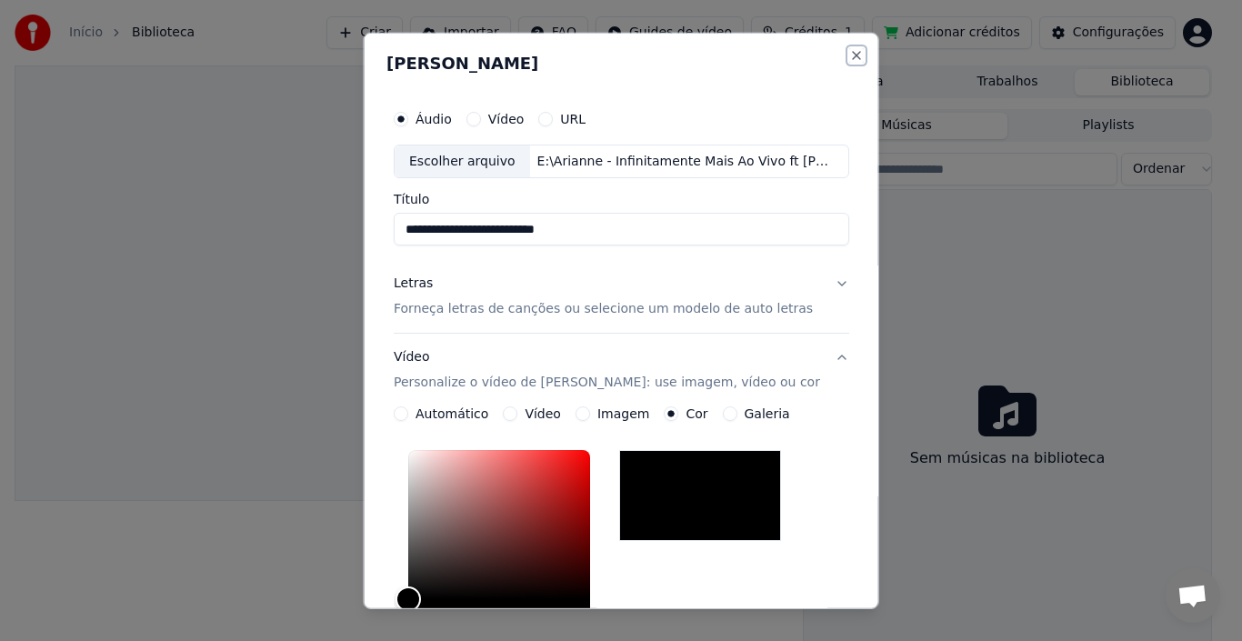
click at [848, 48] on button "Close" at bounding box center [855, 54] width 15 height 15
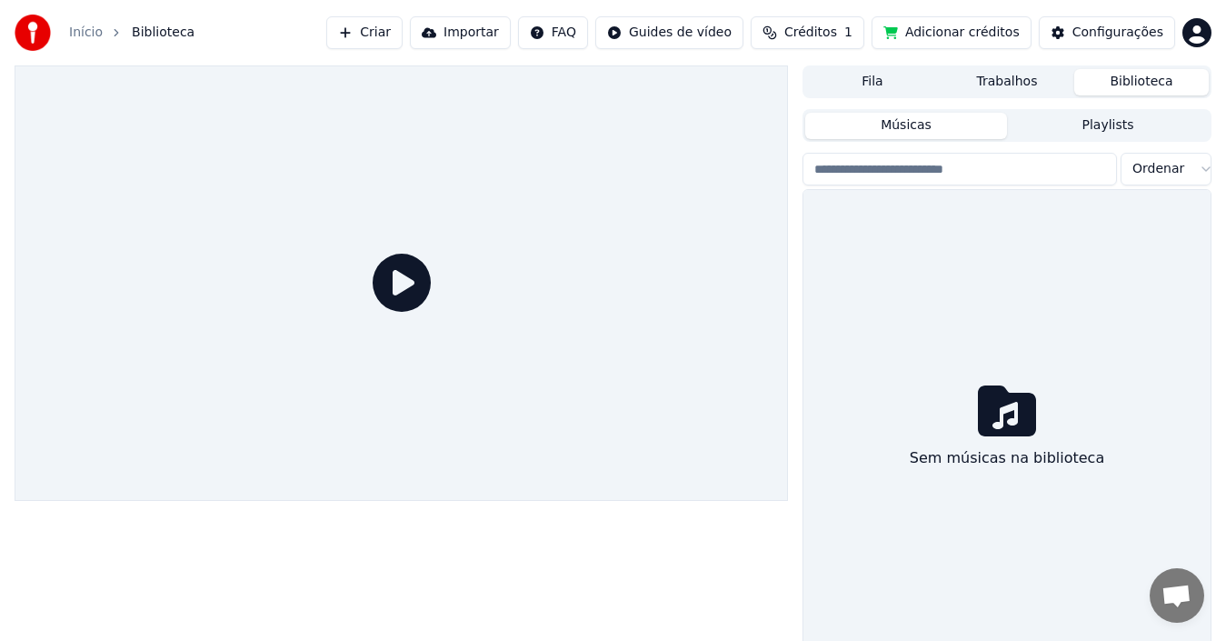
click at [851, 280] on div "Sem músicas na biblioteca" at bounding box center [1007, 429] width 407 height 479
click at [957, 174] on input "search" at bounding box center [960, 169] width 315 height 33
click at [1000, 407] on icon at bounding box center [1007, 410] width 58 height 51
click at [503, 25] on button "Importar" at bounding box center [460, 32] width 101 height 33
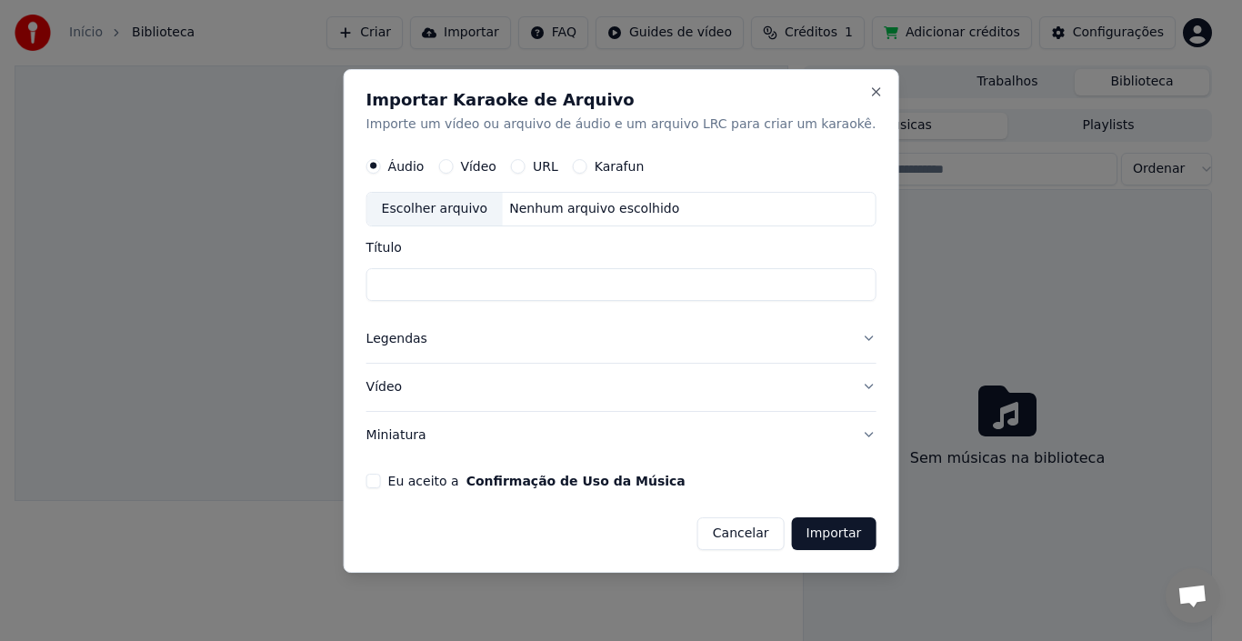
click at [567, 208] on div "Nenhum arquivo escolhido" at bounding box center [594, 209] width 185 height 18
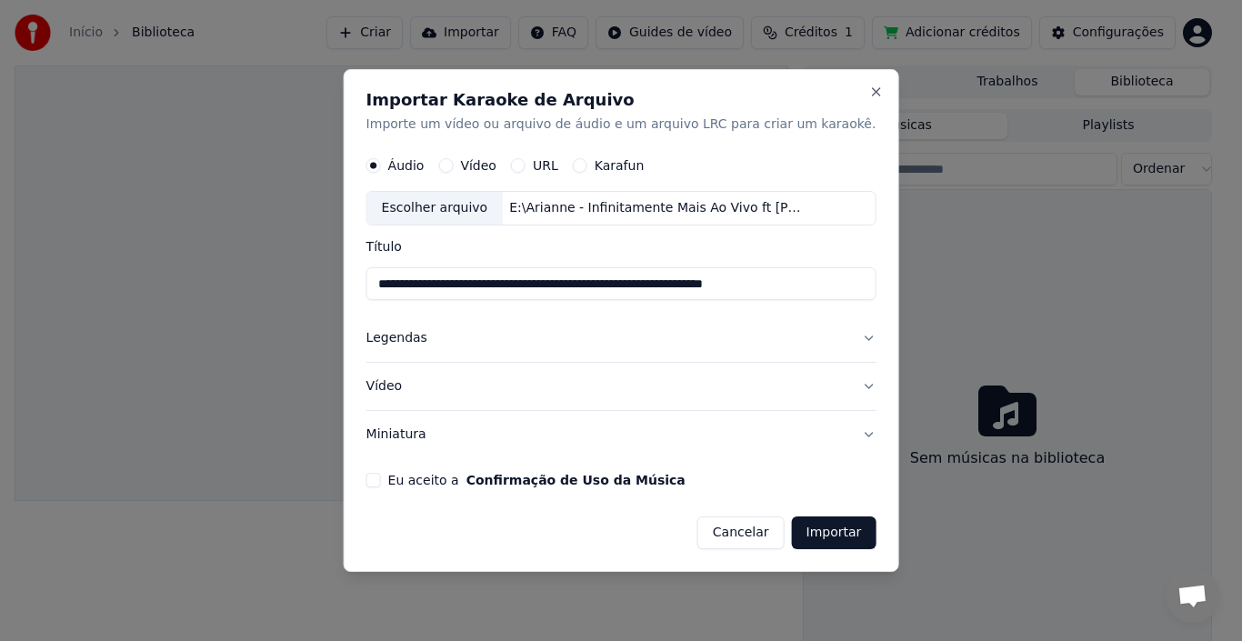
drag, startPoint x: 574, startPoint y: 279, endPoint x: 865, endPoint y: 251, distance: 293.1
click at [865, 251] on div "**********" at bounding box center [621, 321] width 555 height 504
type input "**********"
click at [837, 340] on button "Legendas" at bounding box center [621, 338] width 510 height 47
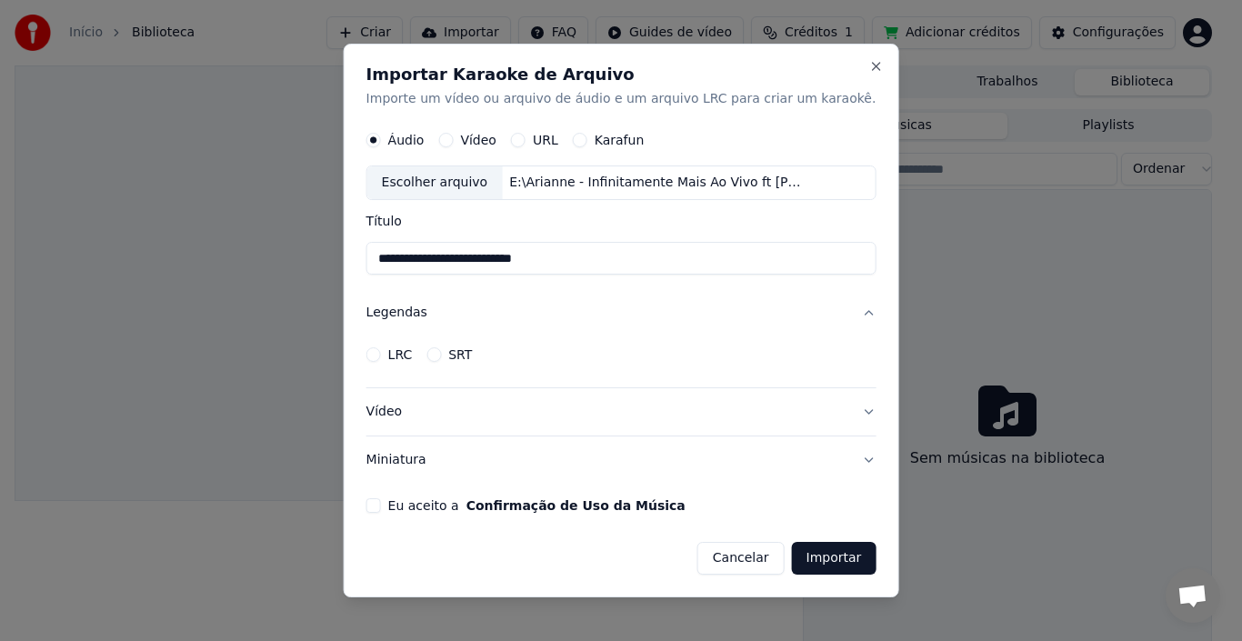
click at [835, 312] on button "Legendas" at bounding box center [621, 313] width 510 height 47
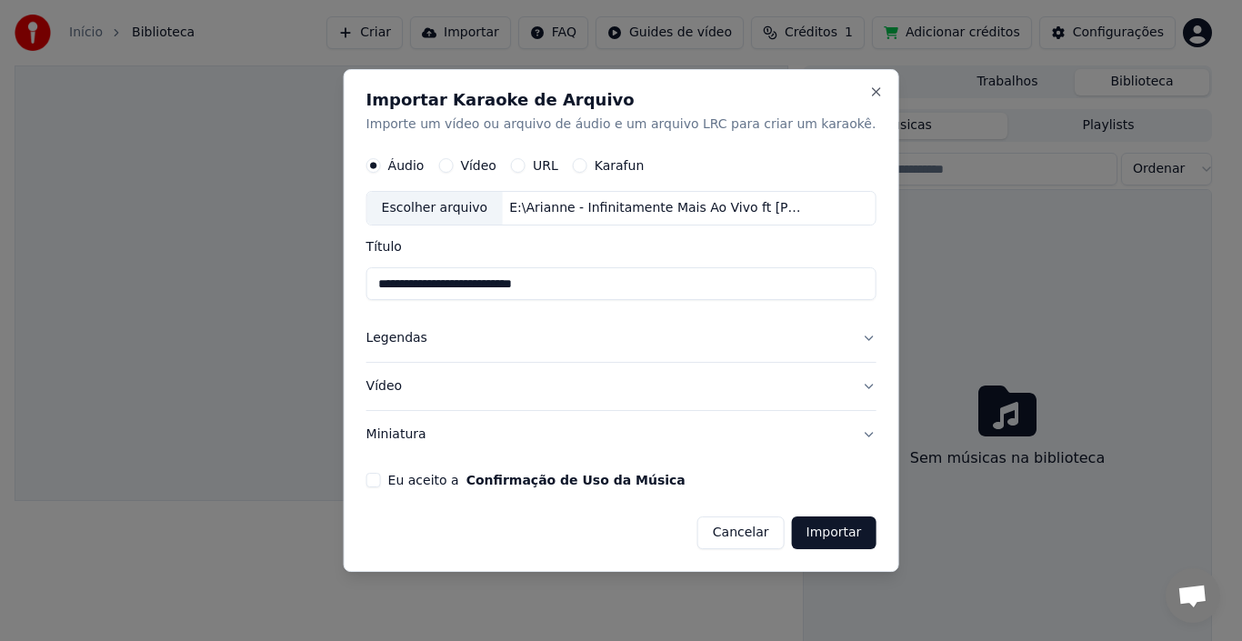
click at [843, 386] on button "Vídeo" at bounding box center [621, 386] width 510 height 47
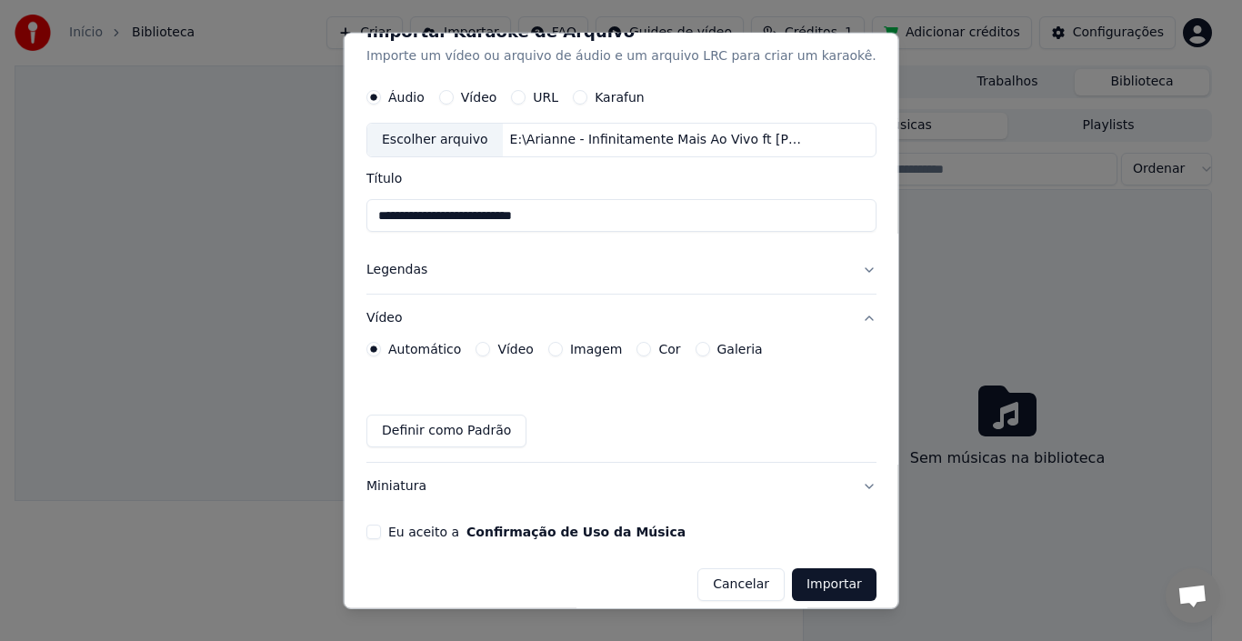
scroll to position [46, 0]
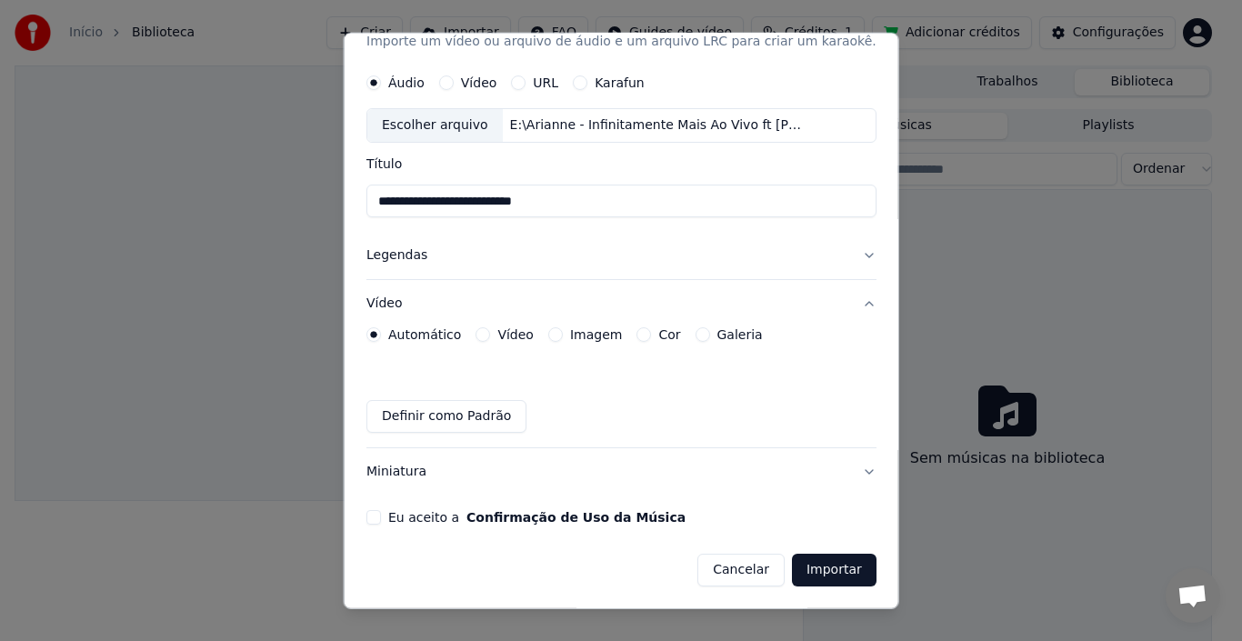
click at [381, 515] on button "Eu aceito a Confirmação de Uso da Música" at bounding box center [373, 517] width 15 height 15
click at [651, 335] on button "Cor" at bounding box center [643, 334] width 15 height 15
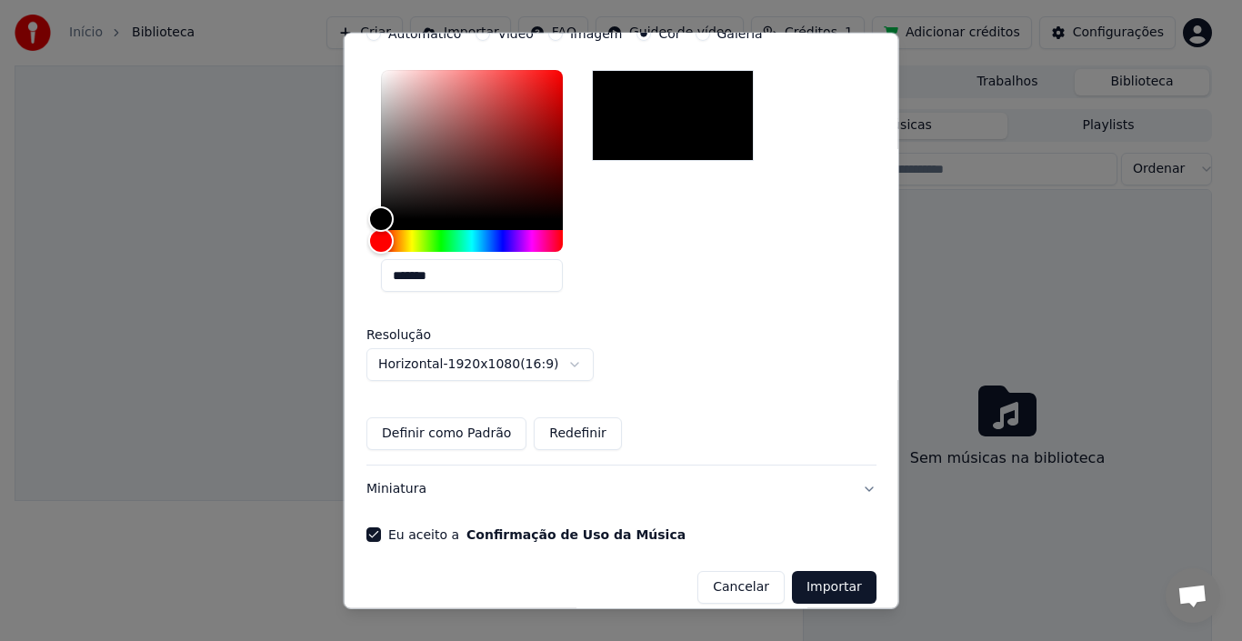
scroll to position [364, 0]
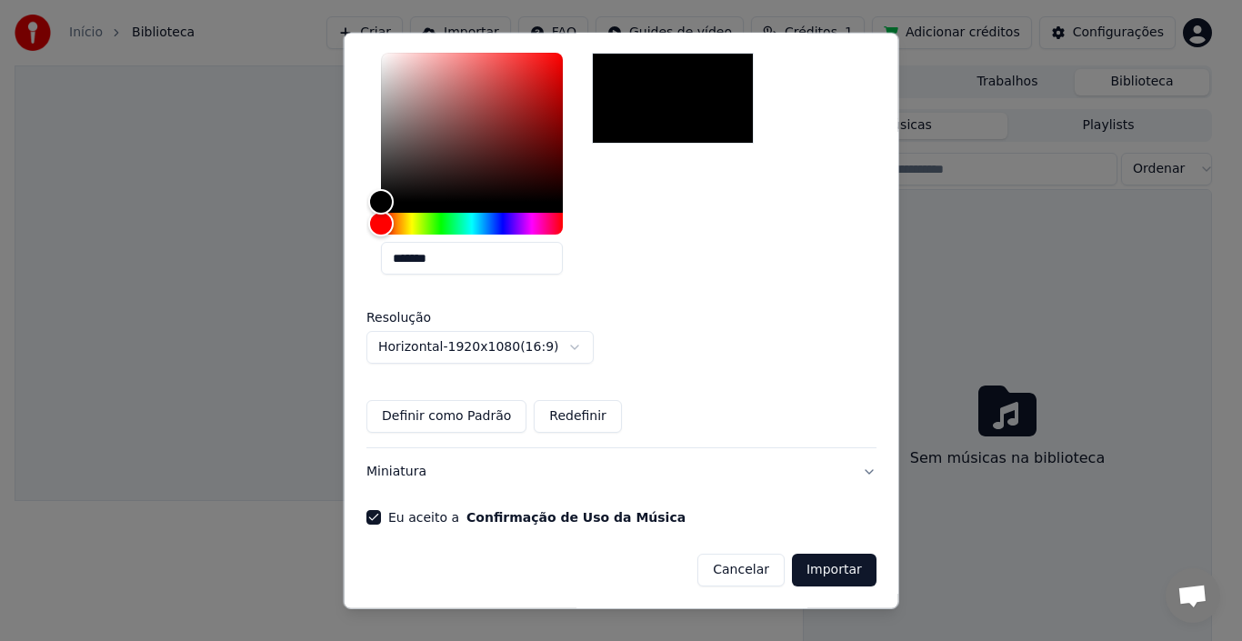
click at [831, 466] on button "Miniatura" at bounding box center [621, 471] width 510 height 47
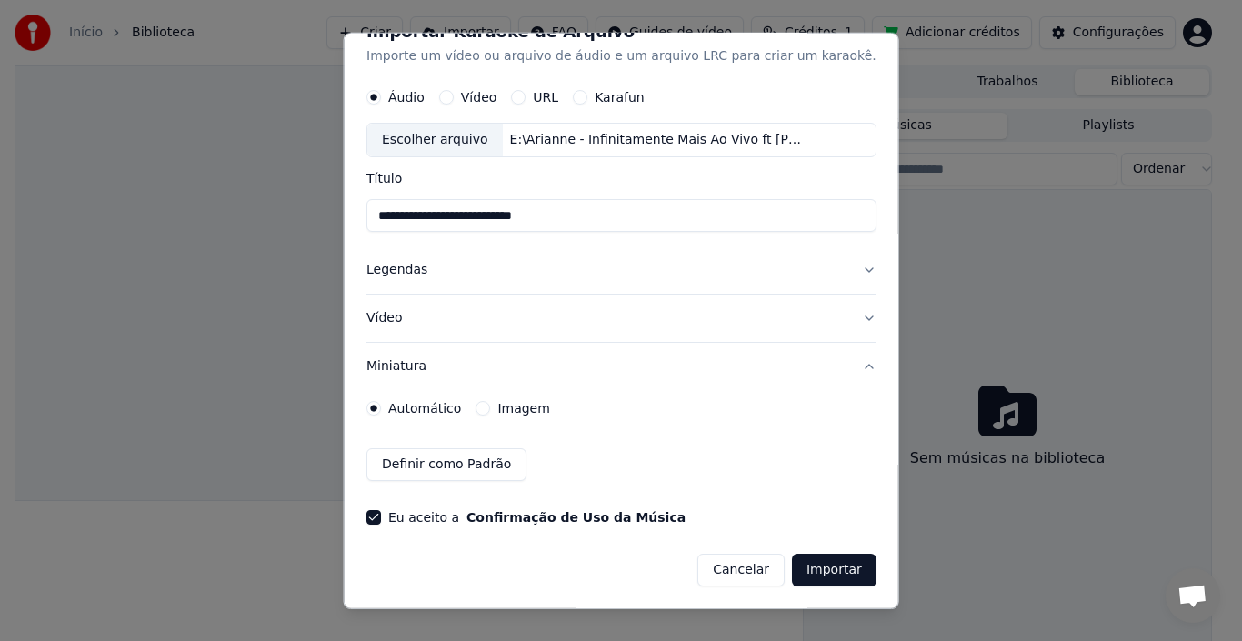
scroll to position [32, 0]
click at [794, 568] on button "Importar" at bounding box center [834, 570] width 85 height 33
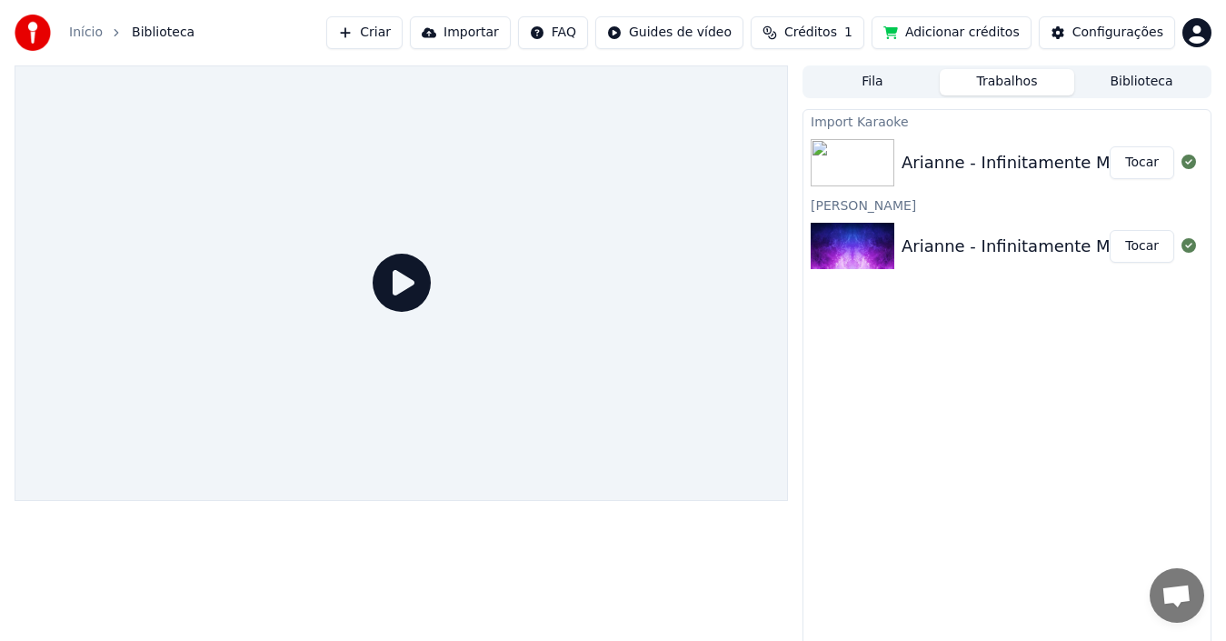
click at [1031, 168] on div "Arianne - Infinitamente Mais" at bounding box center [1018, 162] width 232 height 25
click at [1139, 165] on button "Tocar" at bounding box center [1142, 162] width 65 height 33
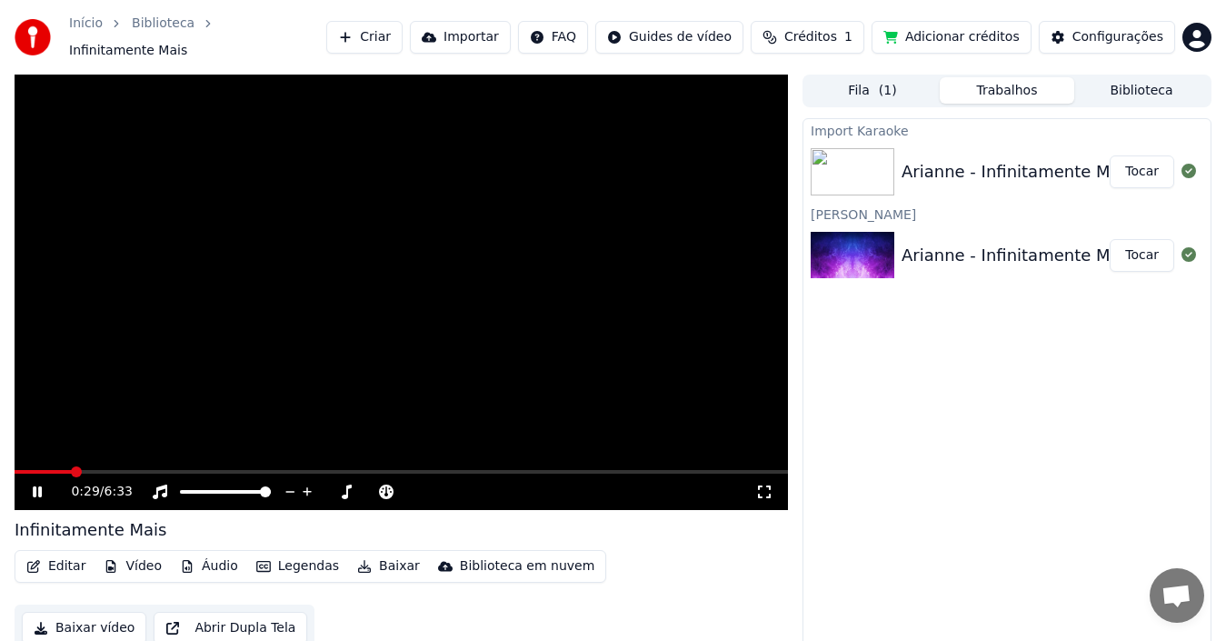
click at [38, 483] on div "0:29 / 6:33" at bounding box center [401, 492] width 759 height 18
click at [40, 486] on icon at bounding box center [37, 491] width 9 height 11
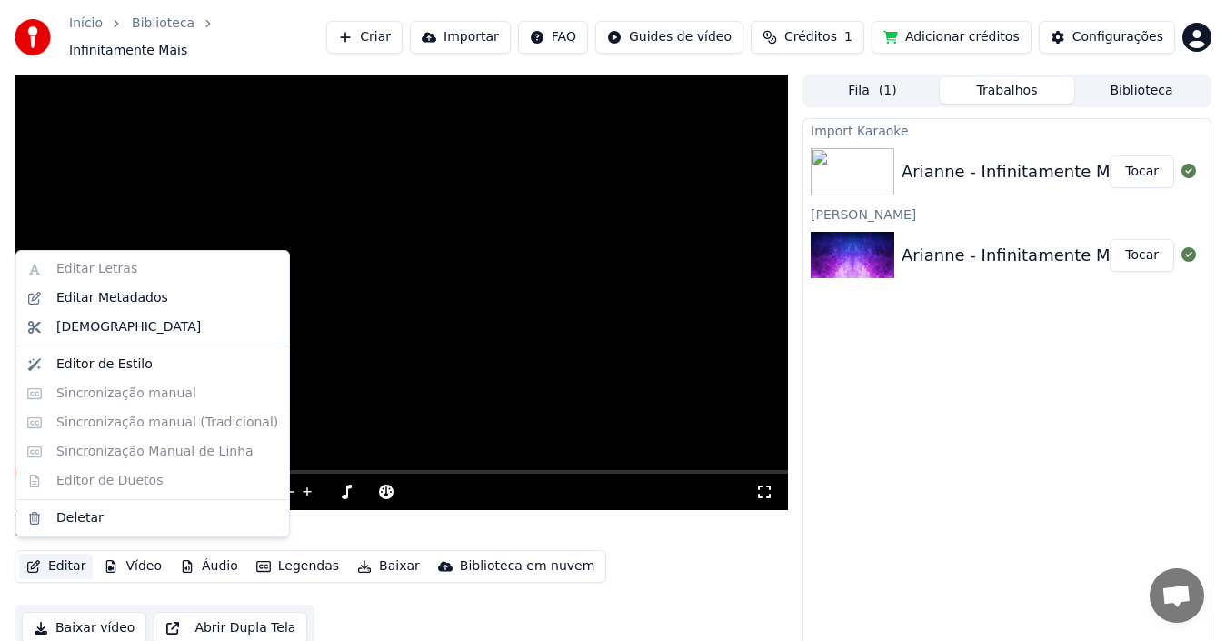
click at [71, 562] on button "Editar" at bounding box center [56, 566] width 74 height 25
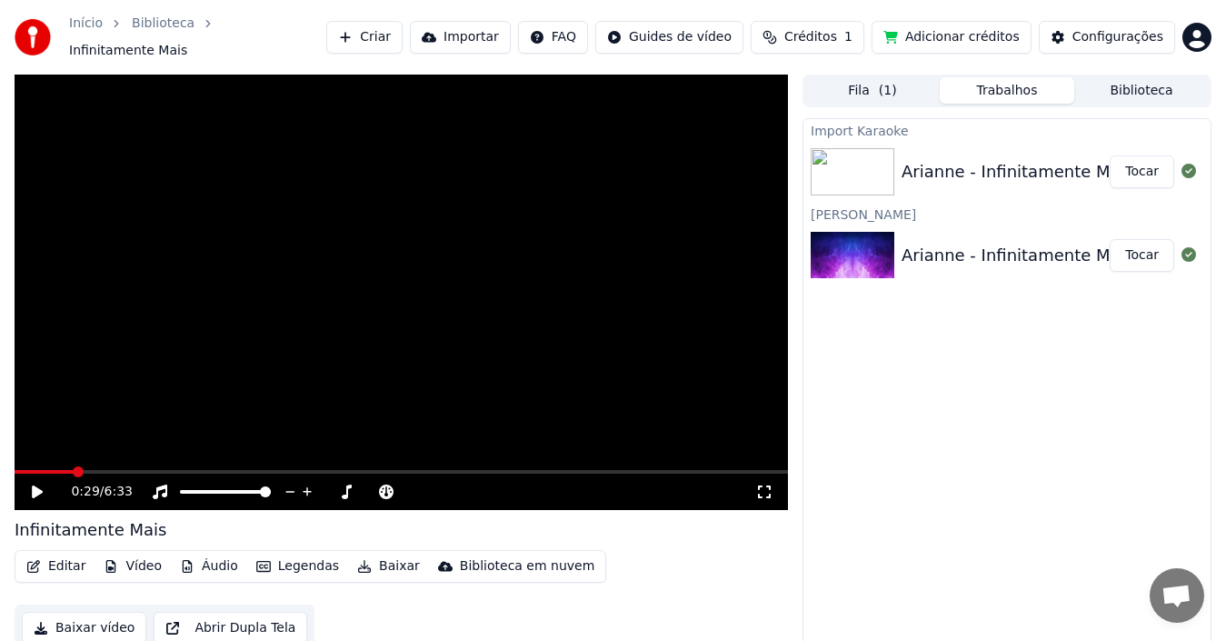
drag, startPoint x: 432, startPoint y: 286, endPoint x: 404, endPoint y: 315, distance: 39.2
click at [432, 285] on video at bounding box center [402, 292] width 774 height 435
click at [401, 26] on button "Criar" at bounding box center [364, 37] width 76 height 33
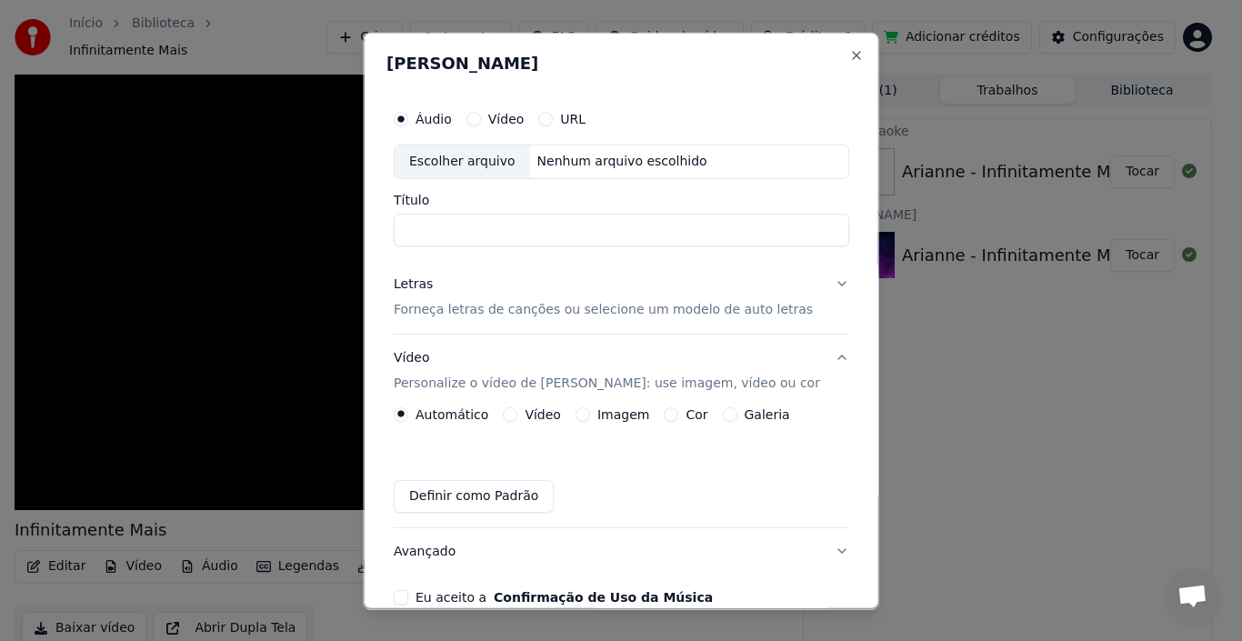
click at [505, 123] on label "Vídeo" at bounding box center [505, 118] width 36 height 13
click at [480, 123] on button "Vídeo" at bounding box center [472, 118] width 15 height 15
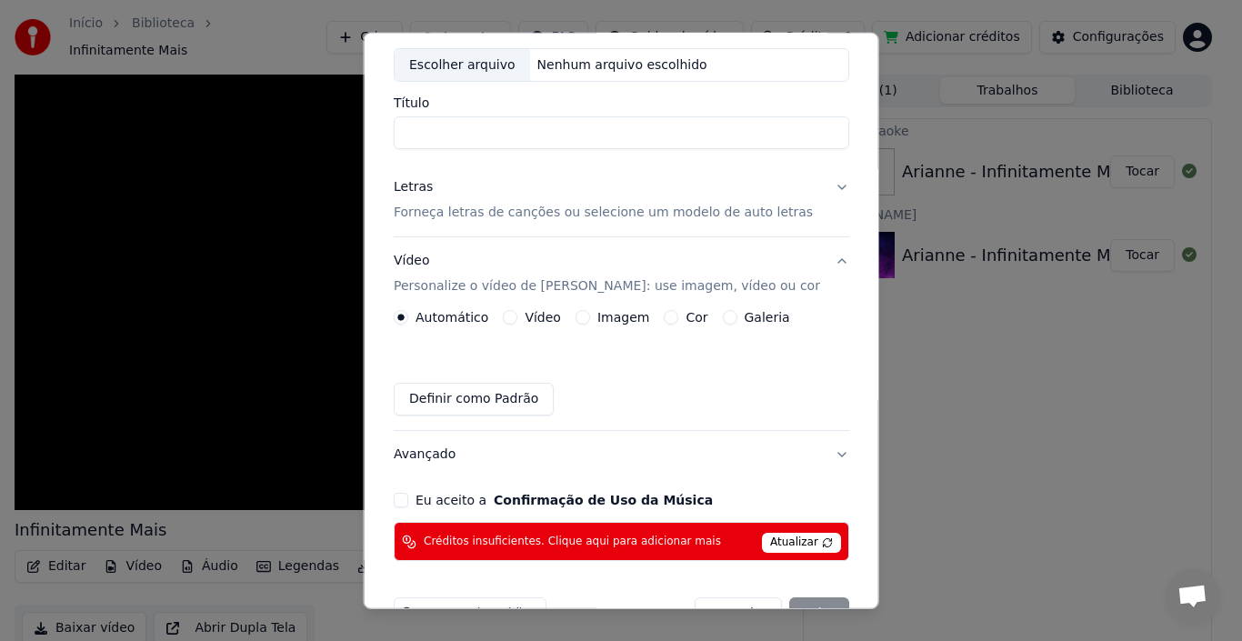
scroll to position [146, 0]
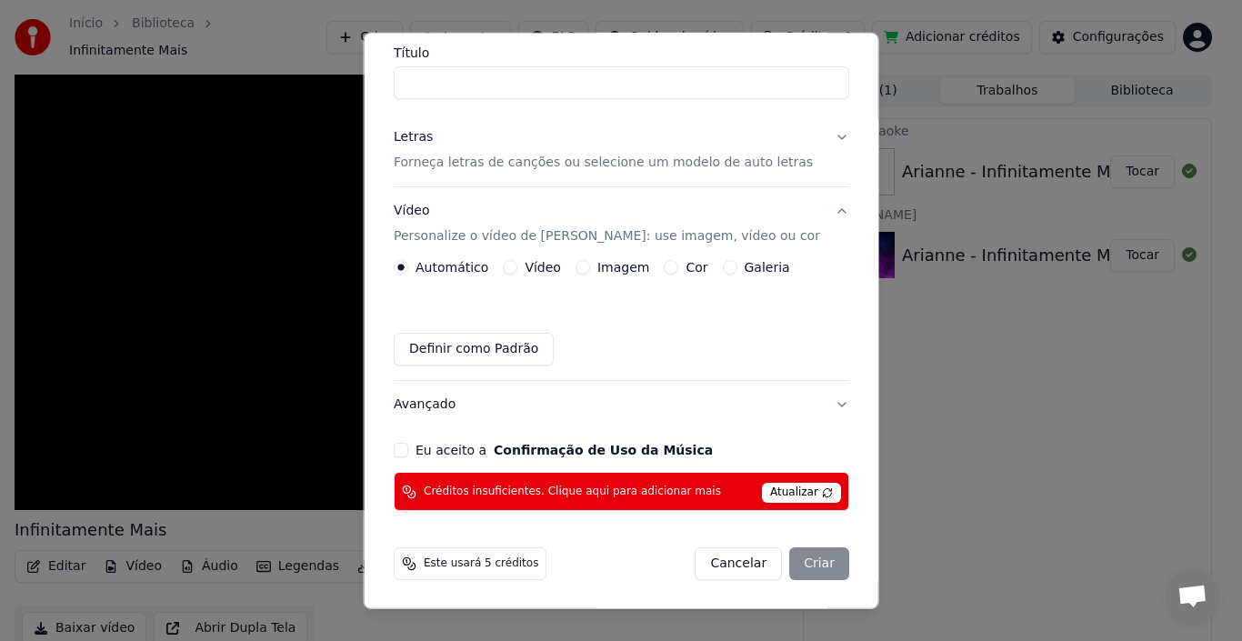
drag, startPoint x: 793, startPoint y: 484, endPoint x: 782, endPoint y: 482, distance: 11.2
click at [792, 485] on span "Atualizar" at bounding box center [801, 493] width 79 height 20
click at [470, 558] on span "Este usará 5 créditos" at bounding box center [481, 563] width 115 height 15
click at [610, 480] on div "Créditos insuficientes. Clique aqui para adicionar mais Atualizar" at bounding box center [621, 491] width 455 height 39
click at [597, 481] on div "Créditos insuficientes. Clique aqui para adicionar mais Atualizar" at bounding box center [621, 491] width 455 height 39
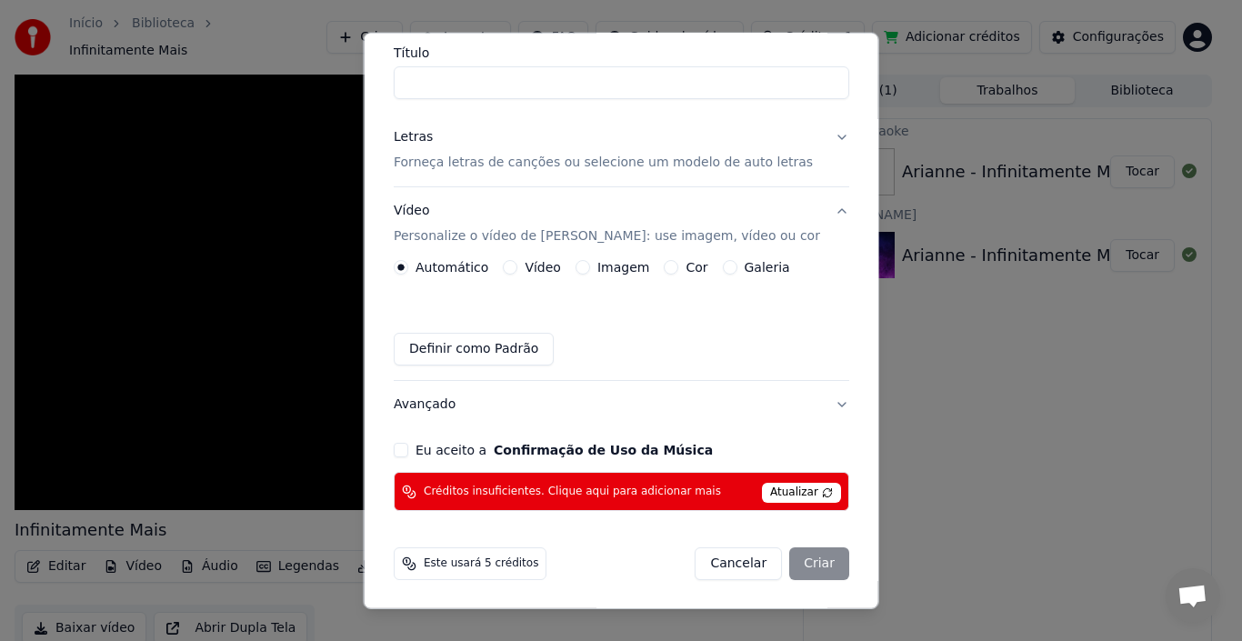
click at [602, 487] on span "Créditos insuficientes. Clique aqui para adicionar mais" at bounding box center [572, 491] width 297 height 15
drag, startPoint x: 334, startPoint y: 295, endPoint x: 334, endPoint y: 284, distance: 11.8
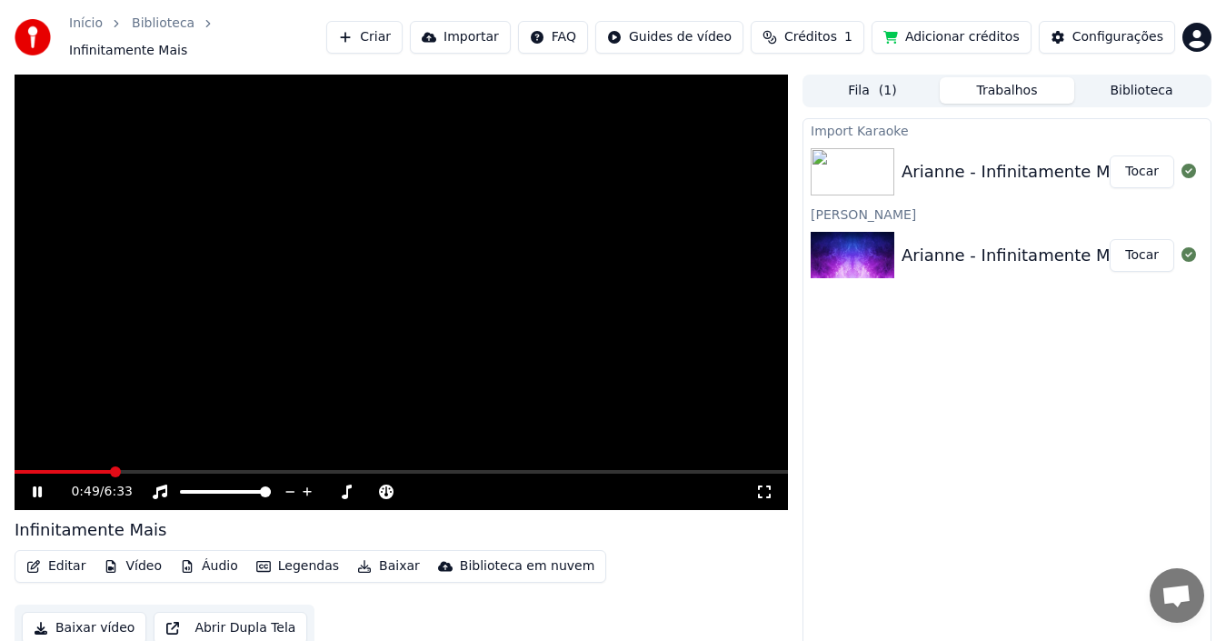
click at [49, 484] on icon at bounding box center [50, 491] width 42 height 15
click at [837, 35] on span "Créditos" at bounding box center [810, 37] width 53 height 18
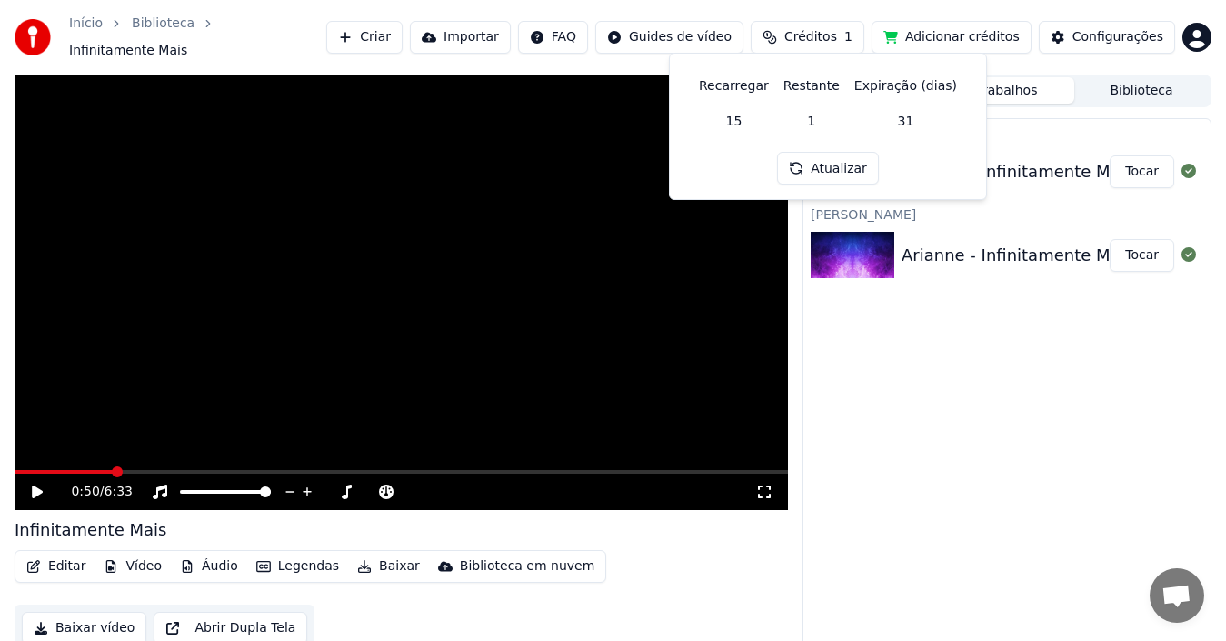
click at [861, 159] on button "Atualizar" at bounding box center [828, 168] width 102 height 33
click at [978, 45] on button "Adicionar créditos" at bounding box center [952, 37] width 160 height 33
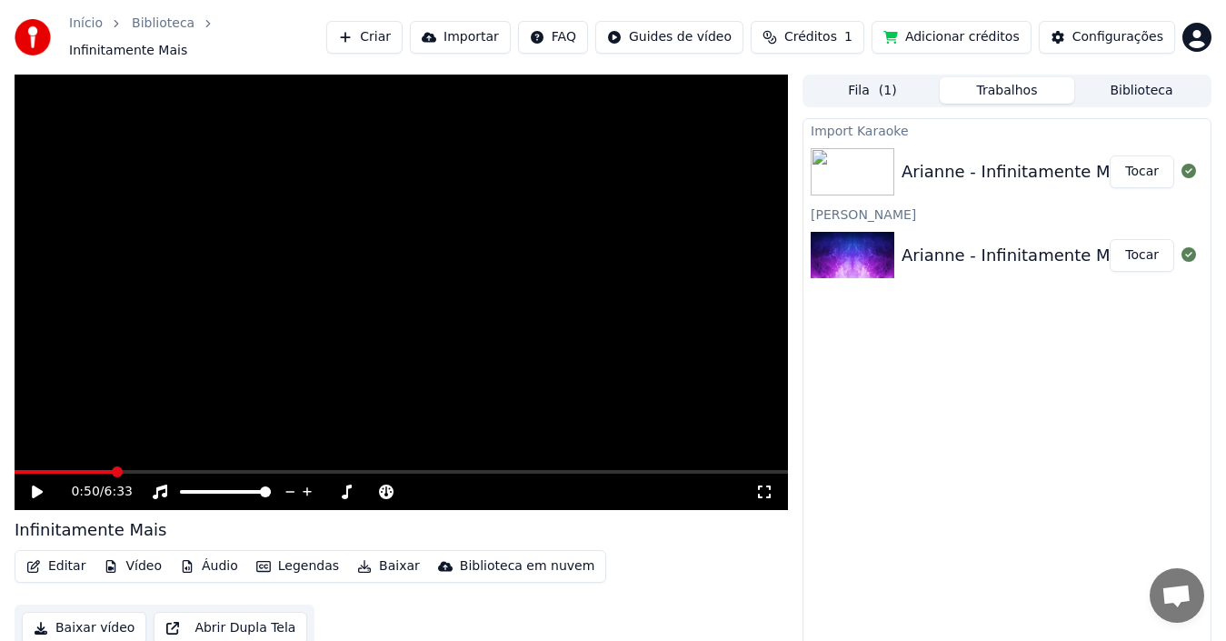
click at [39, 484] on icon at bounding box center [50, 491] width 42 height 15
click at [371, 558] on button "Baixar" at bounding box center [388, 566] width 77 height 25
click at [889, 344] on div "Import Karaoke Arianne - Infinitamente Mais Tocar Criar Karaokê Arianne - Infin…" at bounding box center [1007, 390] width 409 height 544
click at [35, 486] on icon at bounding box center [37, 491] width 9 height 11
click at [1006, 259] on div "Arianne - Infinitamente Mais Ao Vivo ft Luiz Carlos_mixed Tocar" at bounding box center [1007, 256] width 407 height 62
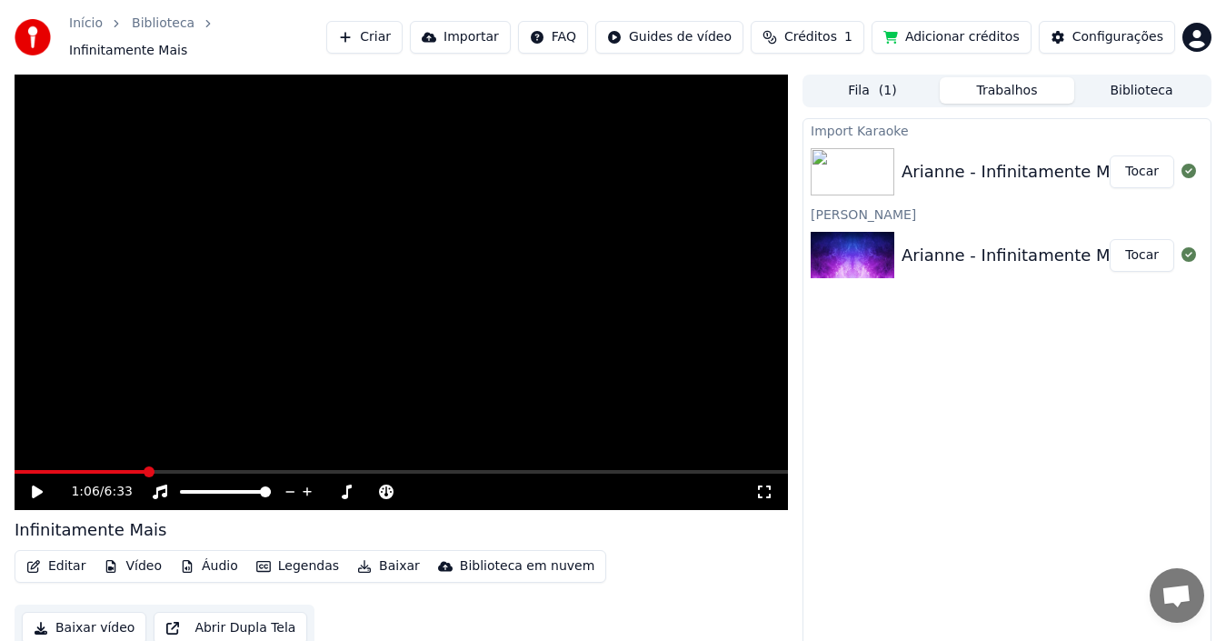
click at [999, 256] on div "Arianne - Infinitamente Mais Ao Vivo ft Luiz Carlos_mixed" at bounding box center [1130, 255] width 456 height 25
click at [1126, 245] on button "Tocar" at bounding box center [1142, 255] width 65 height 33
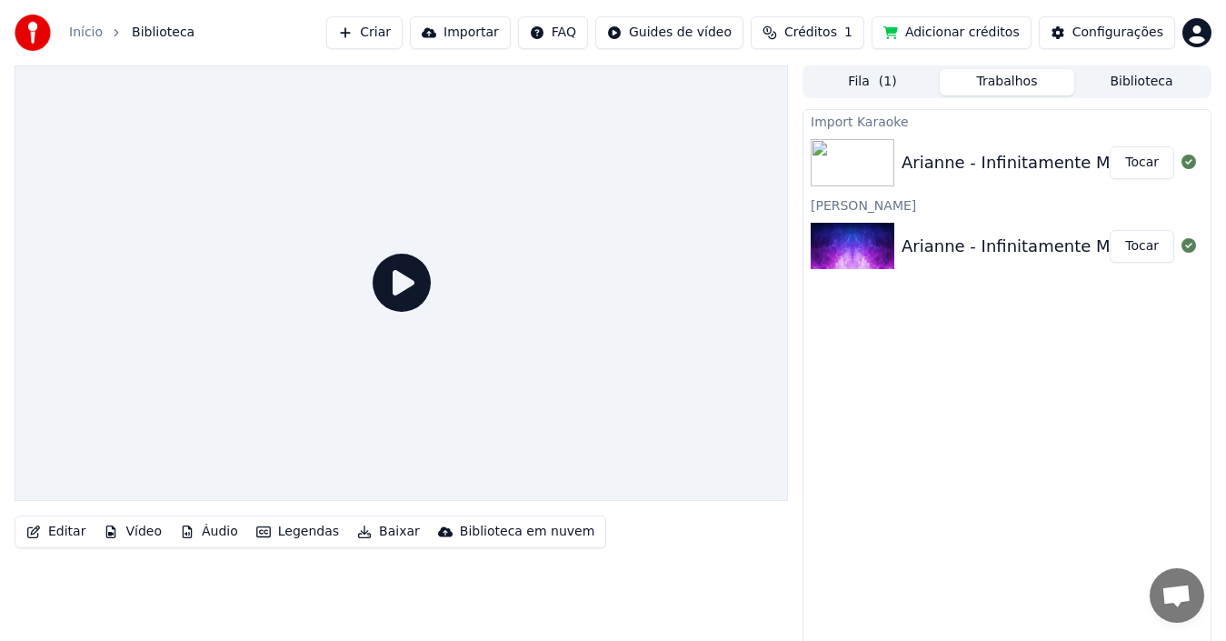
click at [395, 295] on icon at bounding box center [402, 283] width 58 height 58
click at [1138, 251] on button "Tocar" at bounding box center [1142, 246] width 65 height 33
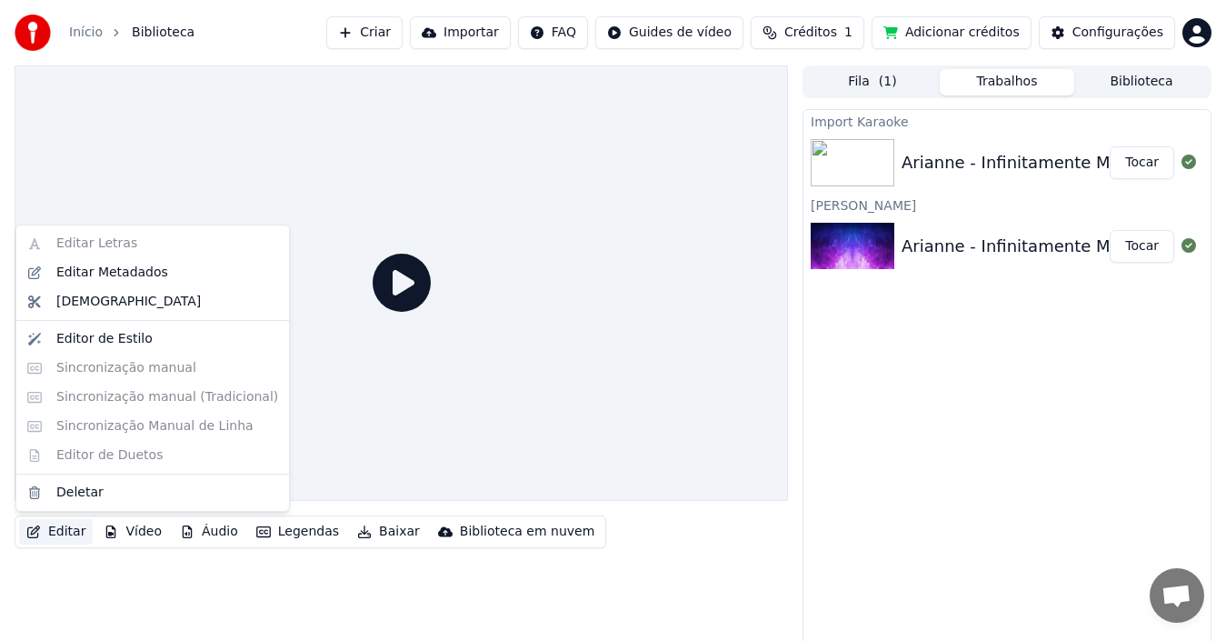
click at [64, 534] on button "Editar" at bounding box center [56, 531] width 74 height 25
click at [400, 304] on icon at bounding box center [402, 283] width 58 height 58
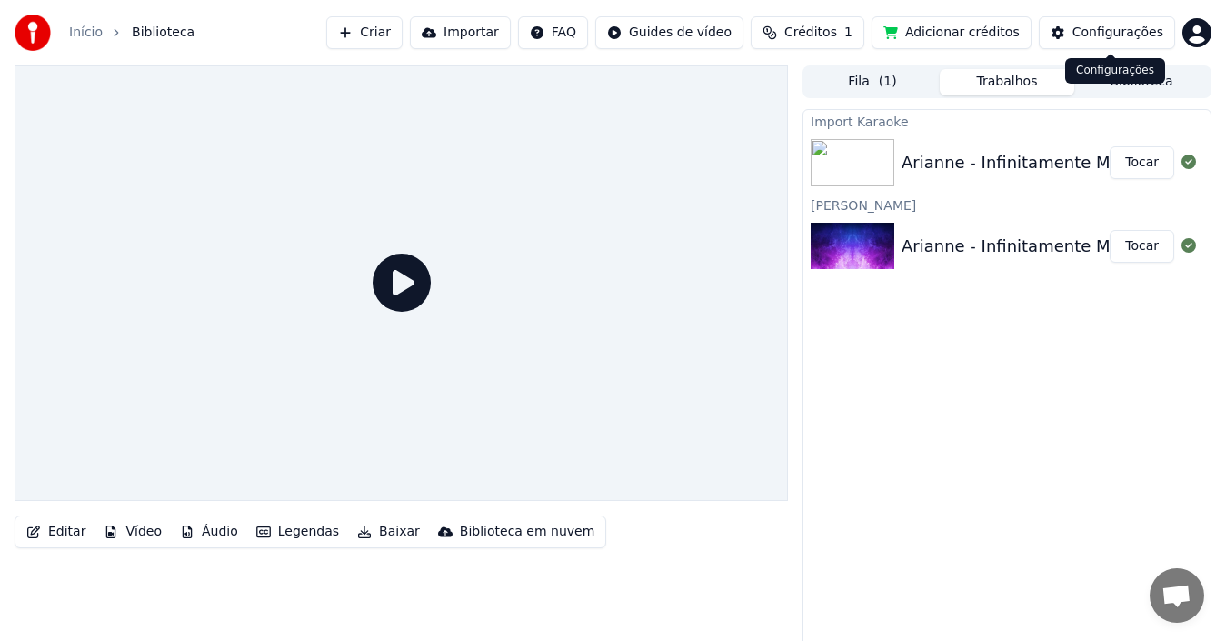
click at [1115, 29] on div "Configurações" at bounding box center [1118, 33] width 91 height 18
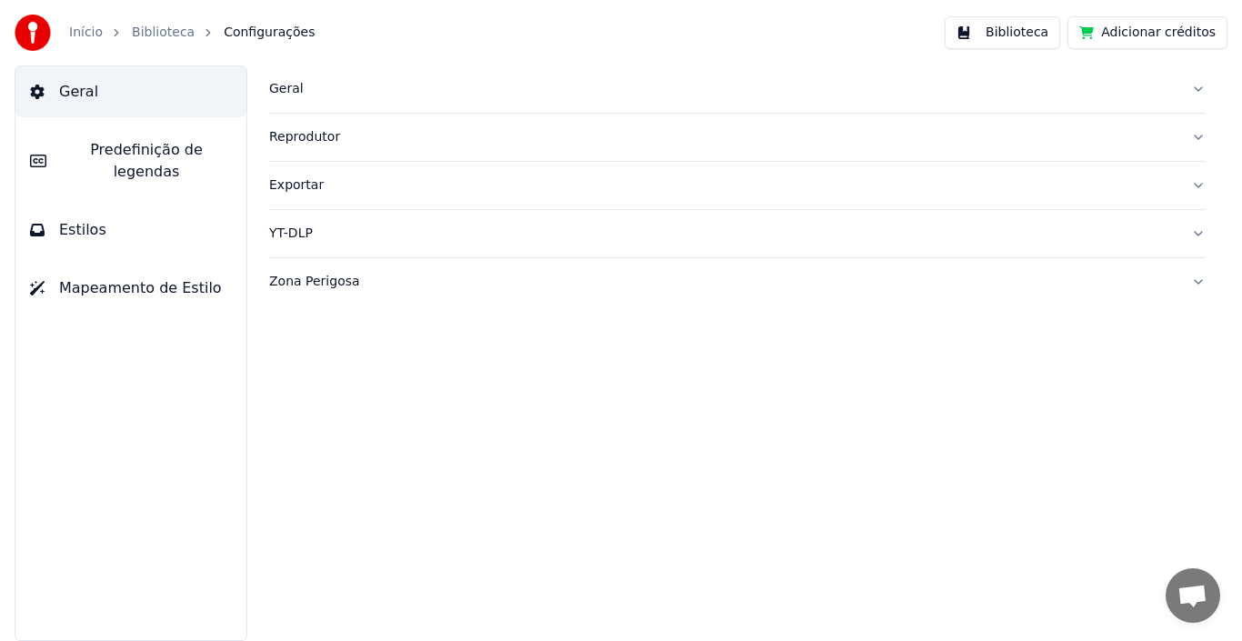
click at [341, 281] on div "Zona Perigosa" at bounding box center [722, 282] width 907 height 18
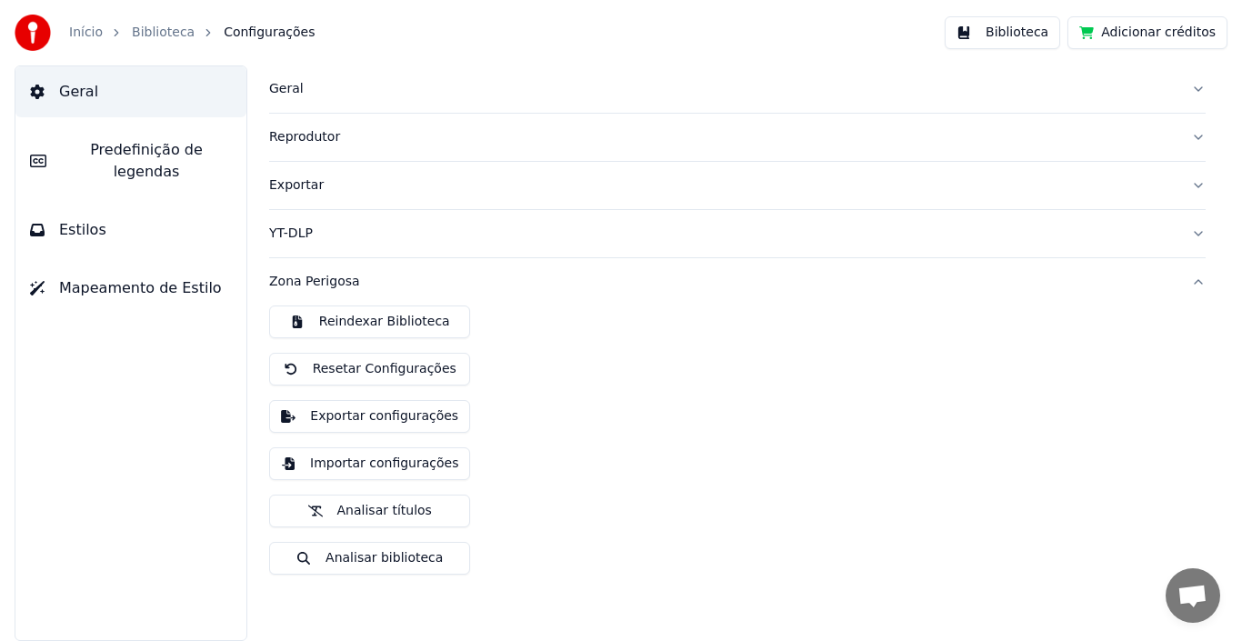
click at [432, 370] on button "Resetar Configurações" at bounding box center [369, 369] width 201 height 33
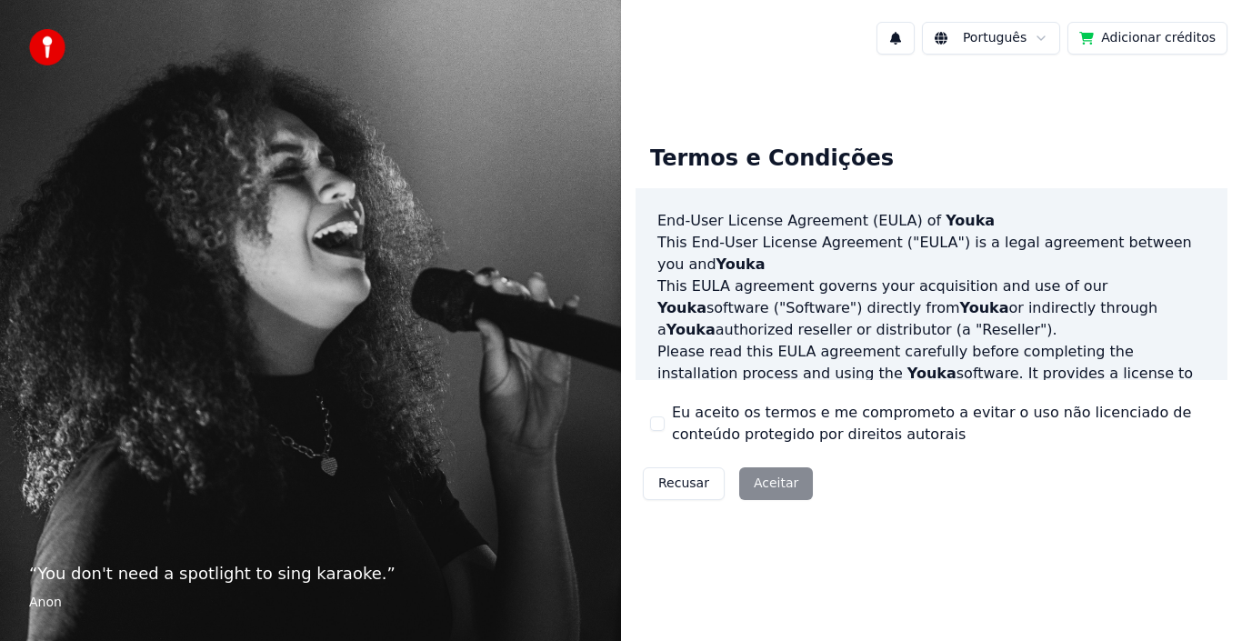
click at [660, 421] on button "Eu aceito os termos e me comprometo a evitar o uso não licenciado de conteúdo p…" at bounding box center [657, 423] width 15 height 15
click at [755, 471] on button "Aceitar" at bounding box center [776, 483] width 74 height 33
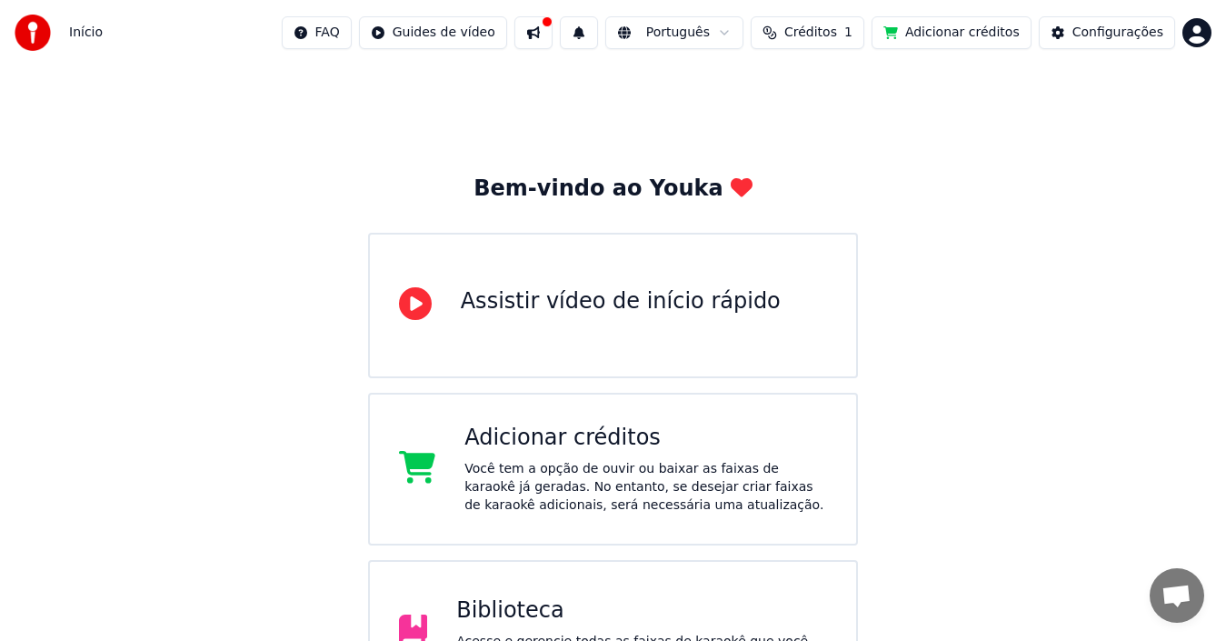
click at [715, 356] on div "Assistir vídeo de início rápido" at bounding box center [613, 305] width 491 height 145
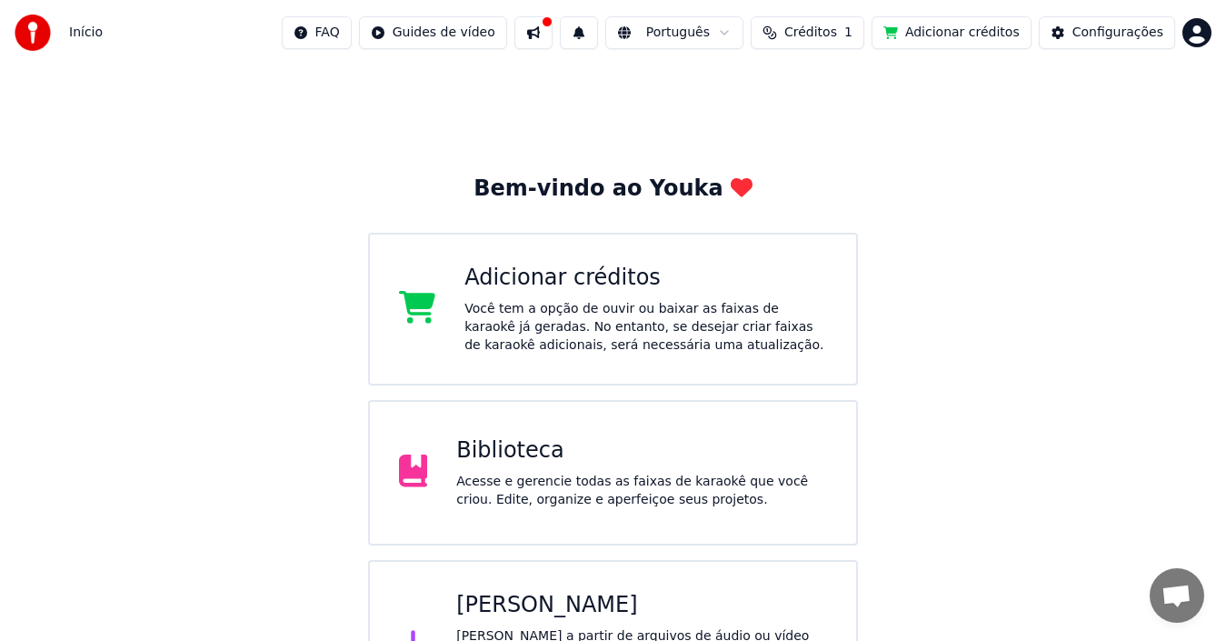
click at [658, 454] on div "Biblioteca" at bounding box center [641, 450] width 371 height 29
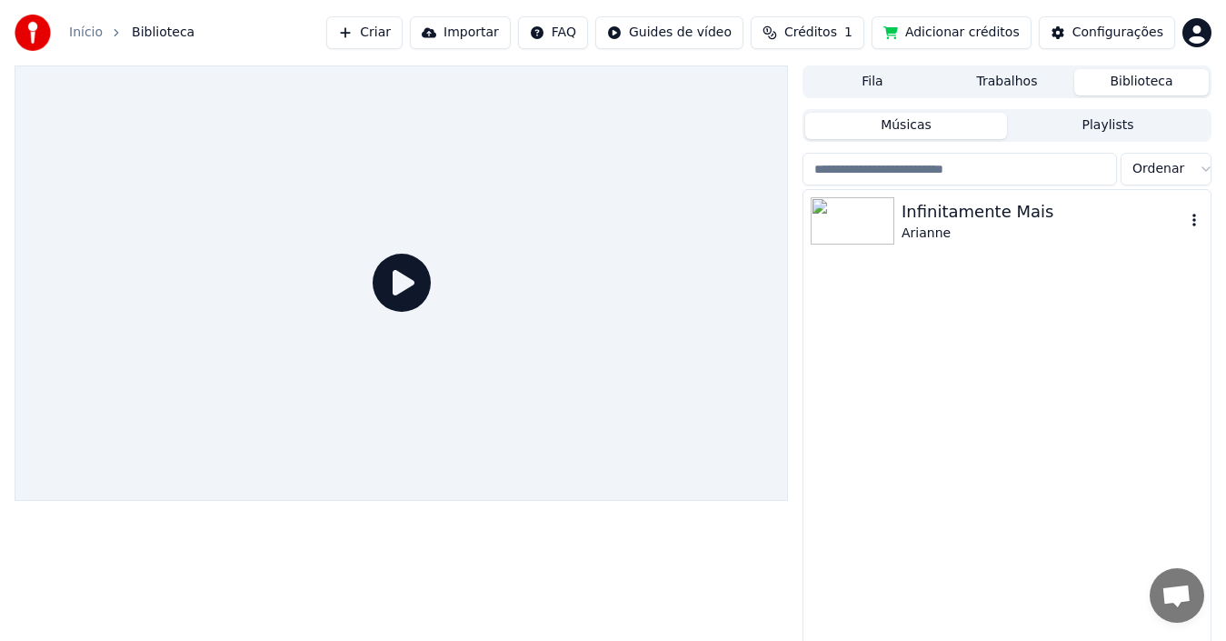
click at [1006, 210] on div "Infinitamente Mais" at bounding box center [1044, 211] width 284 height 25
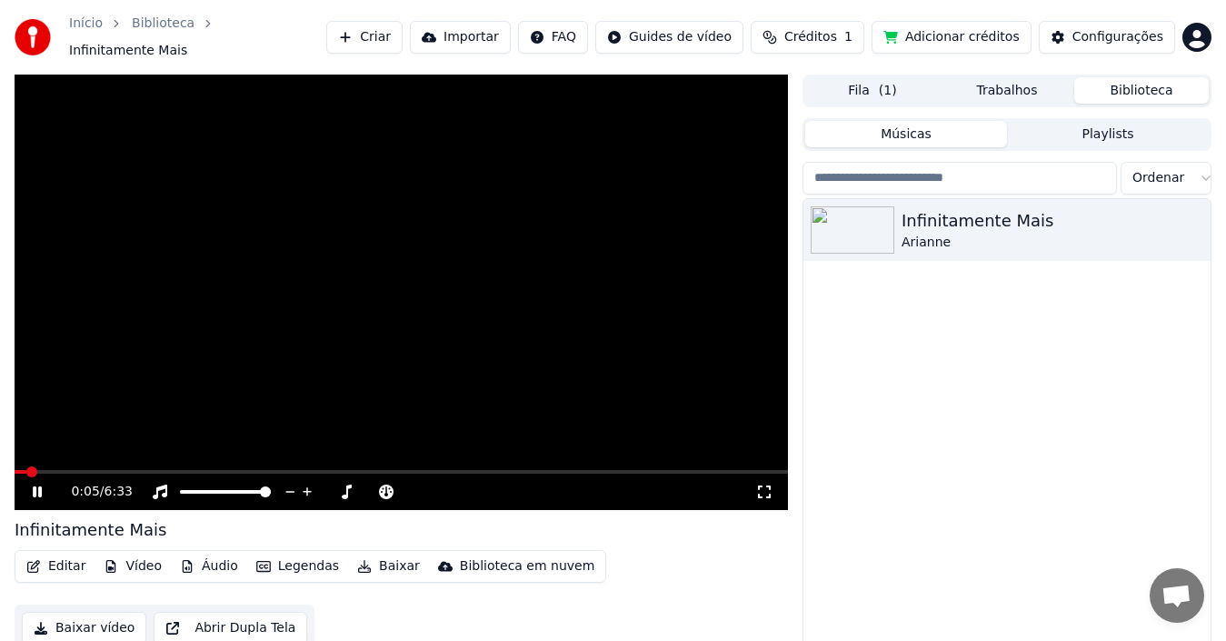
click at [304, 562] on button "Legendas" at bounding box center [297, 566] width 97 height 25
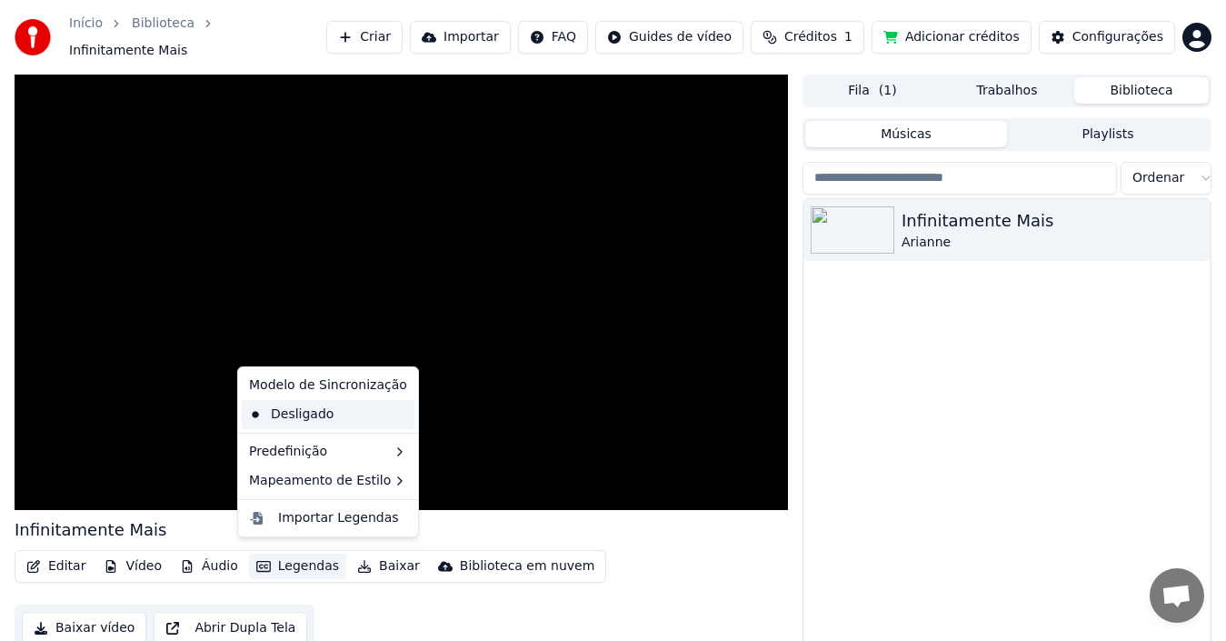
click at [336, 422] on div "Desligado" at bounding box center [328, 414] width 173 height 29
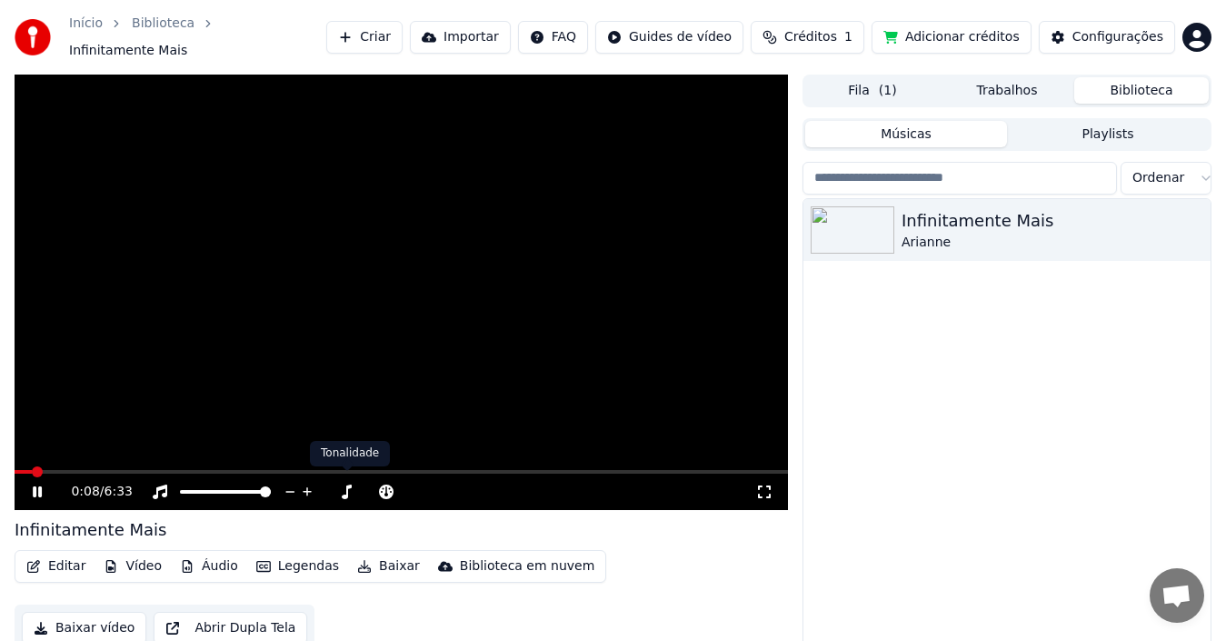
click at [317, 557] on button "Legendas" at bounding box center [297, 566] width 97 height 25
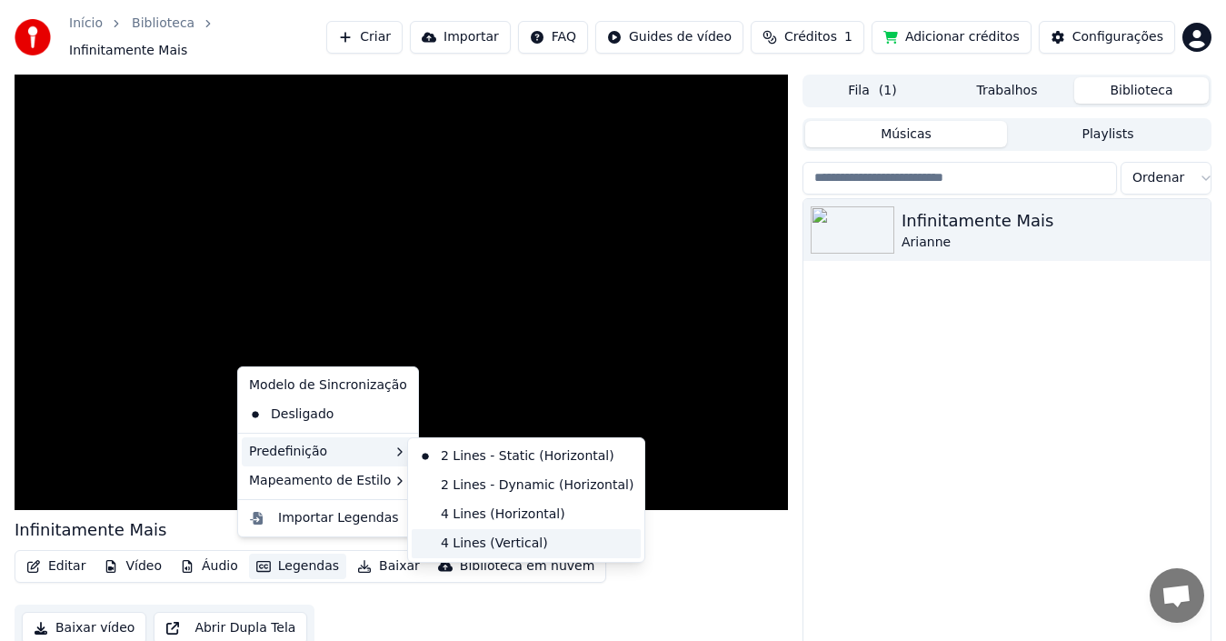
click at [492, 538] on div "4 Lines (Vertical)" at bounding box center [526, 543] width 229 height 29
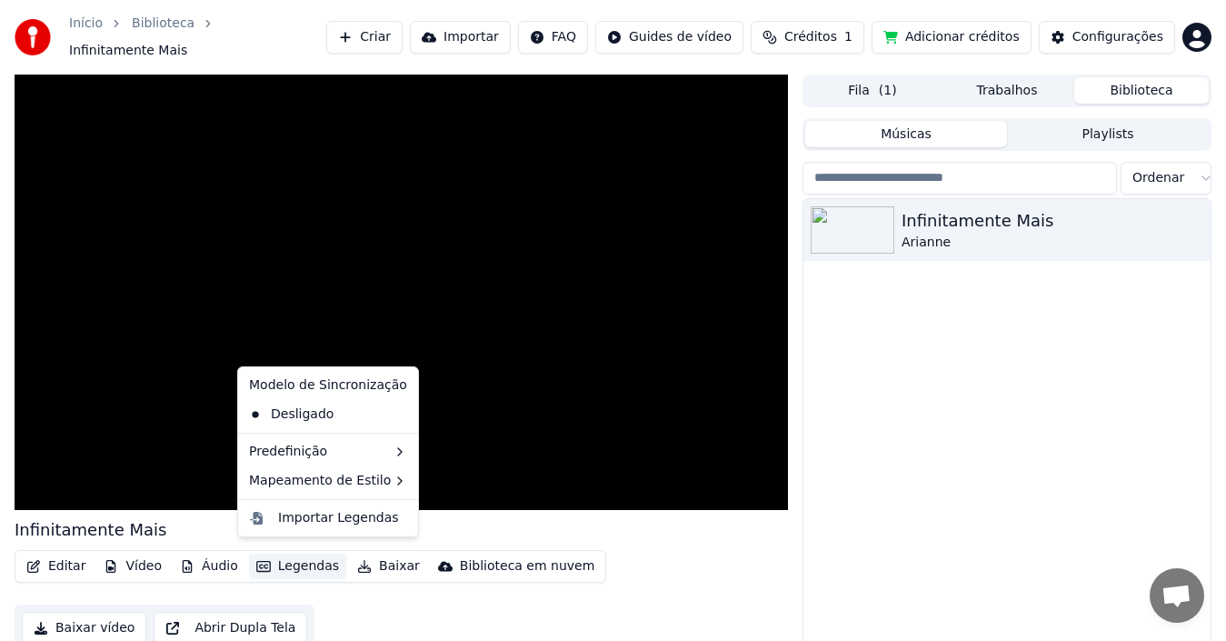
click at [313, 559] on button "Legendas" at bounding box center [297, 566] width 97 height 25
click at [518, 600] on div "Editar Vídeo Áudio Legendas Baixar Biblioteca em nuvem Baixar vídeo Abrir Dupla…" at bounding box center [402, 601] width 774 height 102
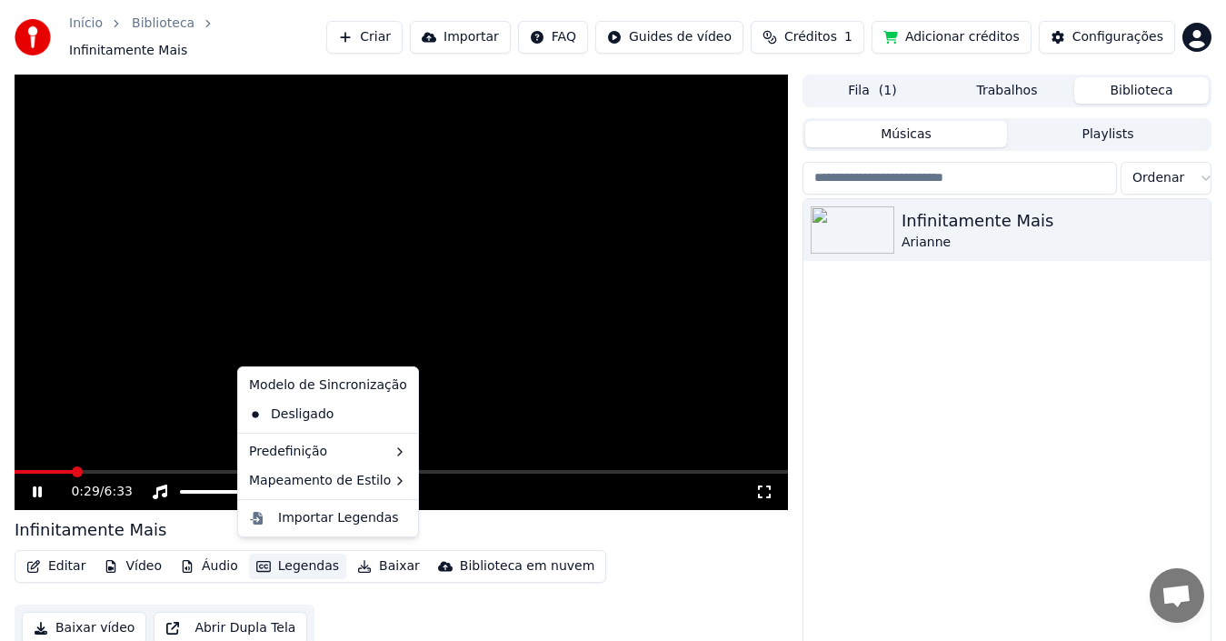
click at [302, 554] on button "Legendas" at bounding box center [297, 566] width 97 height 25
click at [373, 518] on div "Importar Legendas" at bounding box center [338, 518] width 121 height 18
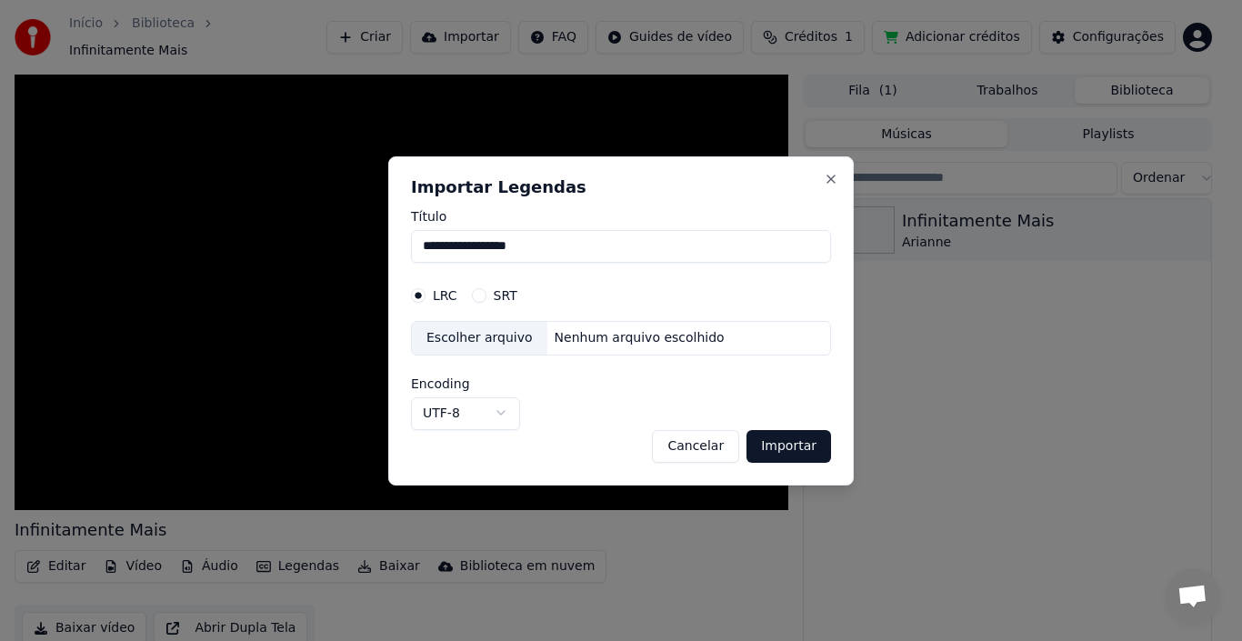
click at [547, 340] on div "Nenhum arquivo escolhido" at bounding box center [639, 338] width 185 height 18
click at [834, 180] on button "Close" at bounding box center [831, 179] width 15 height 15
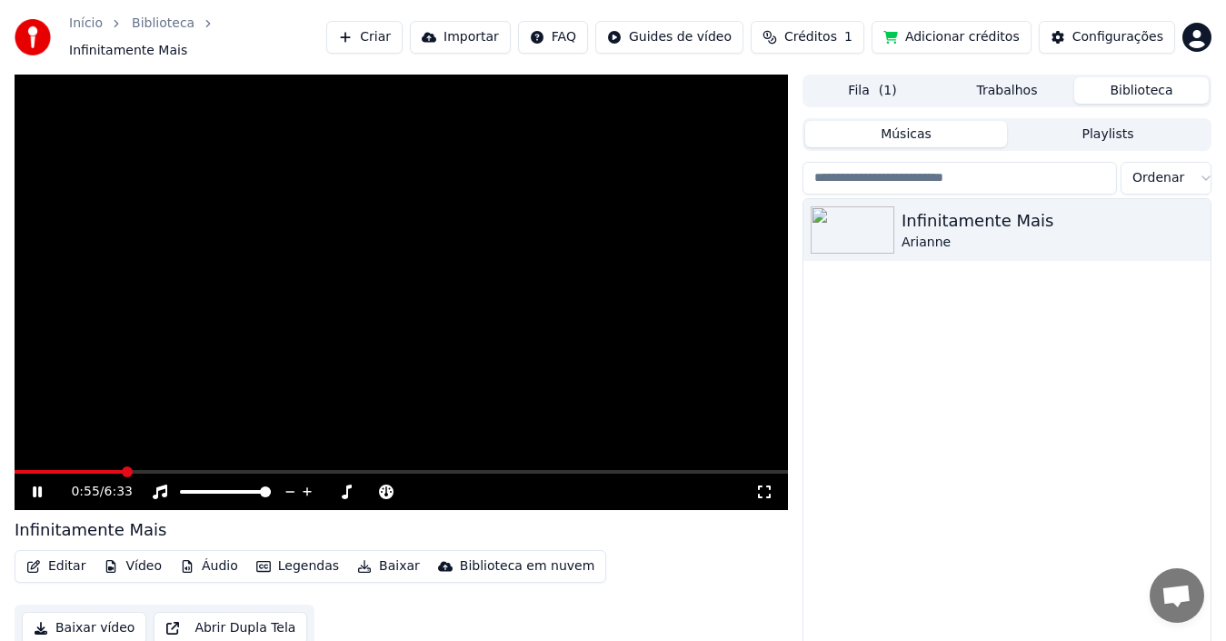
drag, startPoint x: 34, startPoint y: 480, endPoint x: 37, endPoint y: 470, distance: 10.6
click at [33, 484] on icon at bounding box center [50, 491] width 42 height 15
click at [395, 35] on button "Criar" at bounding box center [364, 37] width 76 height 33
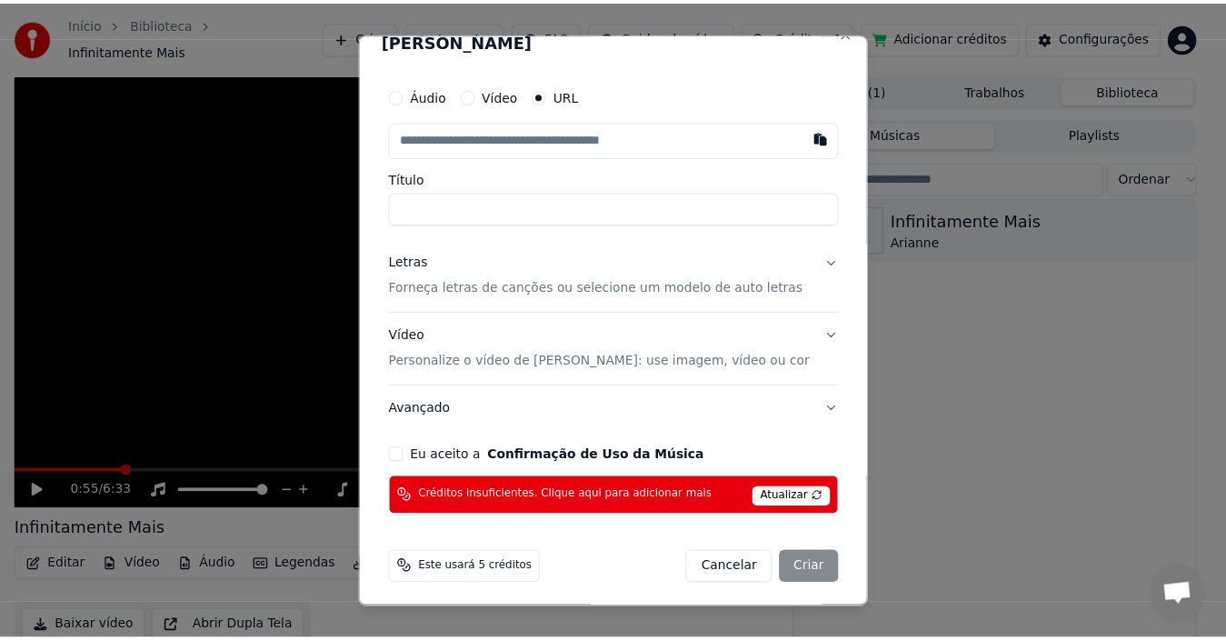
scroll to position [28, 0]
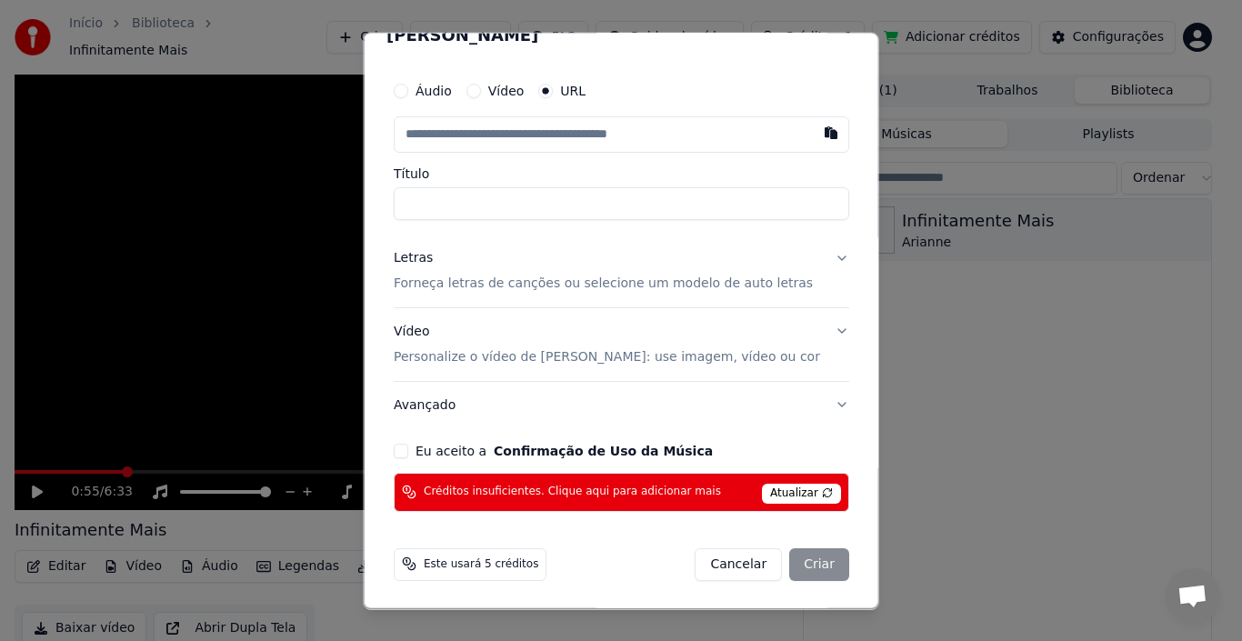
click at [461, 564] on span "Este usará 5 créditos" at bounding box center [481, 563] width 115 height 15
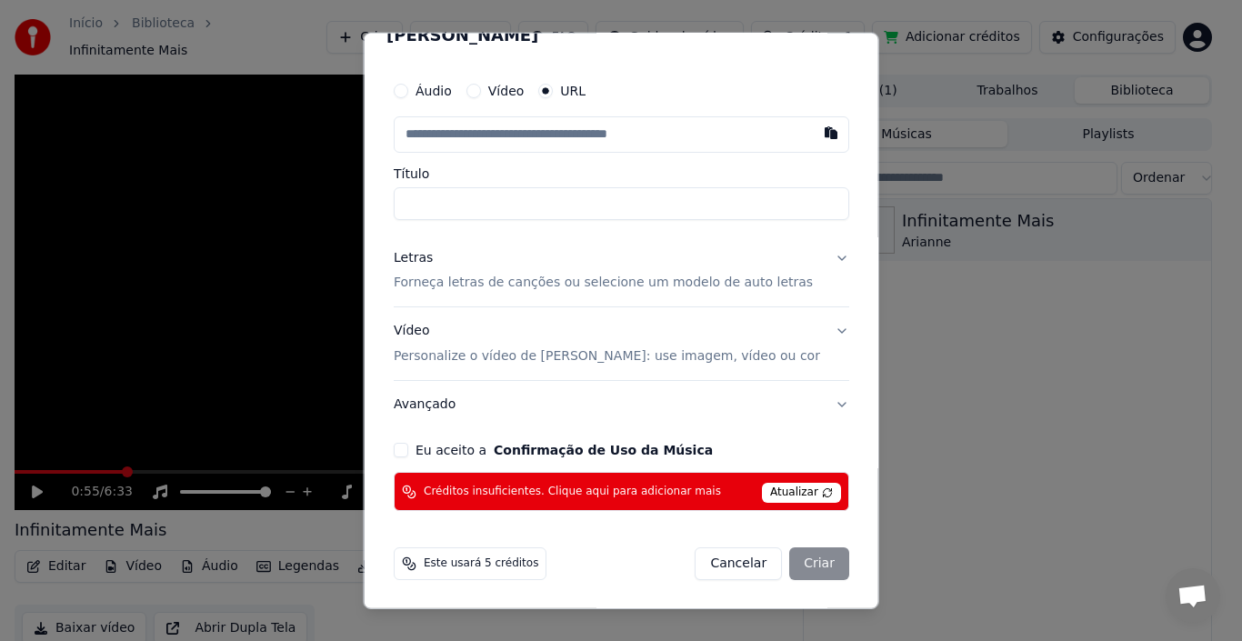
drag, startPoint x: 736, startPoint y: 553, endPoint x: 744, endPoint y: 538, distance: 16.7
click at [737, 550] on button "Cancelar" at bounding box center [737, 563] width 87 height 33
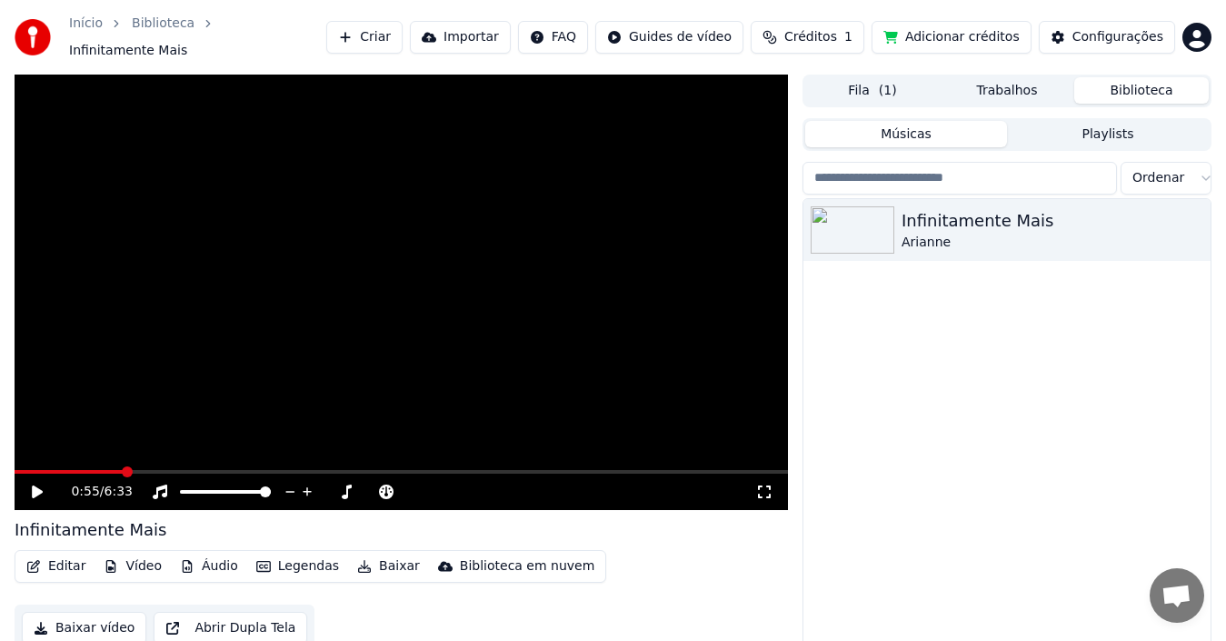
click at [837, 28] on span "Créditos" at bounding box center [810, 37] width 53 height 18
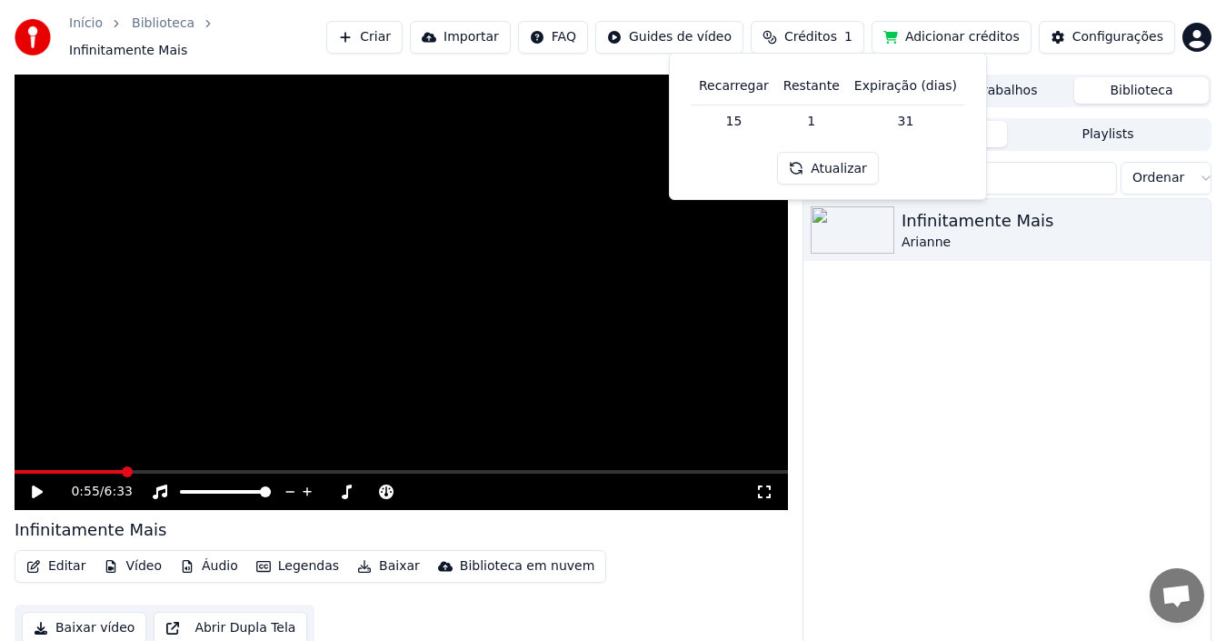
click at [819, 120] on td "1" at bounding box center [811, 121] width 71 height 33
click at [932, 119] on td "31" at bounding box center [905, 121] width 117 height 33
click at [887, 124] on td "31" at bounding box center [905, 121] width 117 height 33
drag, startPoint x: 686, startPoint y: 134, endPoint x: 748, endPoint y: 117, distance: 63.9
click at [690, 132] on div "Recarregar Restante Expiração (dias) 15 1 31 Atualizar" at bounding box center [827, 126] width 287 height 116
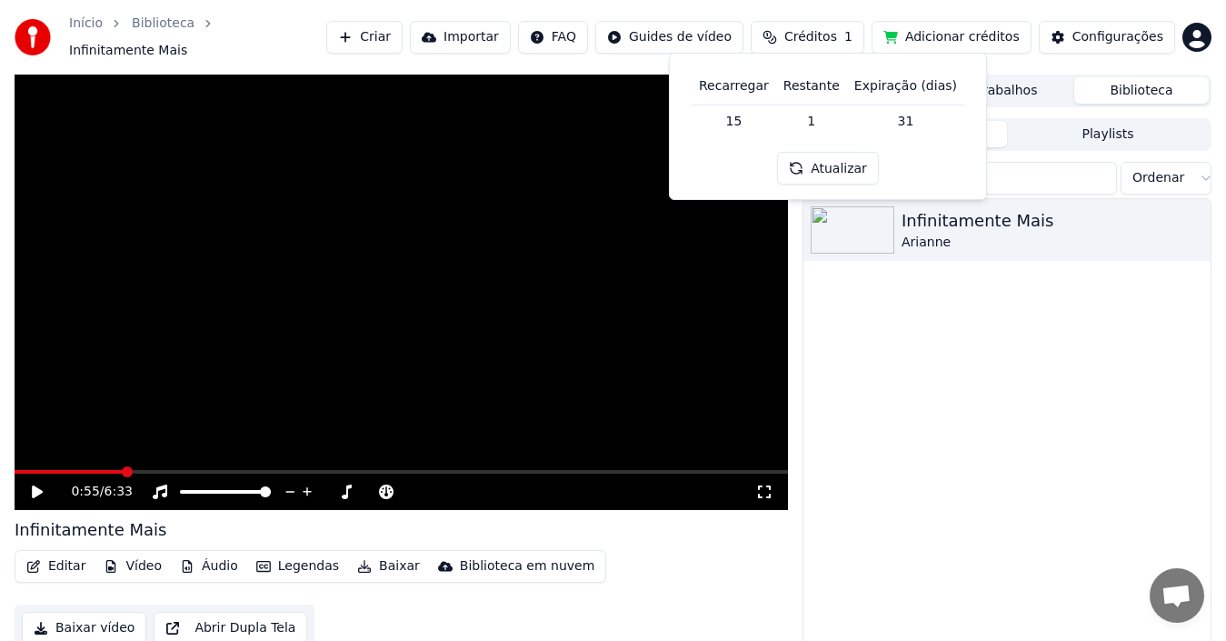
click at [749, 117] on td "15" at bounding box center [734, 121] width 85 height 33
drag, startPoint x: 754, startPoint y: 119, endPoint x: 776, endPoint y: 117, distance: 21.9
click at [769, 118] on td "15" at bounding box center [734, 121] width 85 height 33
click at [784, 118] on tr "15 1 31" at bounding box center [828, 121] width 273 height 33
click at [735, 115] on td "15" at bounding box center [734, 121] width 85 height 33
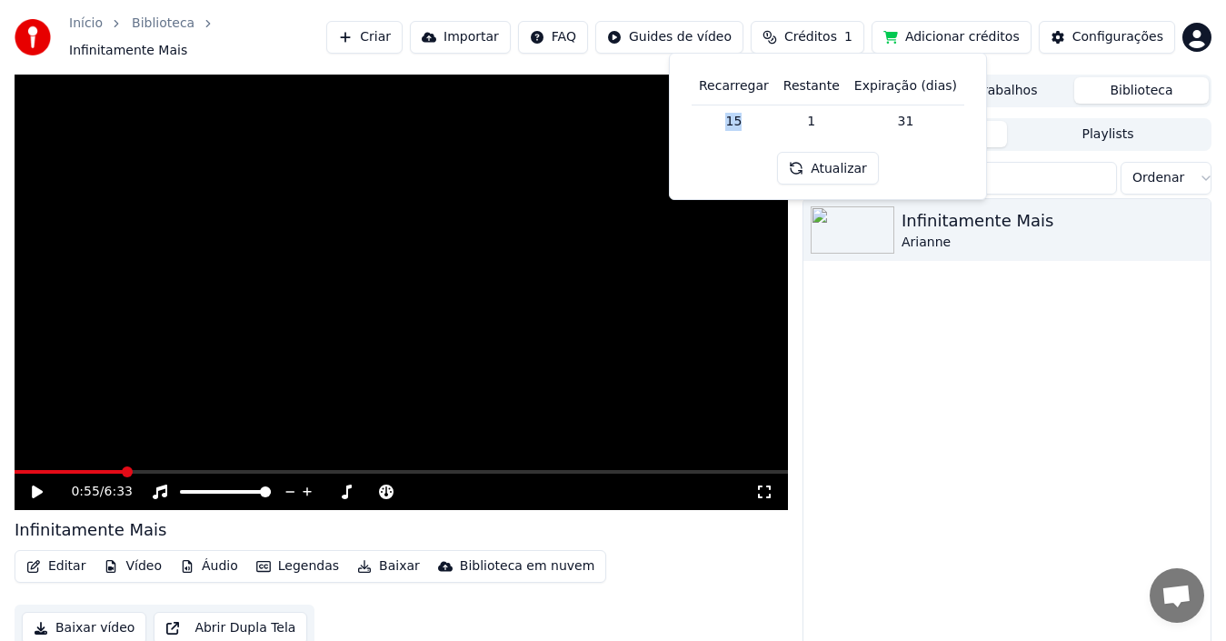
click at [737, 117] on td "15" at bounding box center [734, 121] width 85 height 33
click at [814, 167] on button "Atualizar" at bounding box center [828, 168] width 102 height 33
click at [793, 108] on td "1" at bounding box center [811, 121] width 71 height 33
click at [983, 30] on button "Adicionar créditos" at bounding box center [952, 37] width 160 height 33
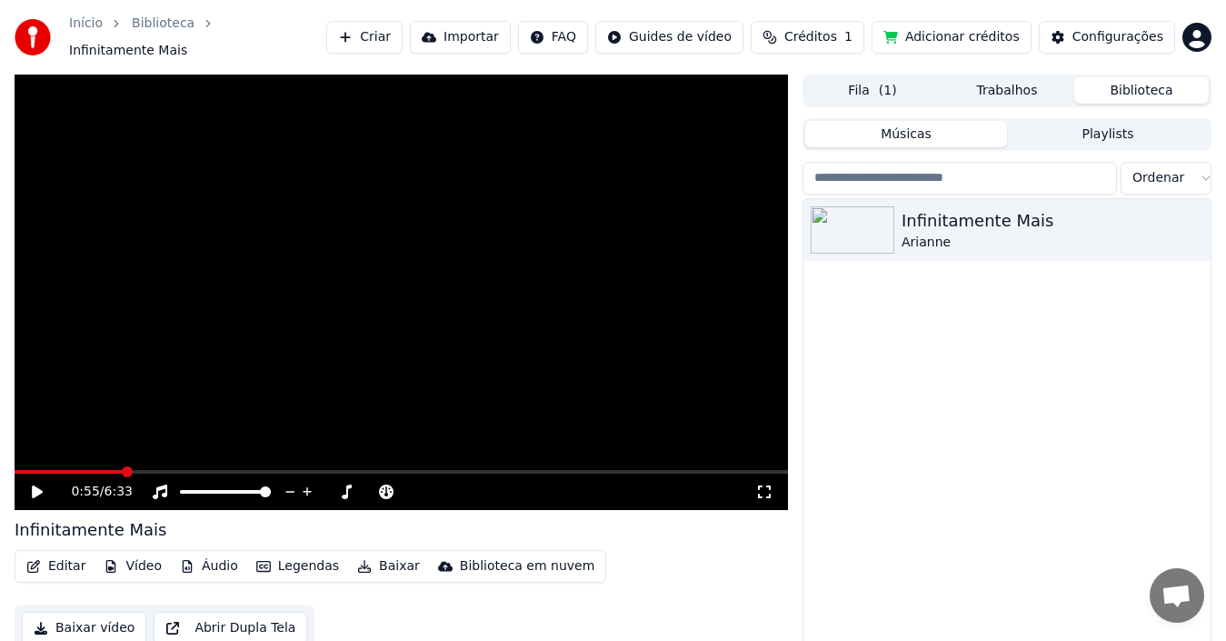
click at [1006, 85] on button "Trabalhos" at bounding box center [1007, 90] width 135 height 26
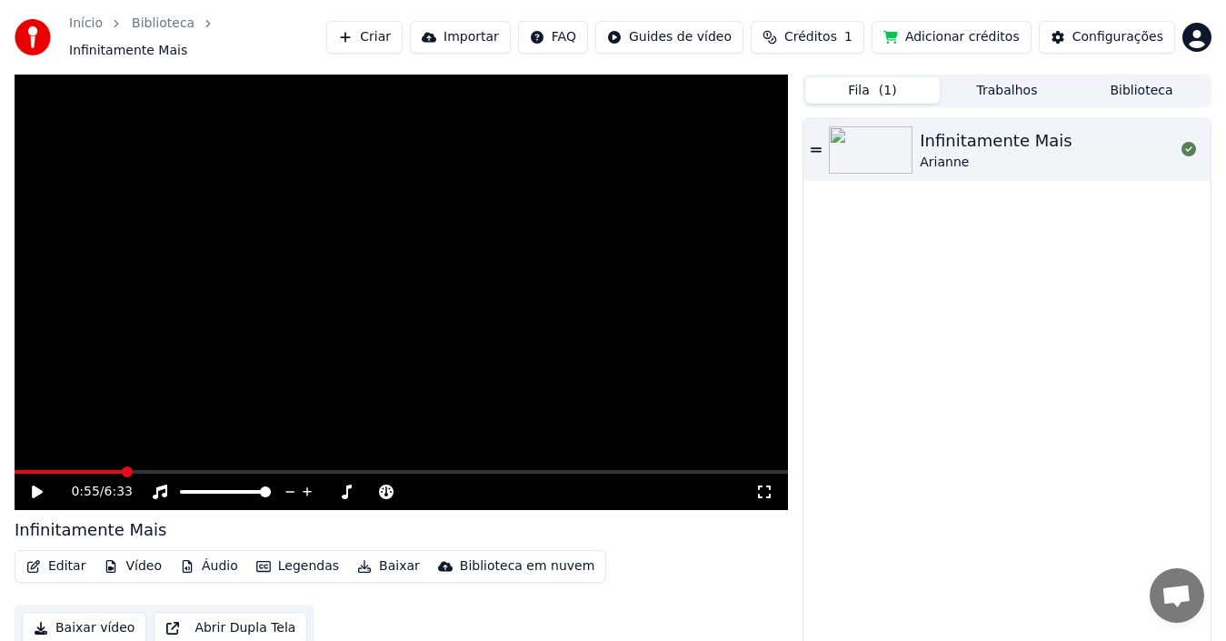
click at [895, 88] on button "Fila ( 1 )" at bounding box center [872, 90] width 135 height 26
click at [888, 152] on img at bounding box center [871, 149] width 84 height 47
click at [1187, 142] on icon at bounding box center [1189, 149] width 15 height 15
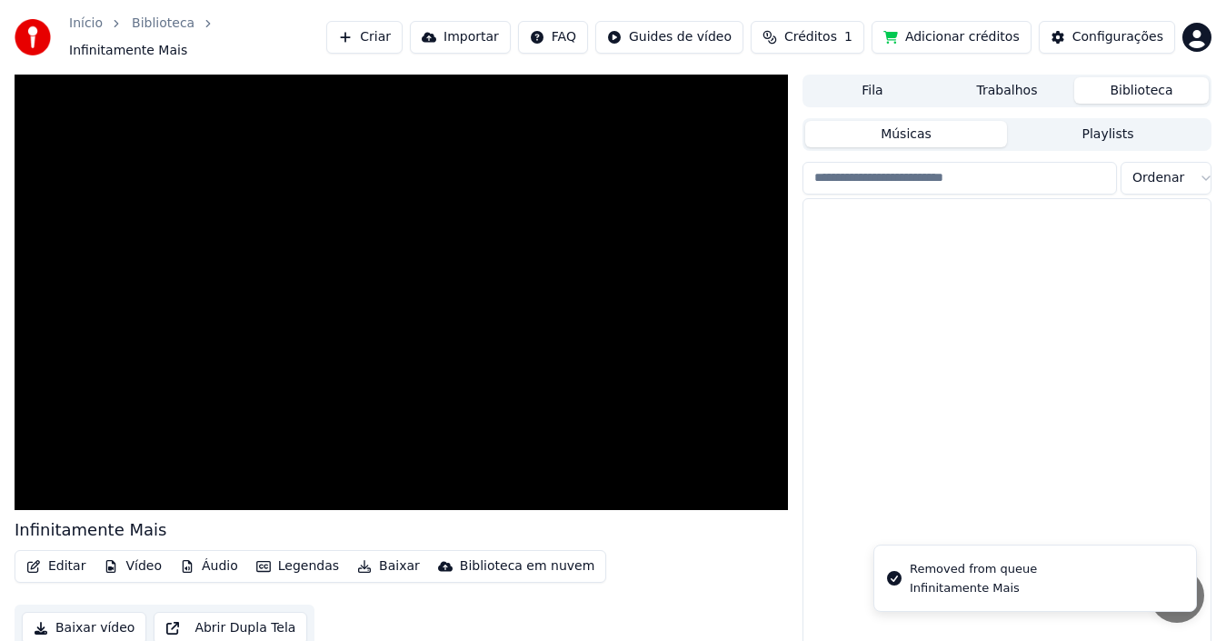
click at [1158, 81] on button "Biblioteca" at bounding box center [1141, 90] width 135 height 26
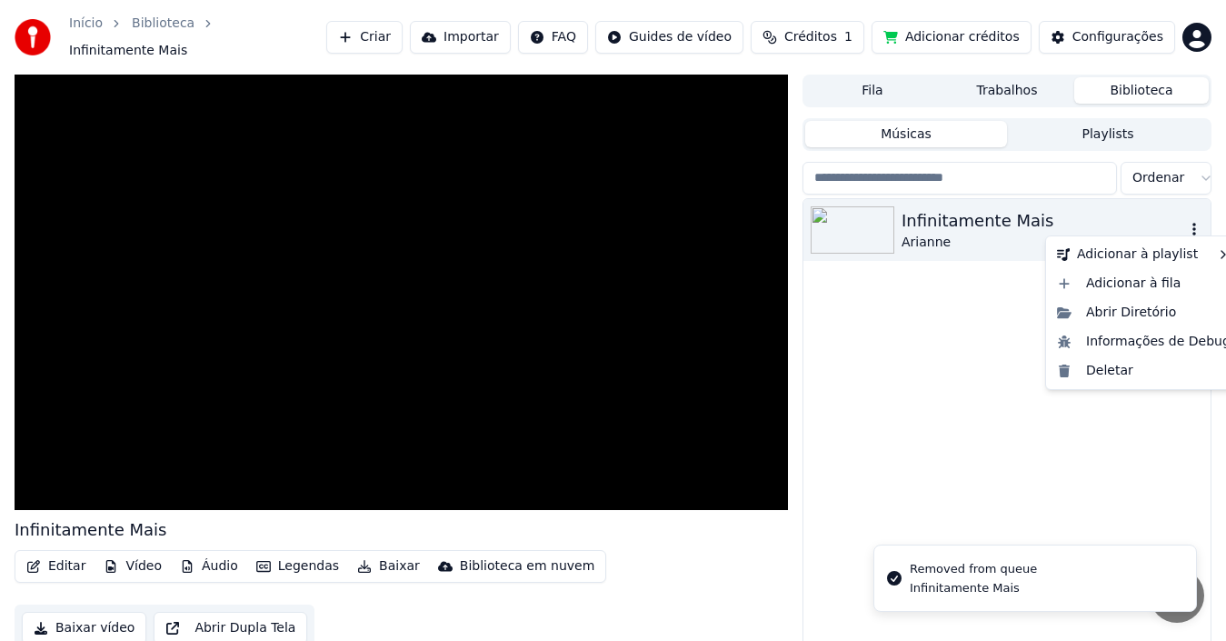
click at [1193, 223] on icon "button" at bounding box center [1195, 229] width 4 height 13
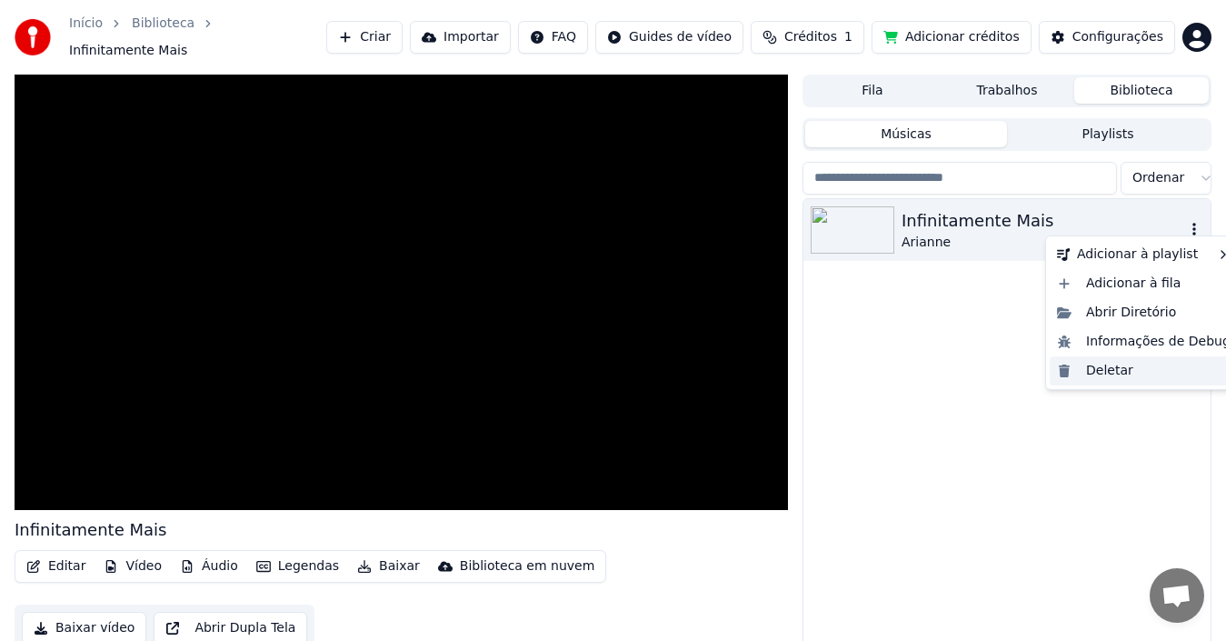
click at [1163, 382] on div "Deletar" at bounding box center [1144, 370] width 188 height 29
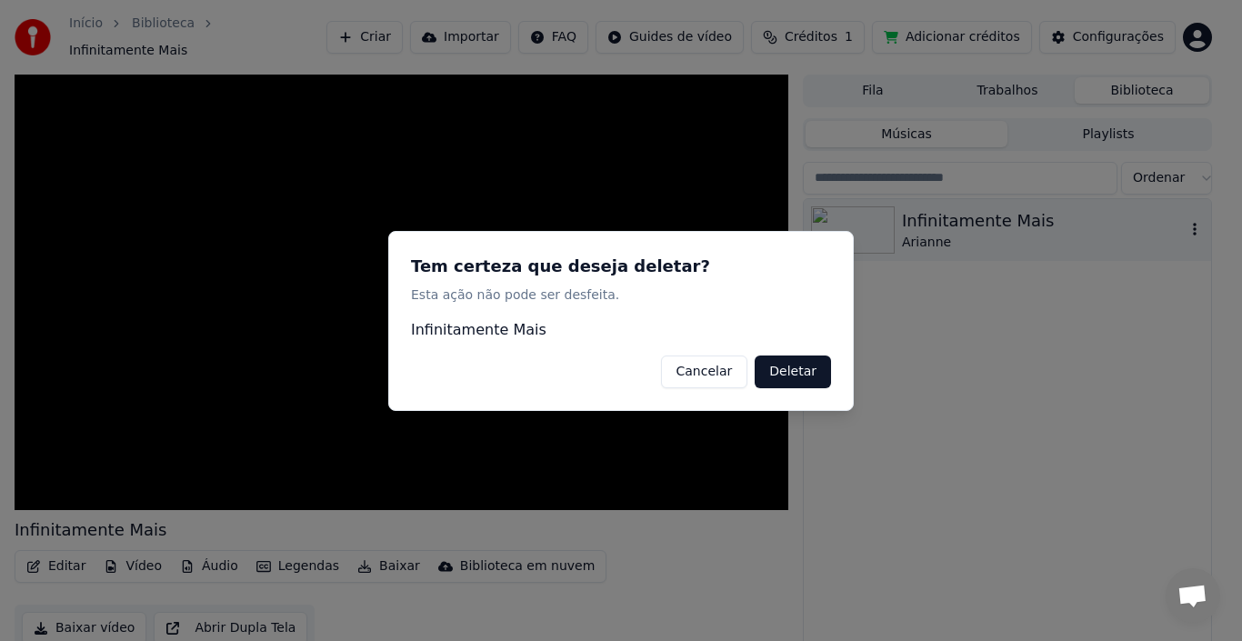
click at [791, 365] on button "Deletar" at bounding box center [792, 370] width 76 height 33
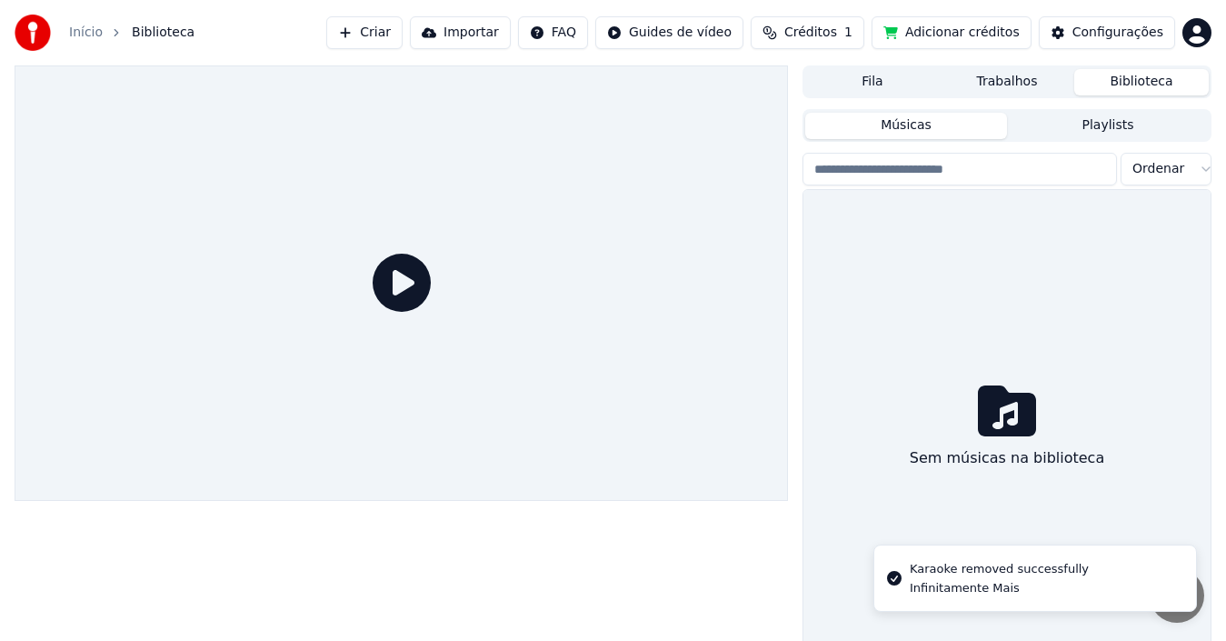
click at [837, 28] on span "Créditos" at bounding box center [810, 33] width 53 height 18
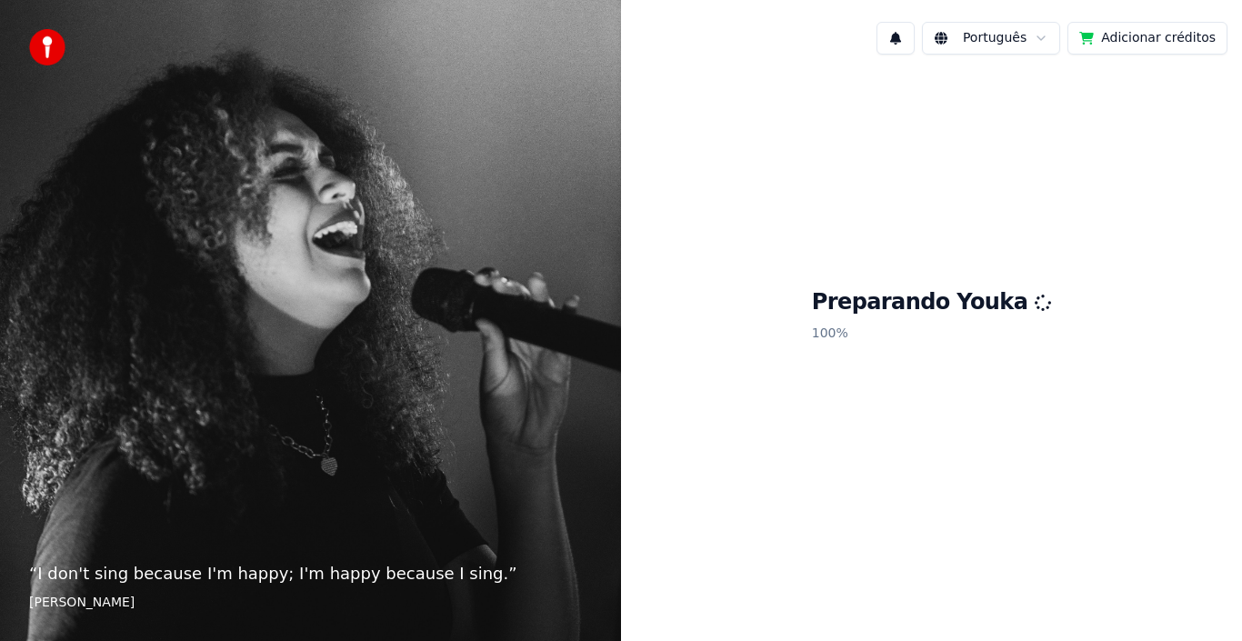
click at [1163, 45] on button "Adicionar créditos" at bounding box center [1147, 38] width 160 height 33
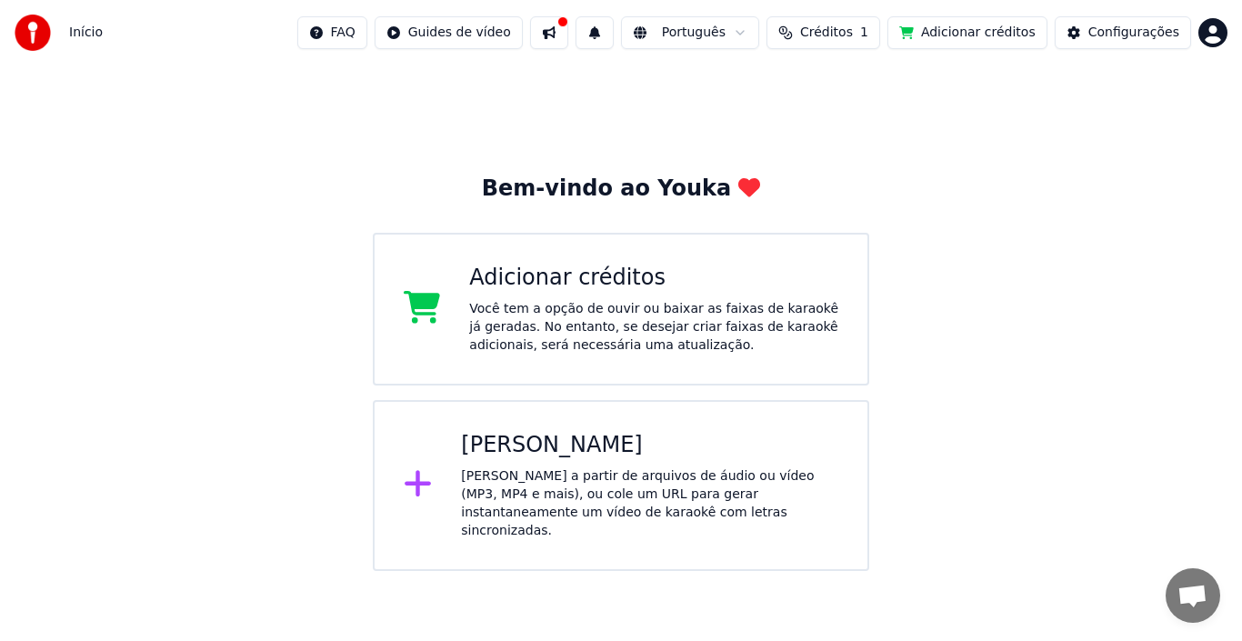
click at [765, 297] on div "Adicionar créditos Você tem a opção de ouvir ou baixar as faixas de karaokê já …" at bounding box center [653, 309] width 369 height 91
